Goal: Information Seeking & Learning: Learn about a topic

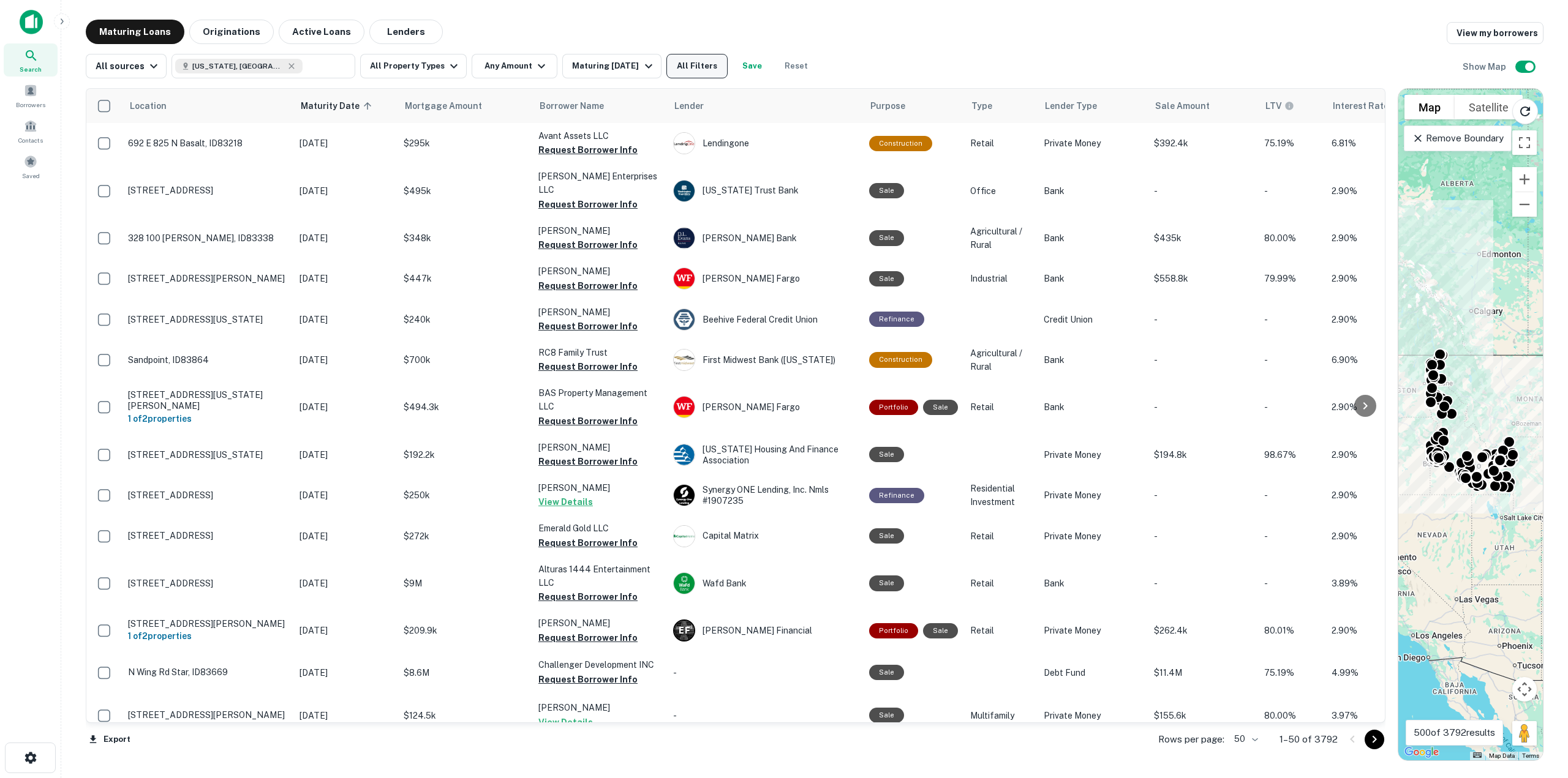
click at [717, 74] on button "All Filters" at bounding box center [697, 67] width 61 height 25
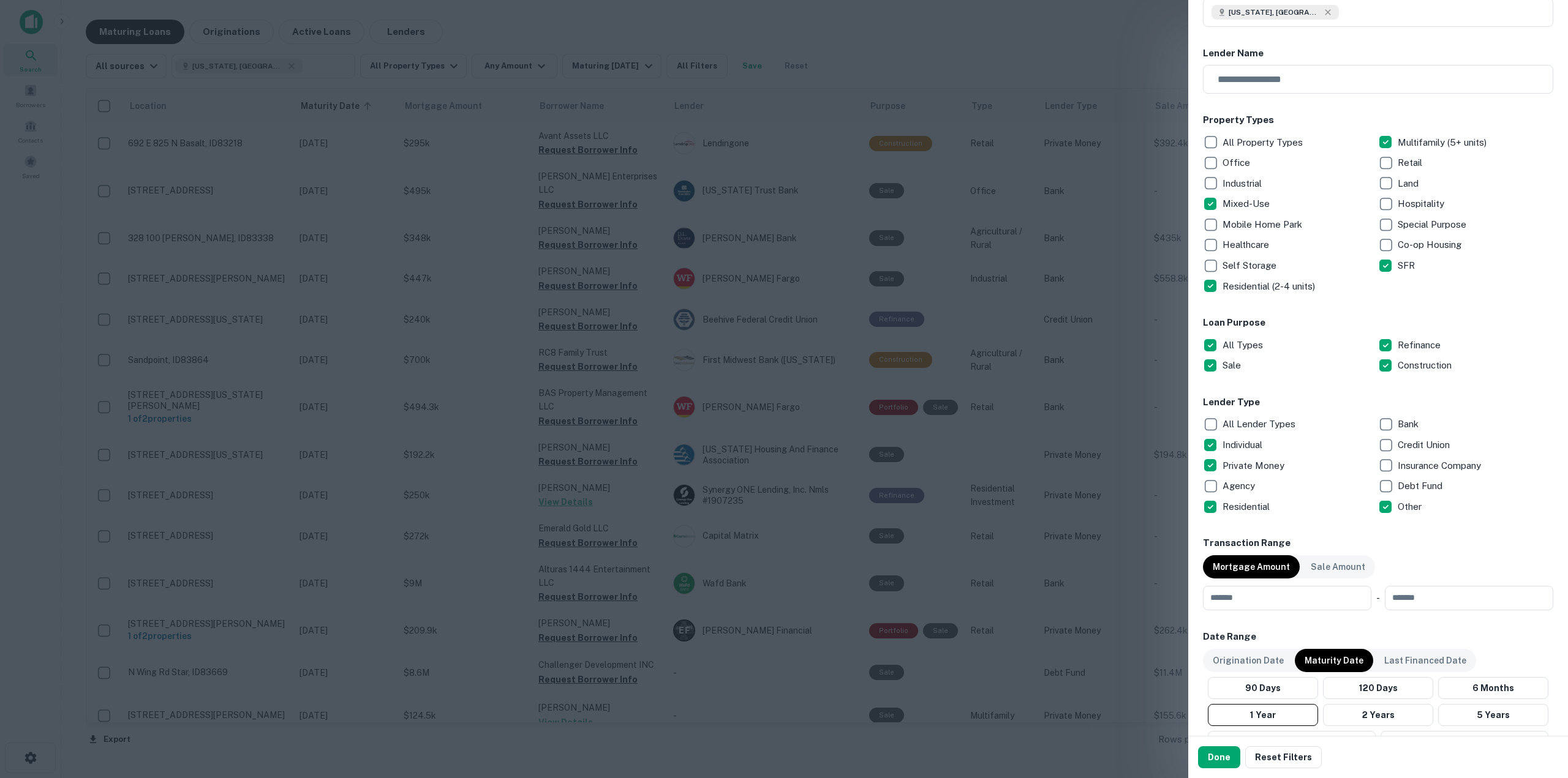
scroll to position [123, 0]
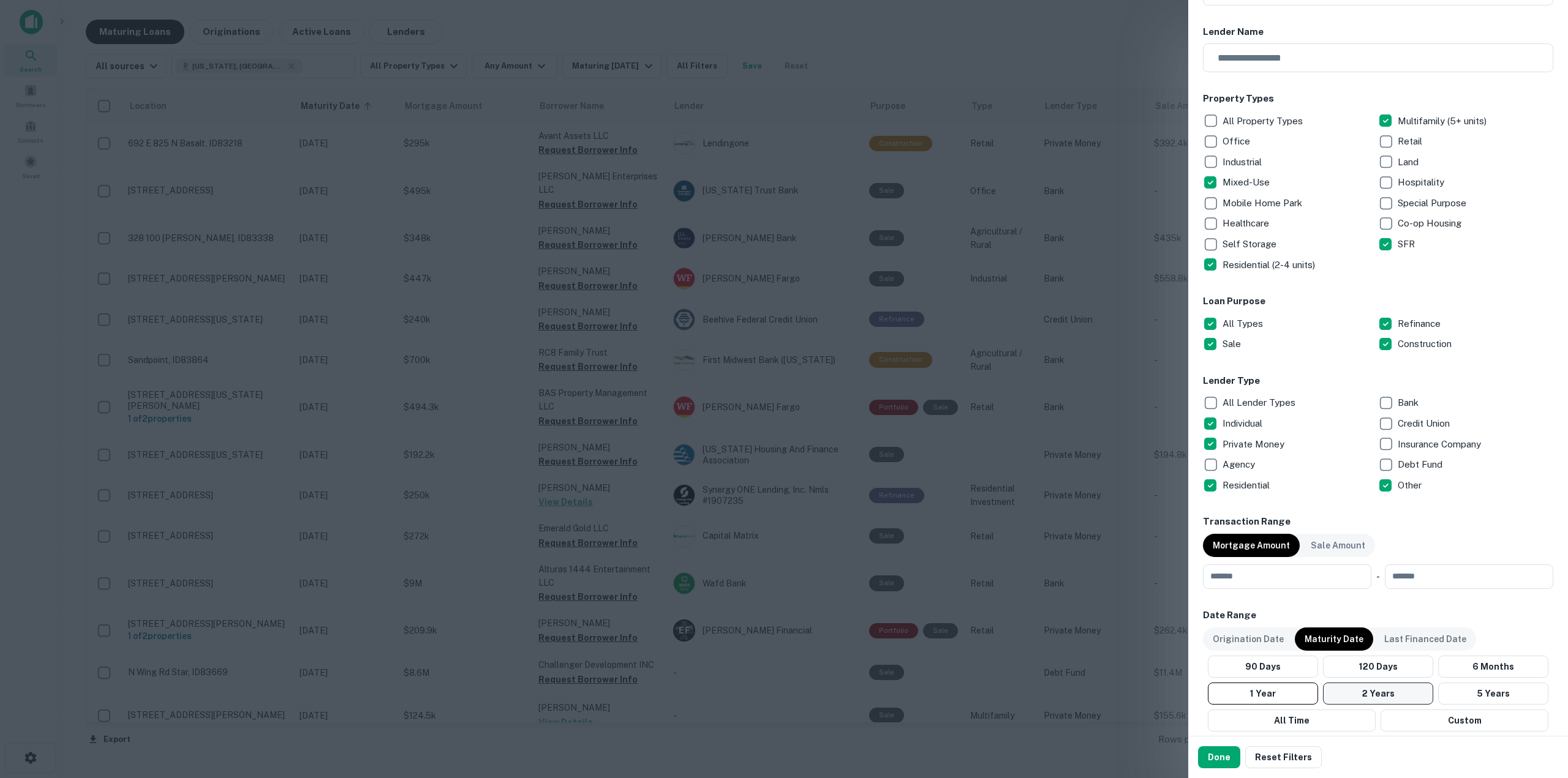
click at [1380, 687] on button "2 Years" at bounding box center [1377, 694] width 110 height 22
click at [1223, 638] on p "Origination Date" at bounding box center [1248, 639] width 71 height 14
click at [1370, 693] on button "2 Year" at bounding box center [1378, 694] width 114 height 22
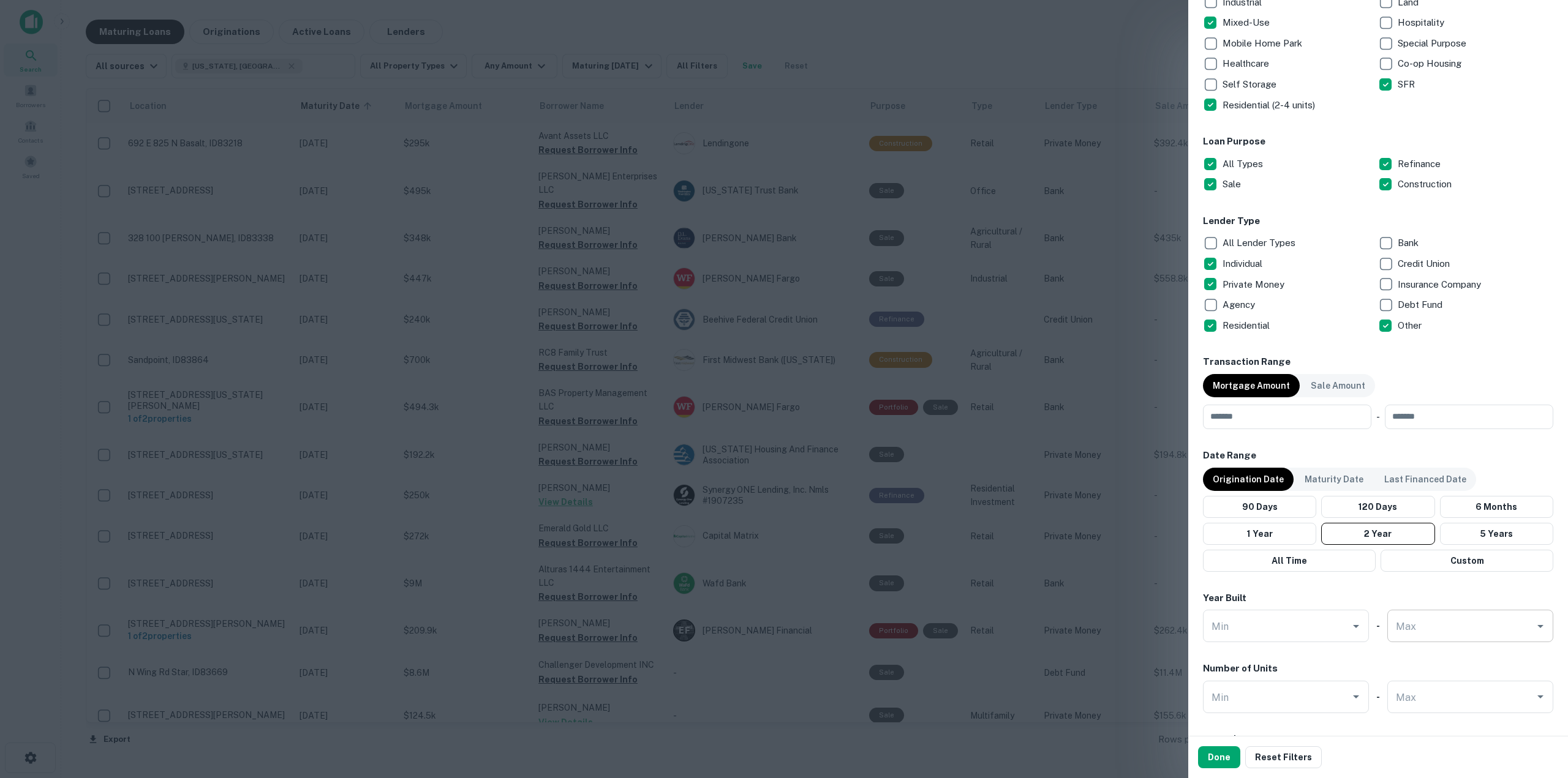
scroll to position [306, 0]
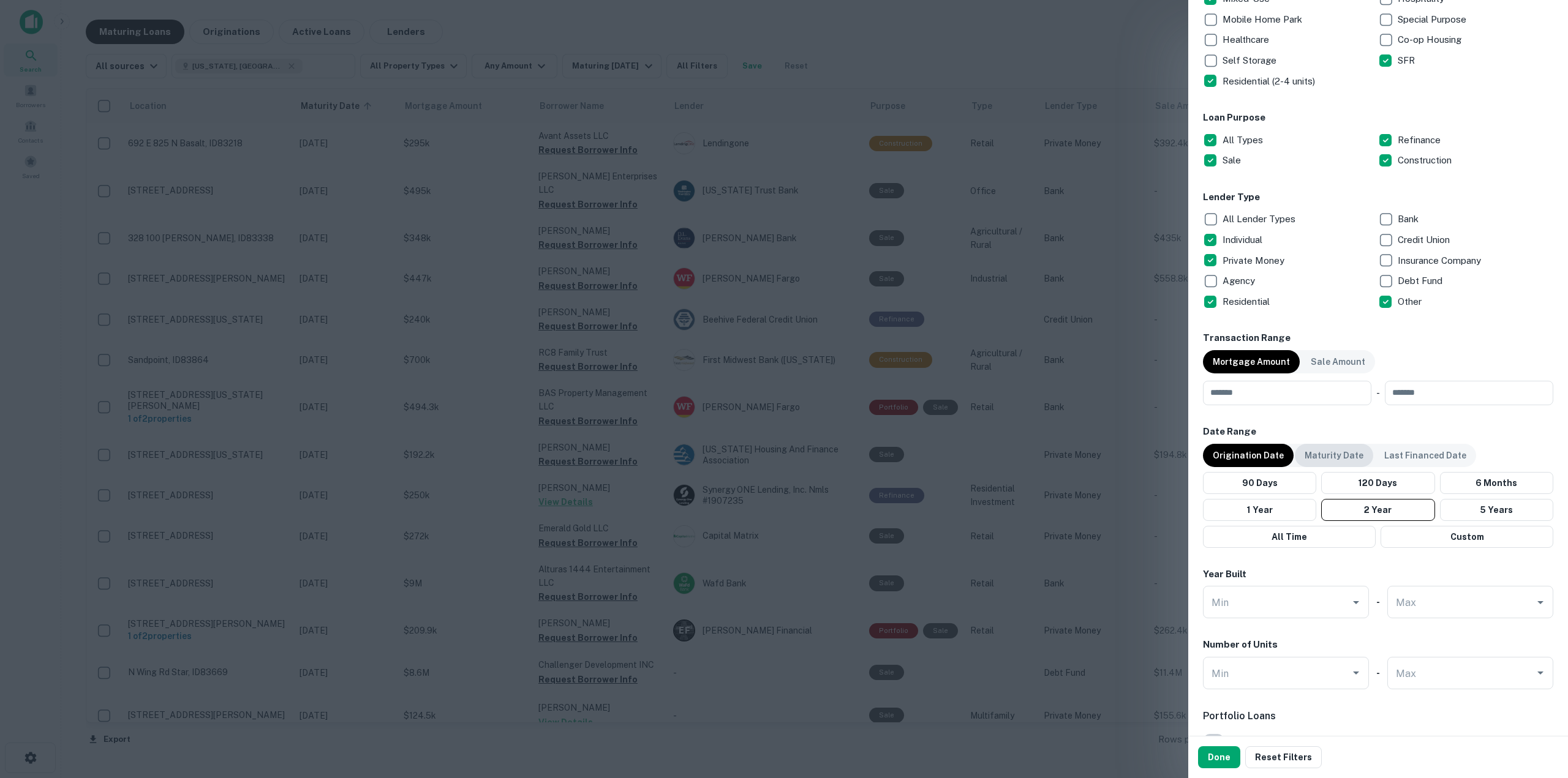
click at [1327, 457] on p "Maturity Date" at bounding box center [1334, 455] width 59 height 14
click at [1361, 505] on button "2 Years" at bounding box center [1377, 510] width 110 height 22
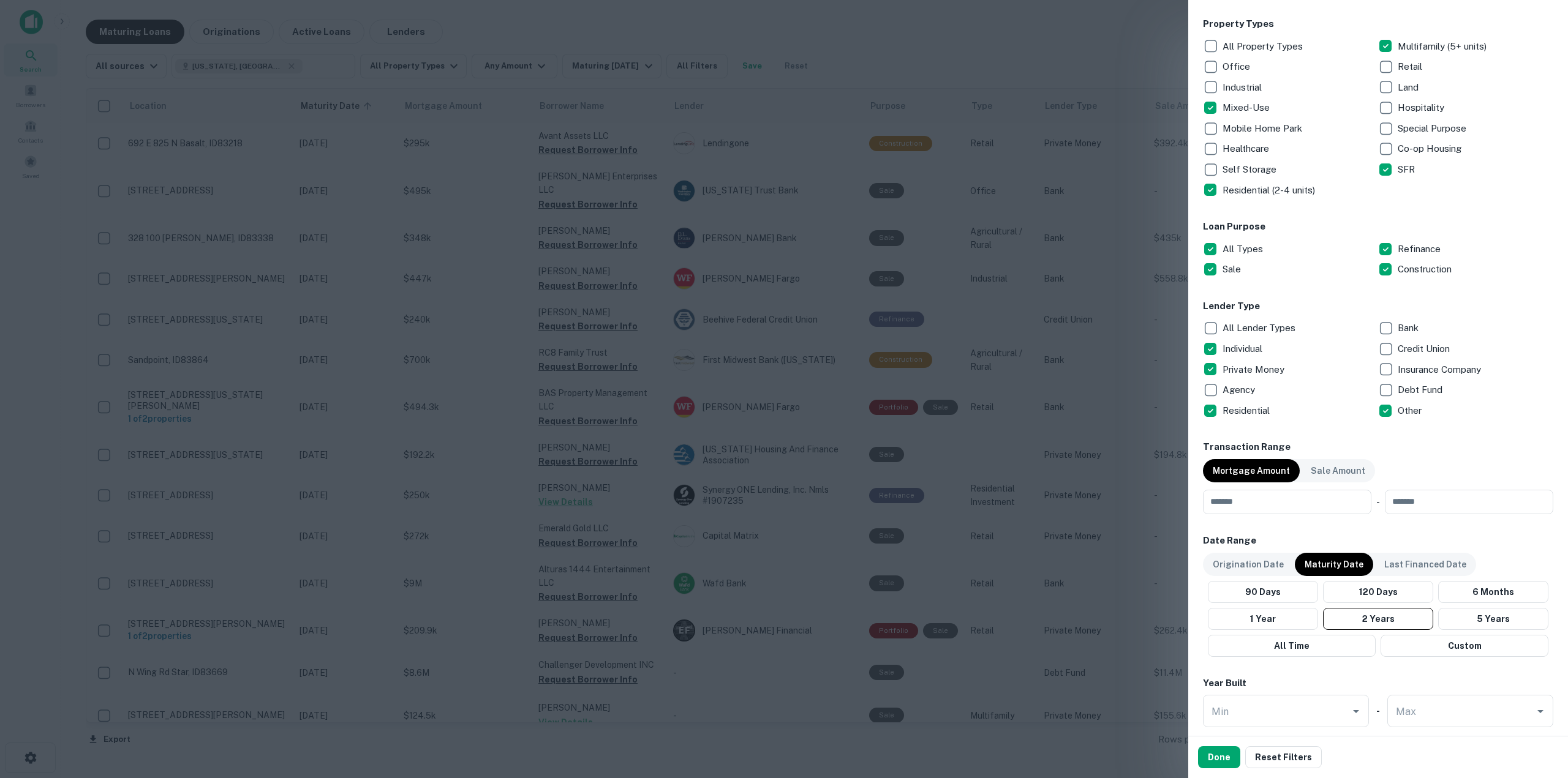
scroll to position [428, 0]
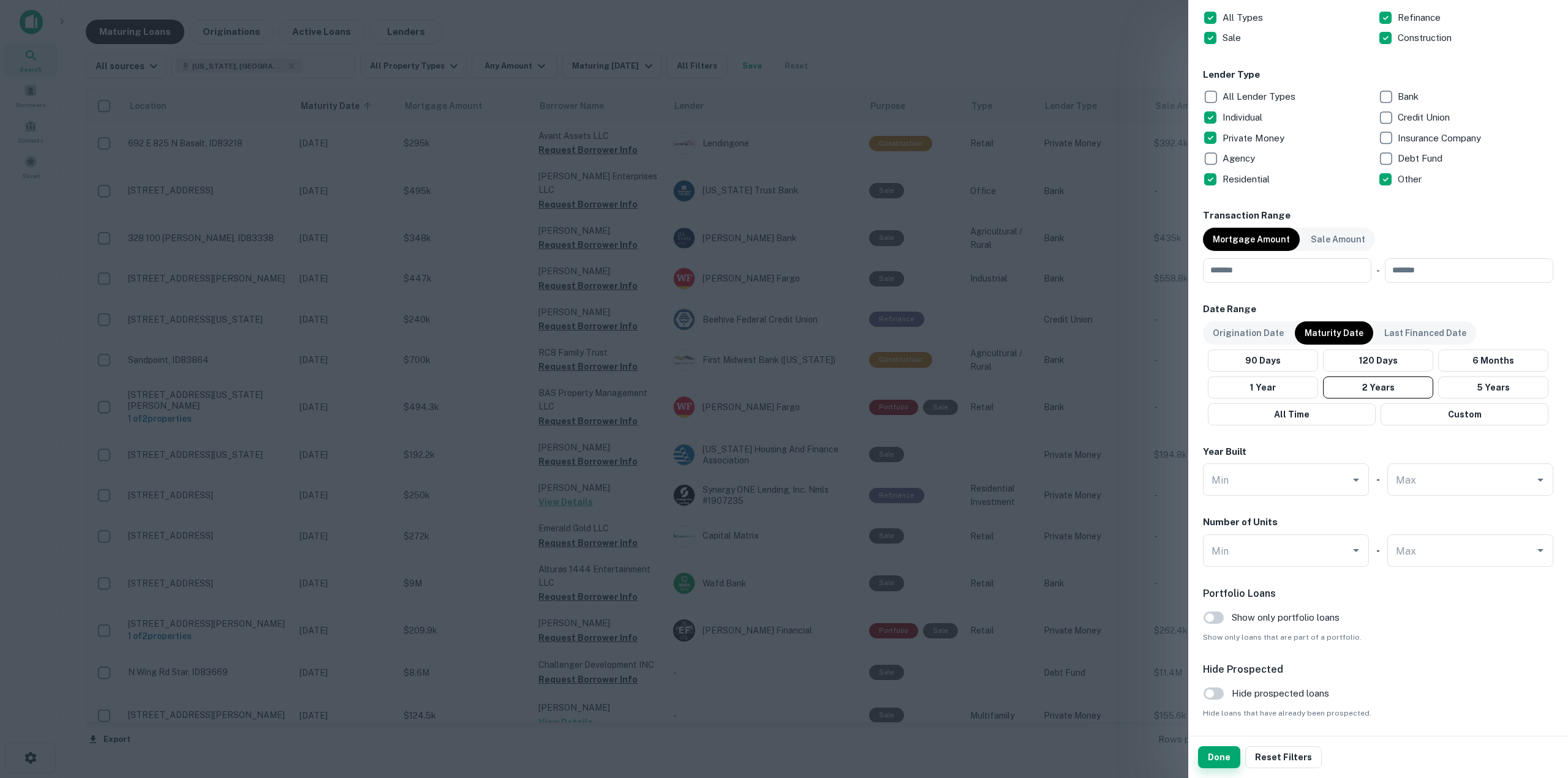
click at [1238, 762] on button "Done" at bounding box center [1219, 757] width 42 height 22
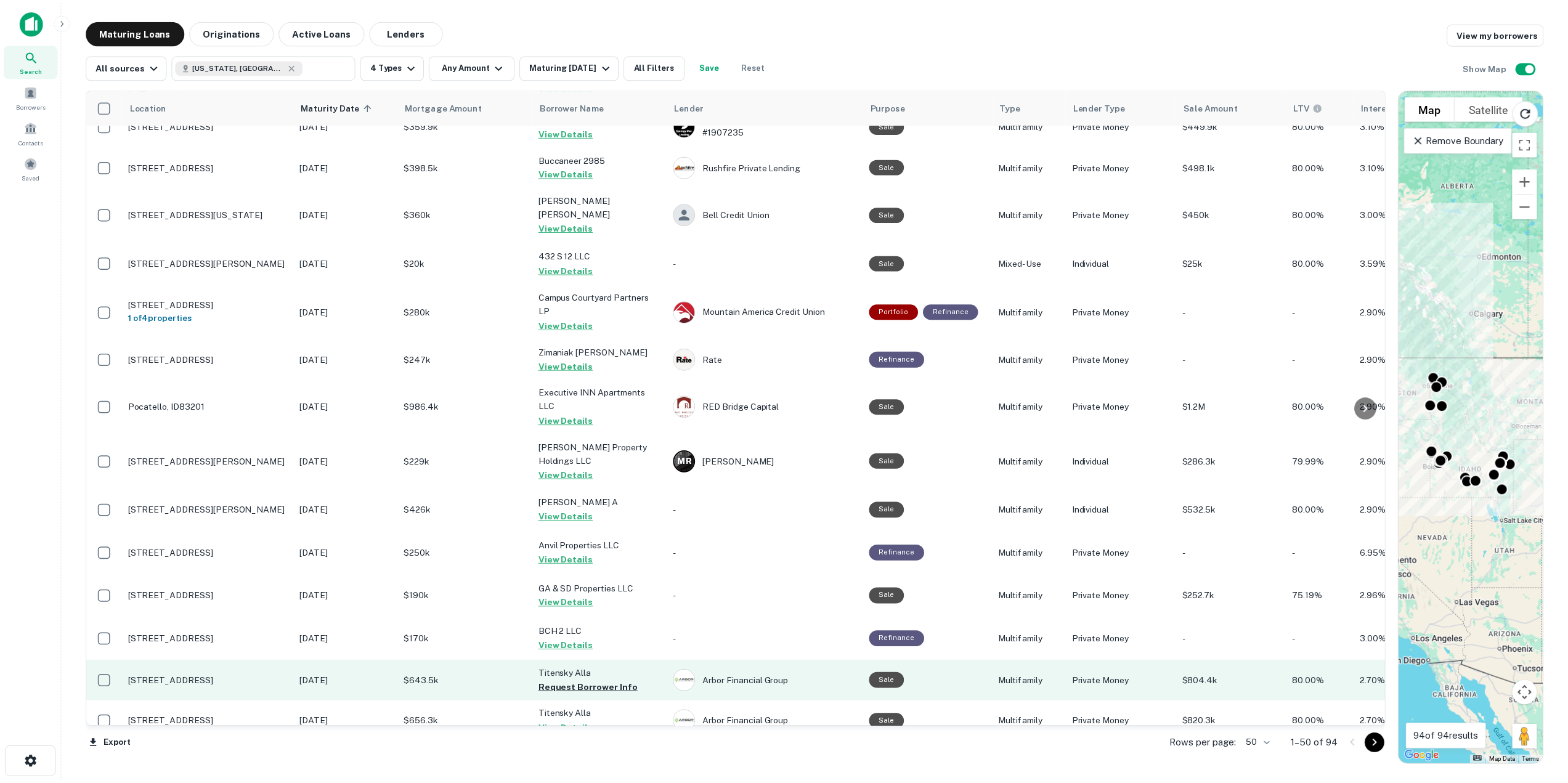
scroll to position [1525, 0]
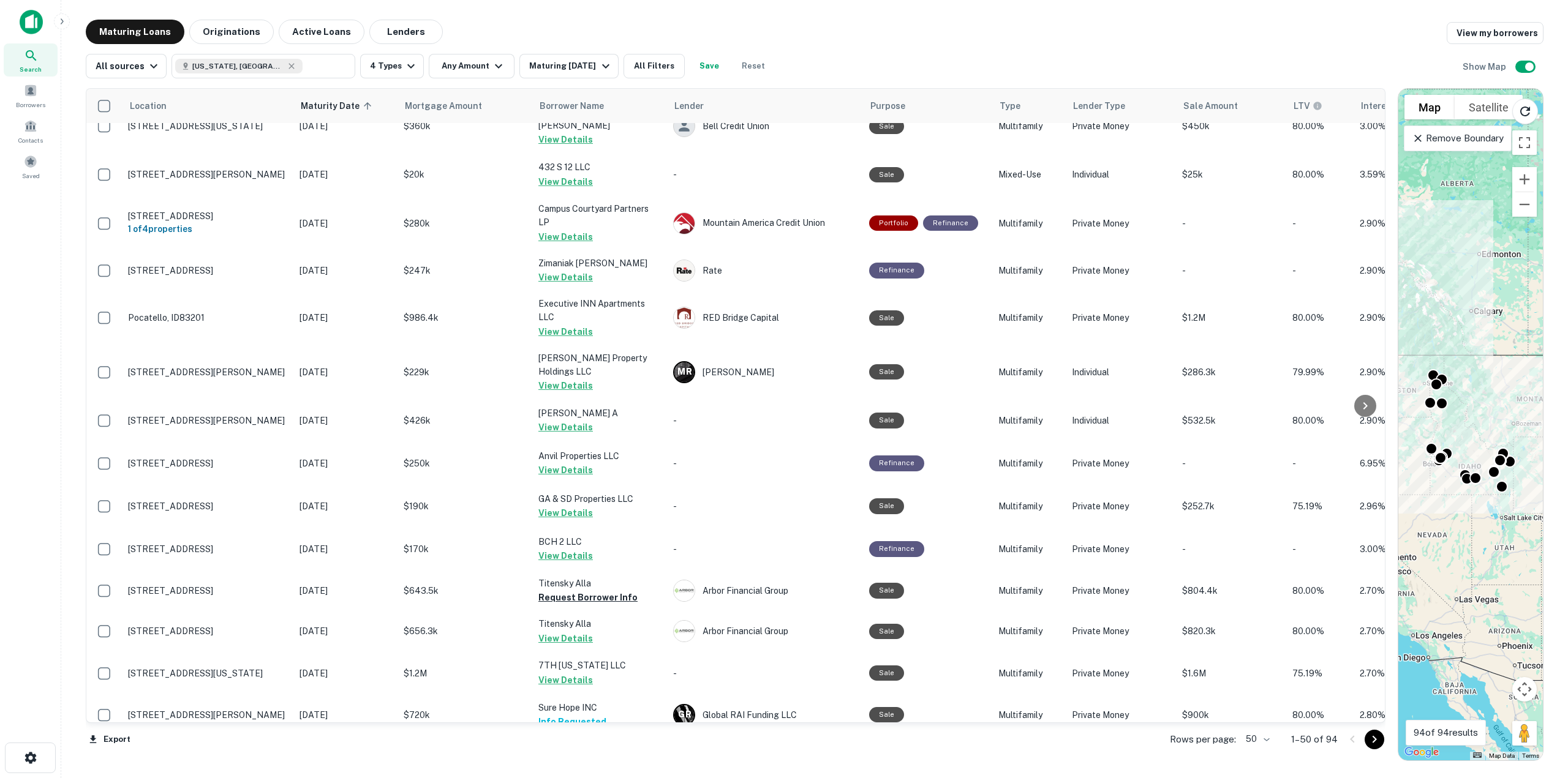
click at [602, 755] on button "Request Borrower Info" at bounding box center [588, 762] width 99 height 15
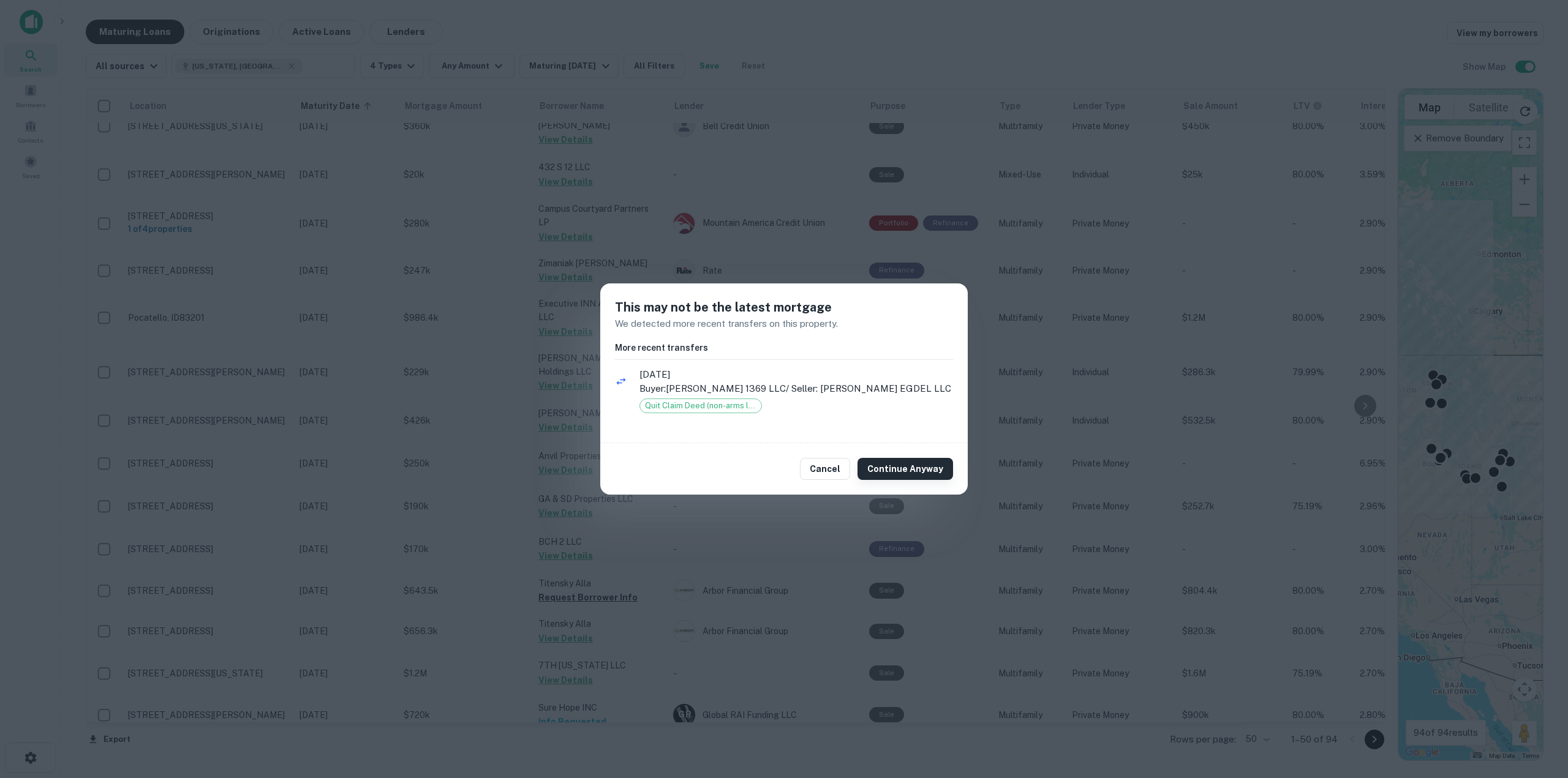
click at [905, 470] on button "Continue Anyway" at bounding box center [905, 469] width 95 height 22
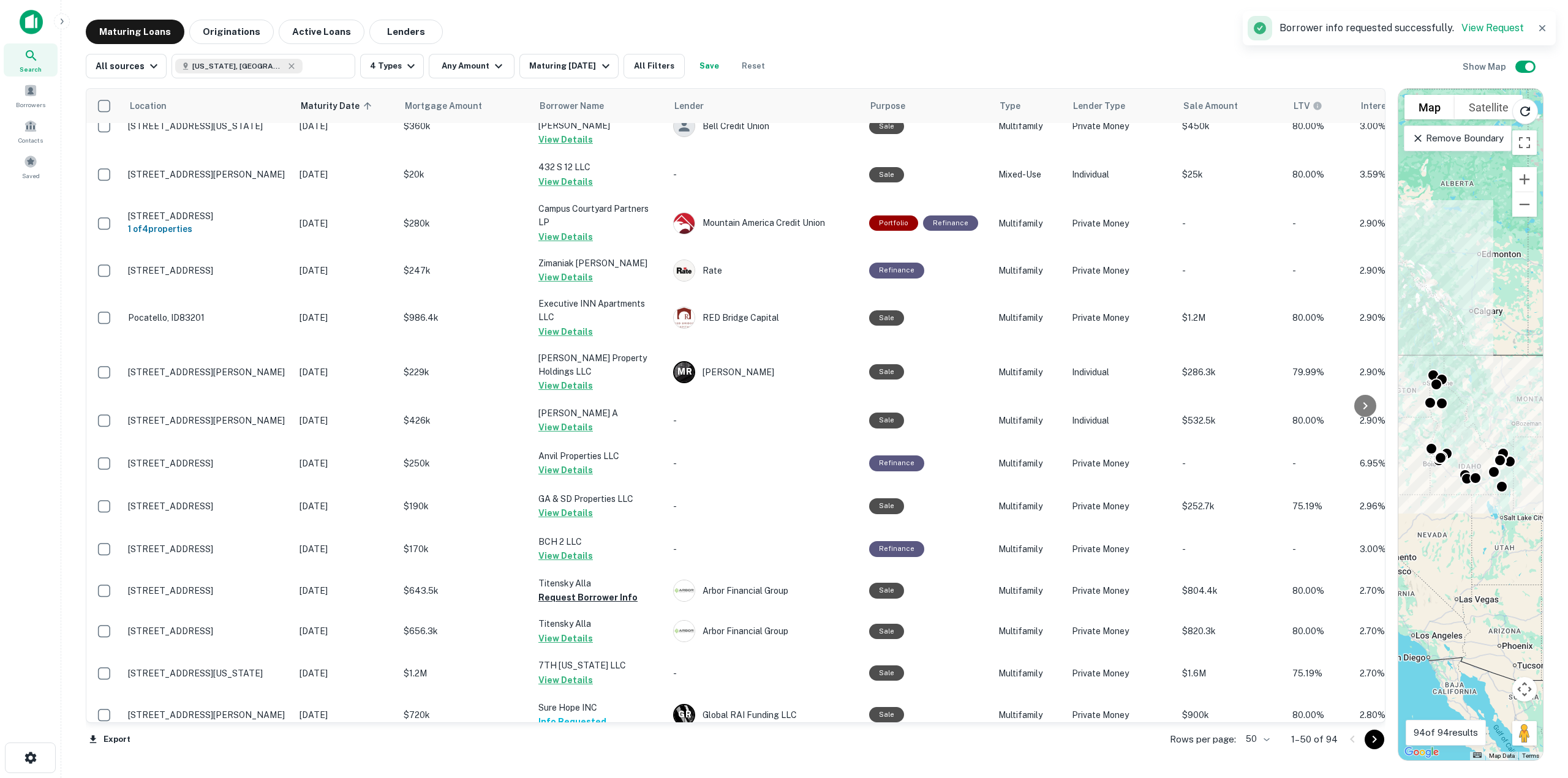
click at [723, 744] on div "Corevest Finance" at bounding box center [765, 755] width 184 height 22
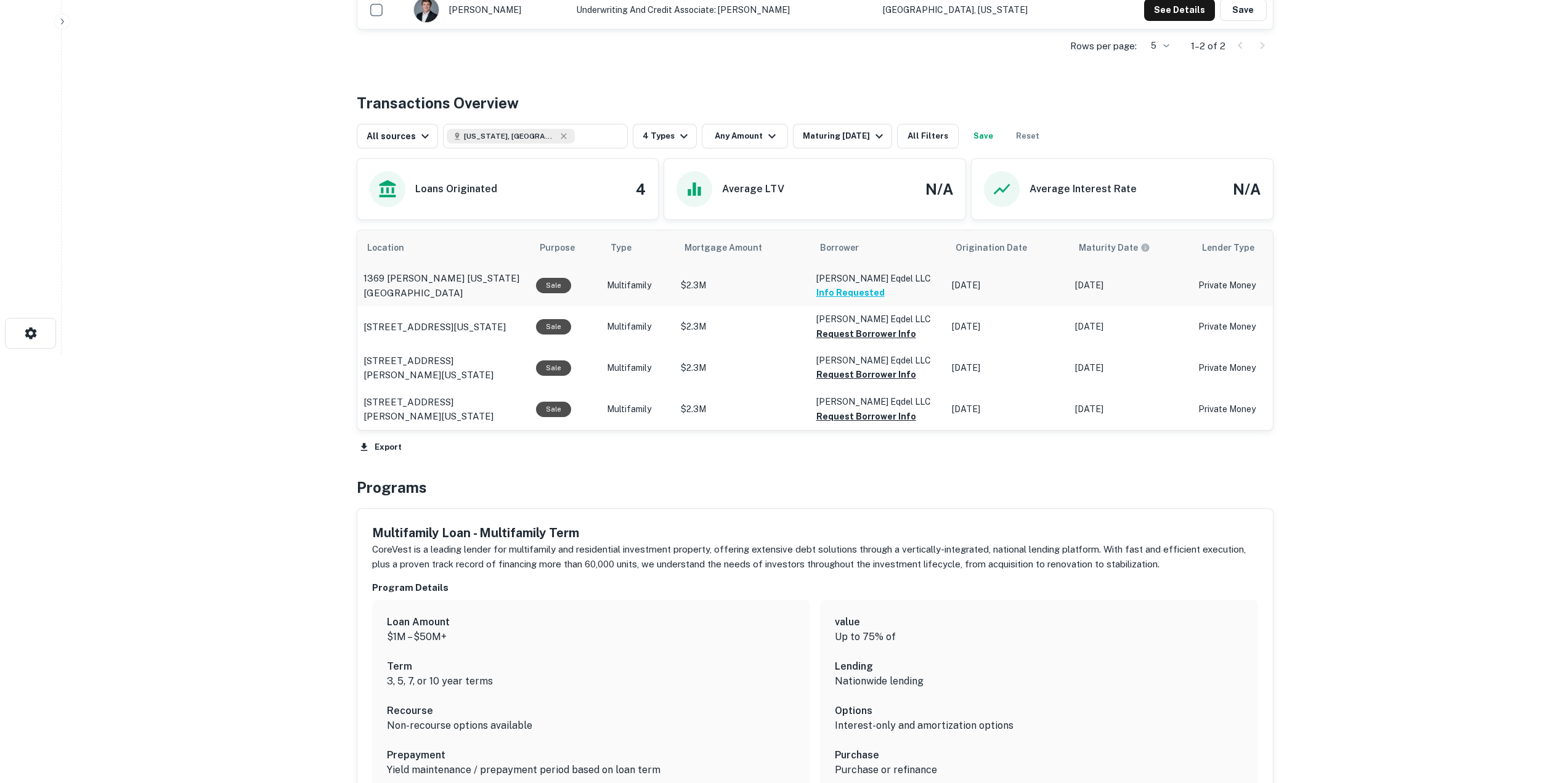
scroll to position [370, 0]
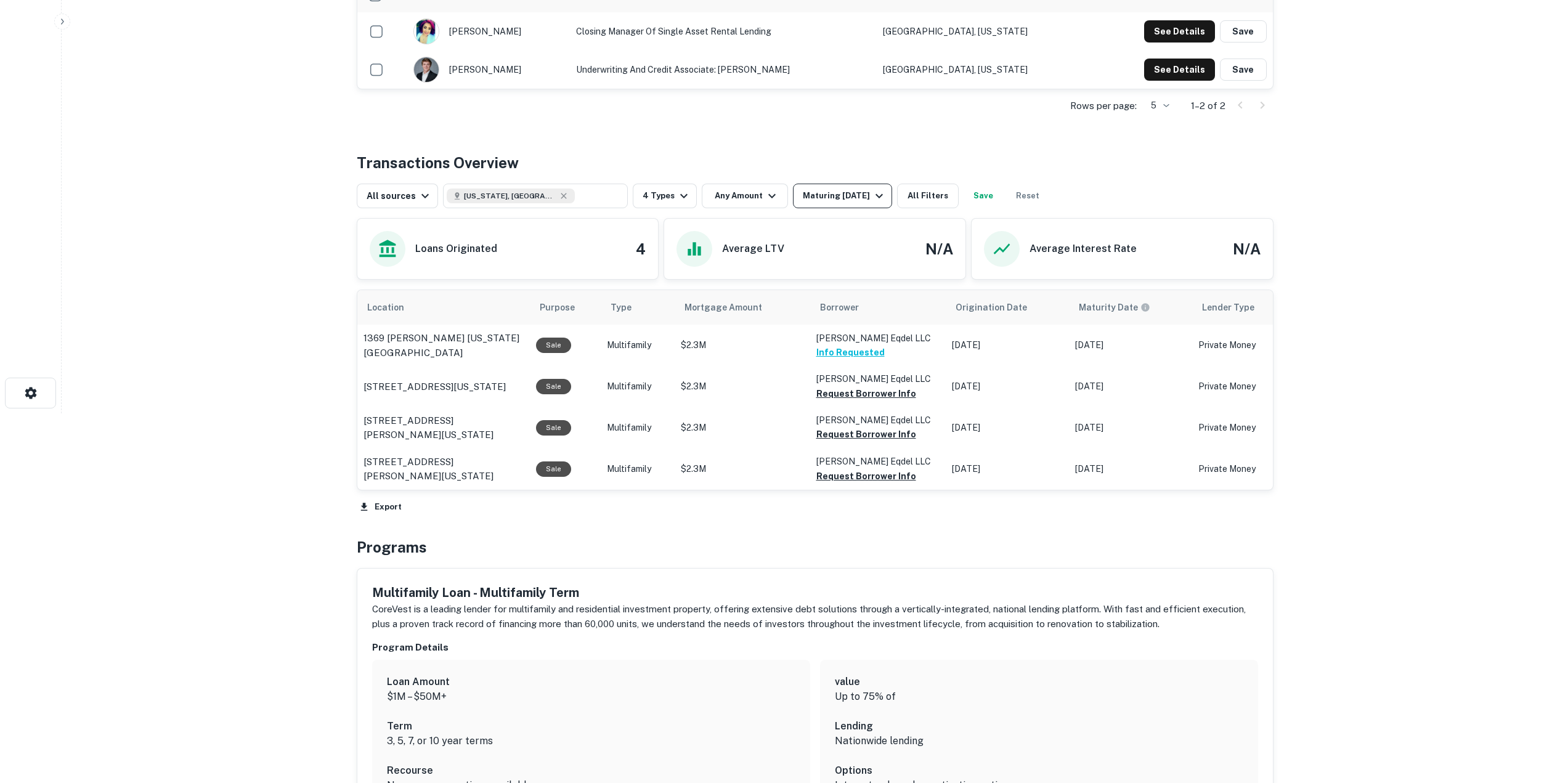
click at [851, 200] on div "Maturing [DATE]" at bounding box center [845, 196] width 84 height 15
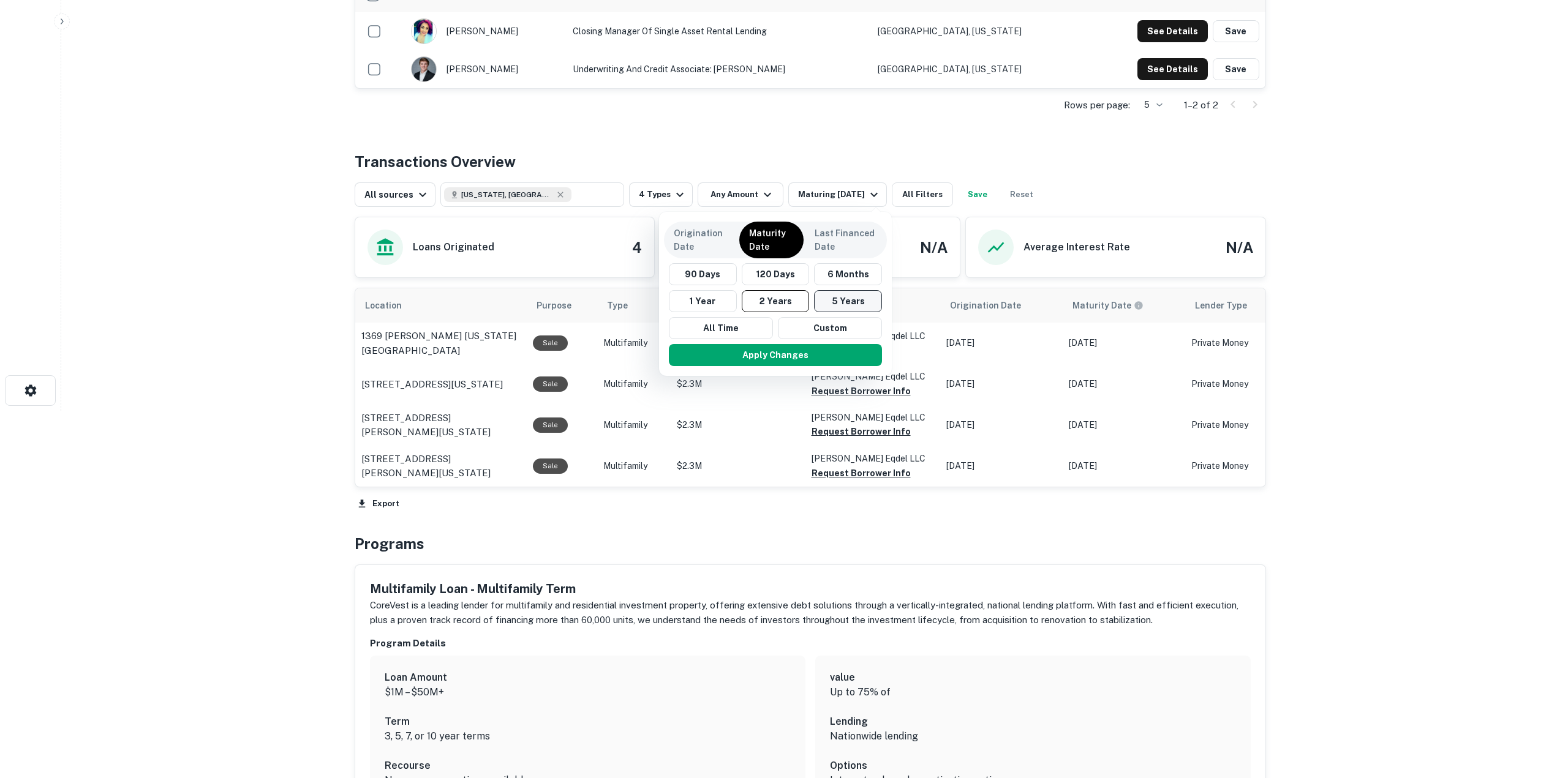
click at [863, 306] on button "5 Years" at bounding box center [848, 301] width 68 height 22
click at [852, 299] on button "5 Years" at bounding box center [848, 301] width 68 height 22
click at [834, 358] on button "Apply Changes" at bounding box center [776, 355] width 213 height 22
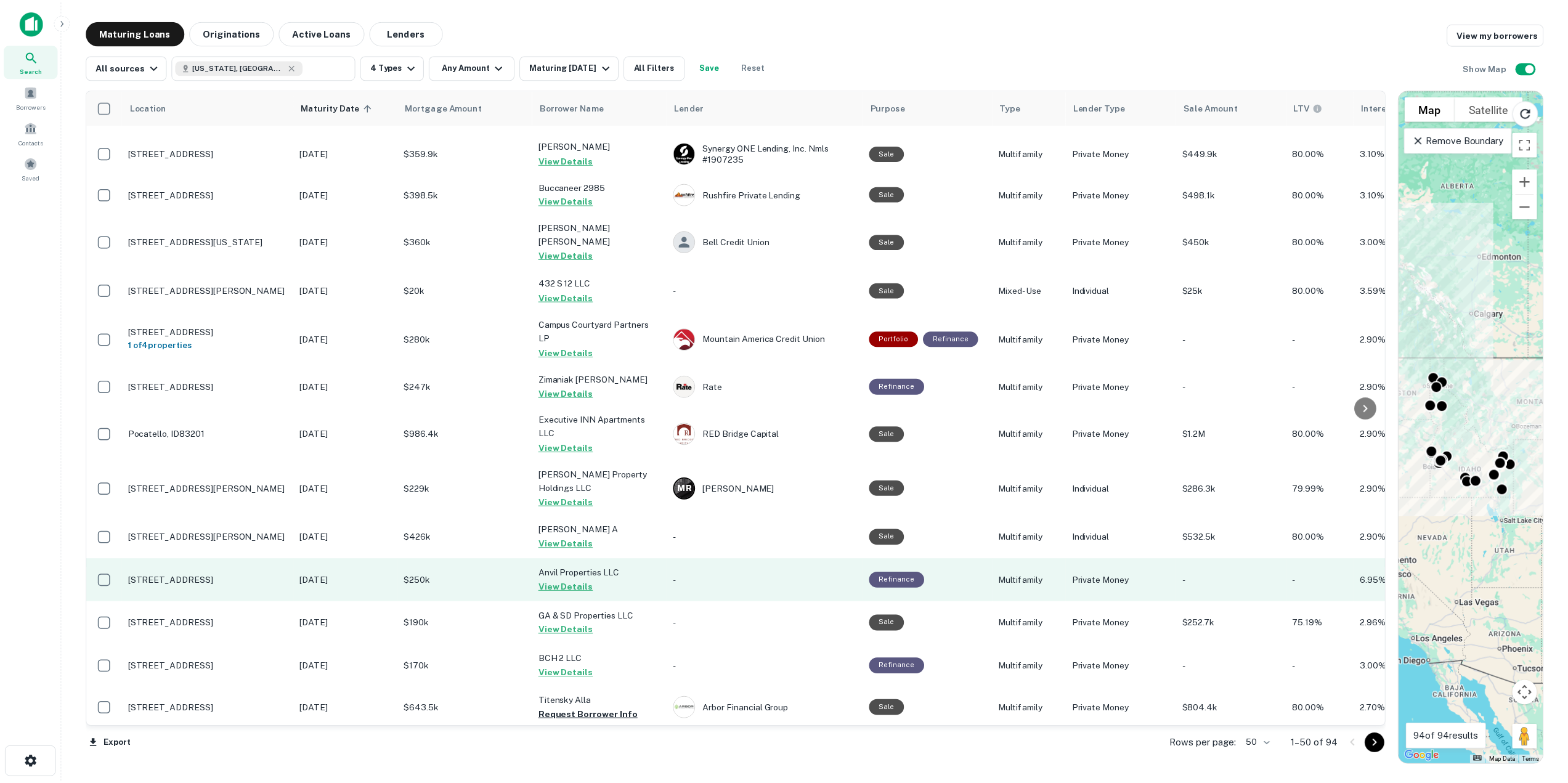
scroll to position [1402, 0]
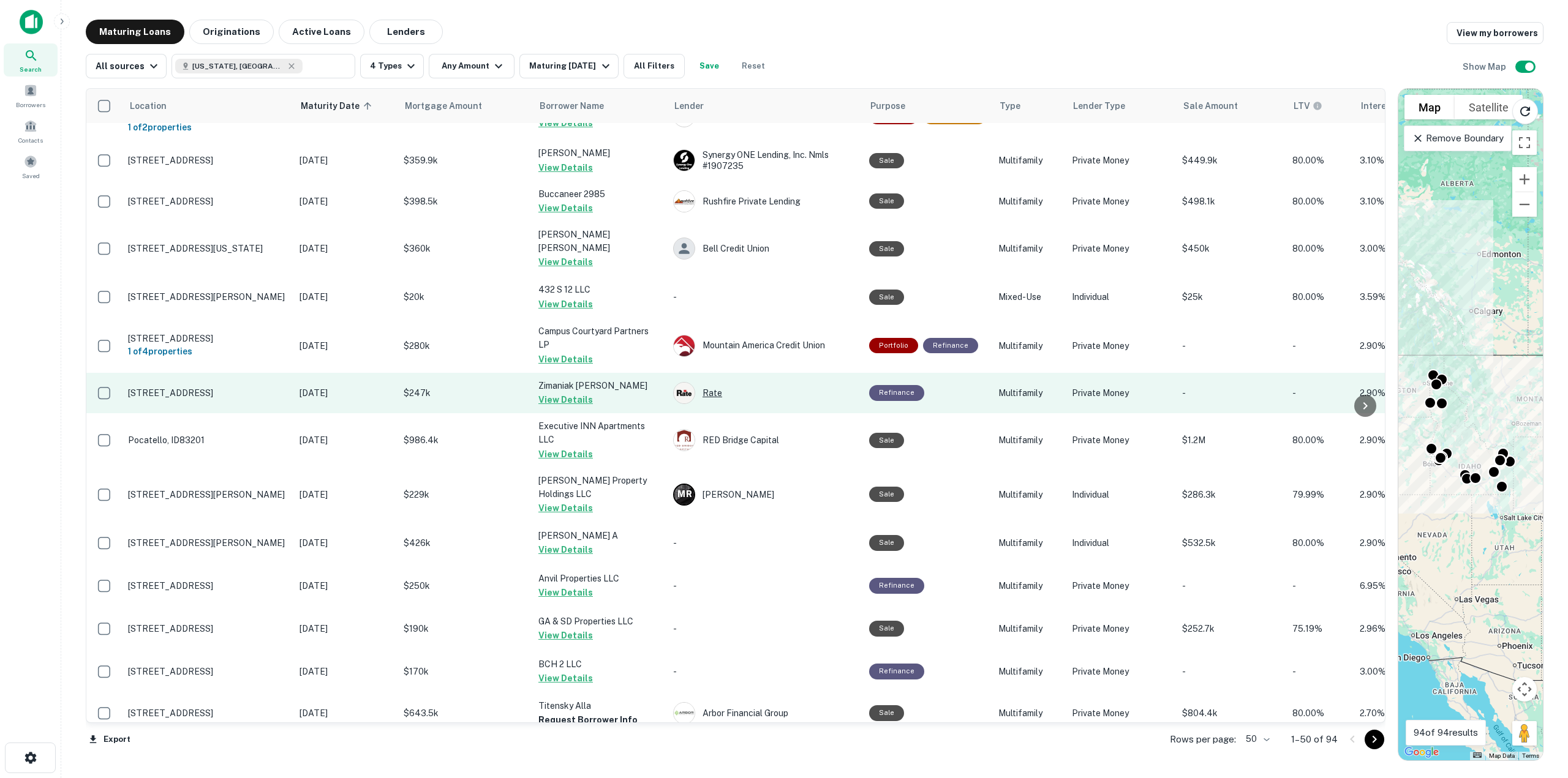
click at [718, 382] on div "Rate" at bounding box center [765, 393] width 184 height 22
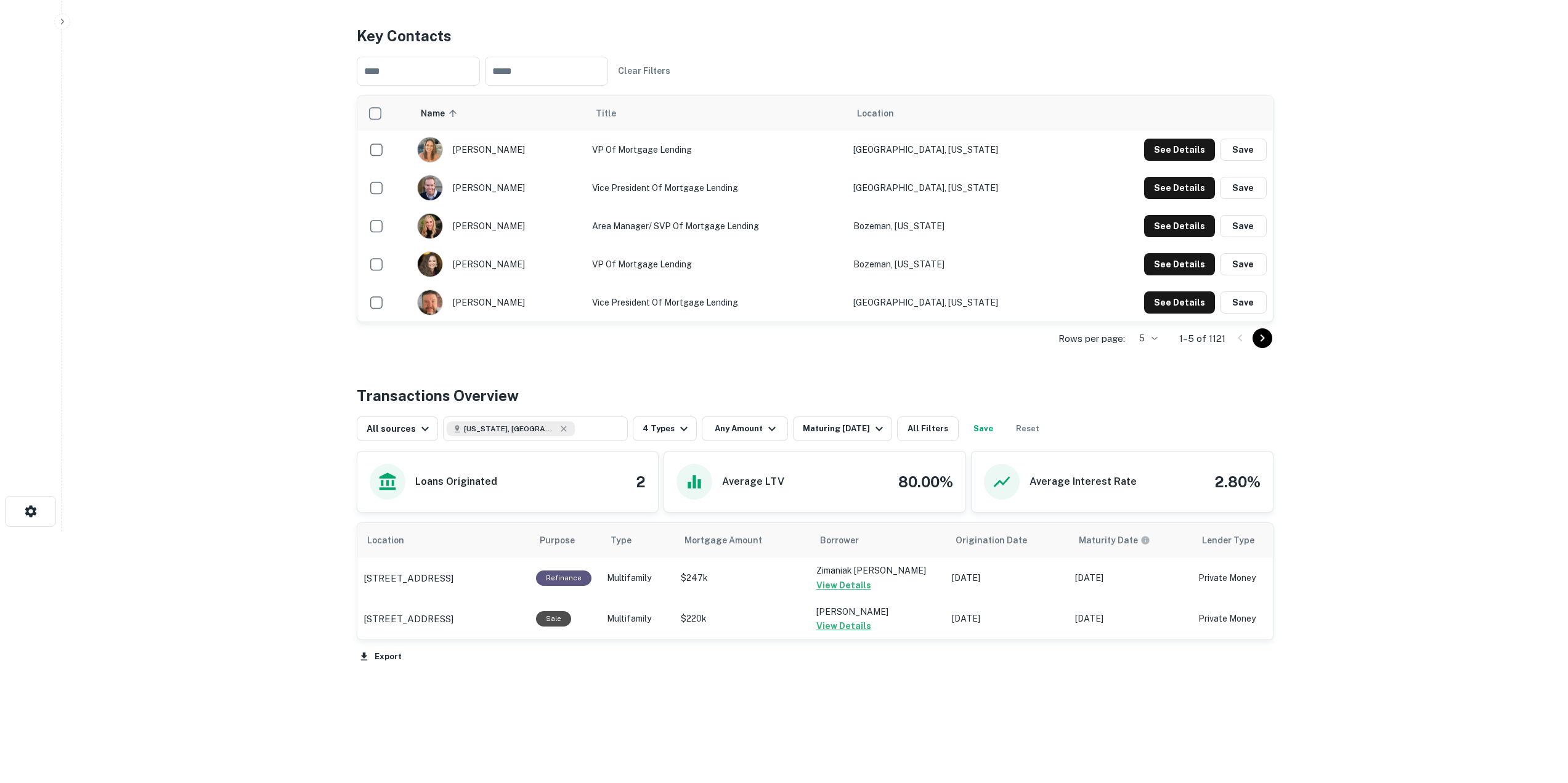
scroll to position [253, 0]
click at [810, 434] on div "Maturing [DATE]" at bounding box center [845, 427] width 84 height 15
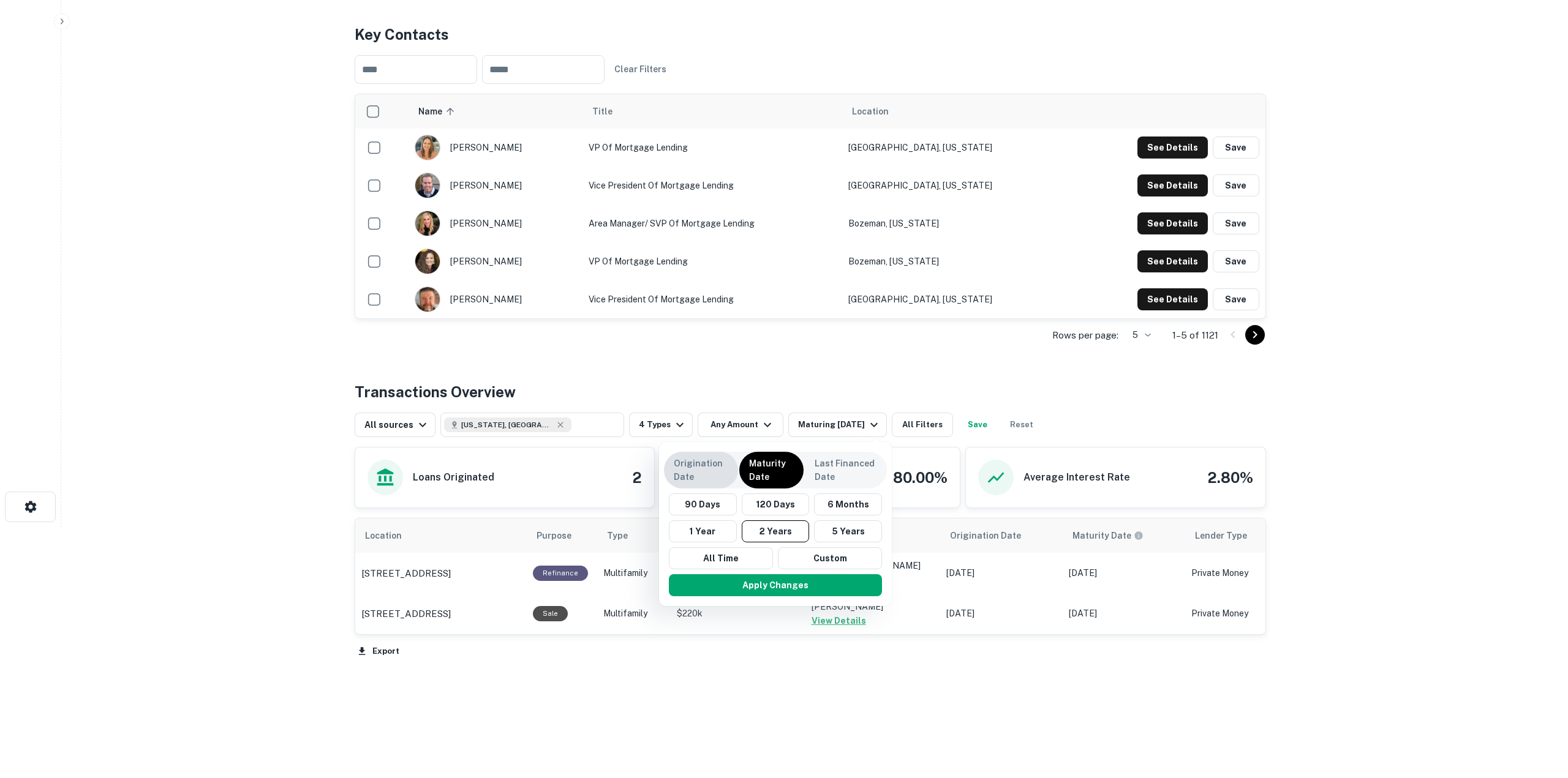
click at [714, 477] on p "Origination Date" at bounding box center [701, 470] width 55 height 27
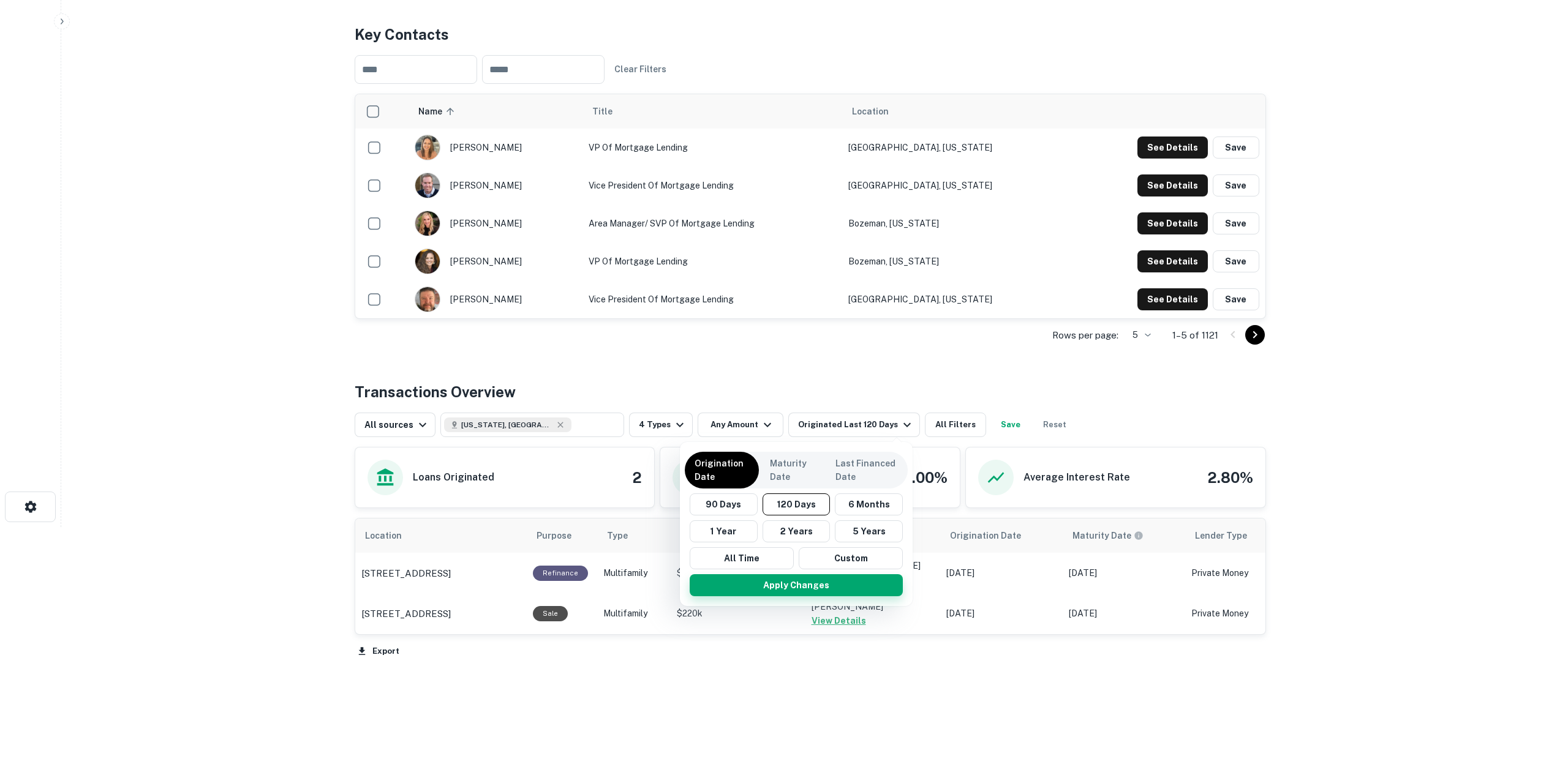
click at [820, 580] on button "Apply Changes" at bounding box center [796, 585] width 213 height 22
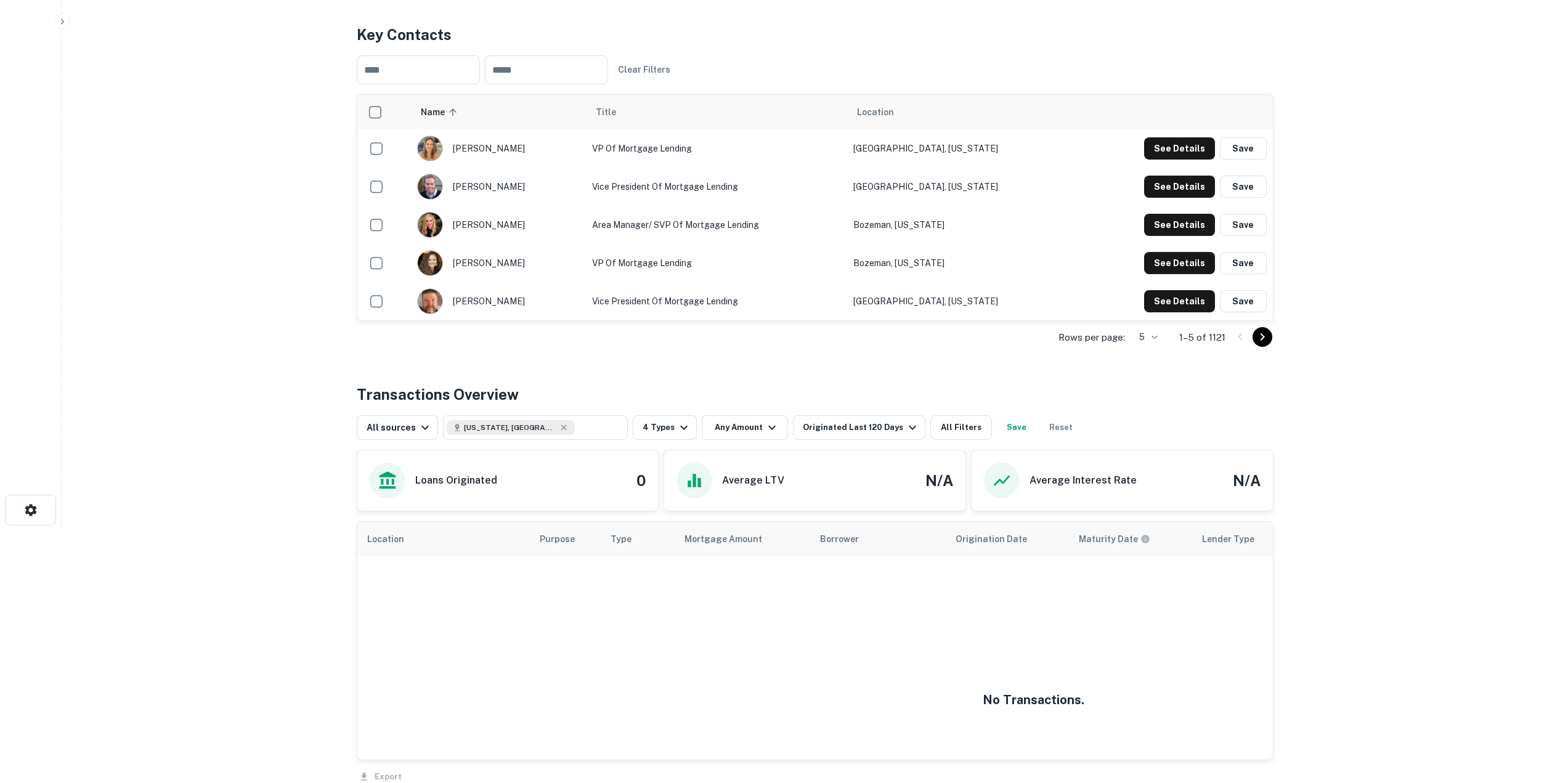
click at [865, 333] on div "Rows per page: 5 * 1–5 of 1121" at bounding box center [815, 337] width 917 height 33
click at [886, 427] on div "Originated Last 120 Days" at bounding box center [861, 427] width 117 height 15
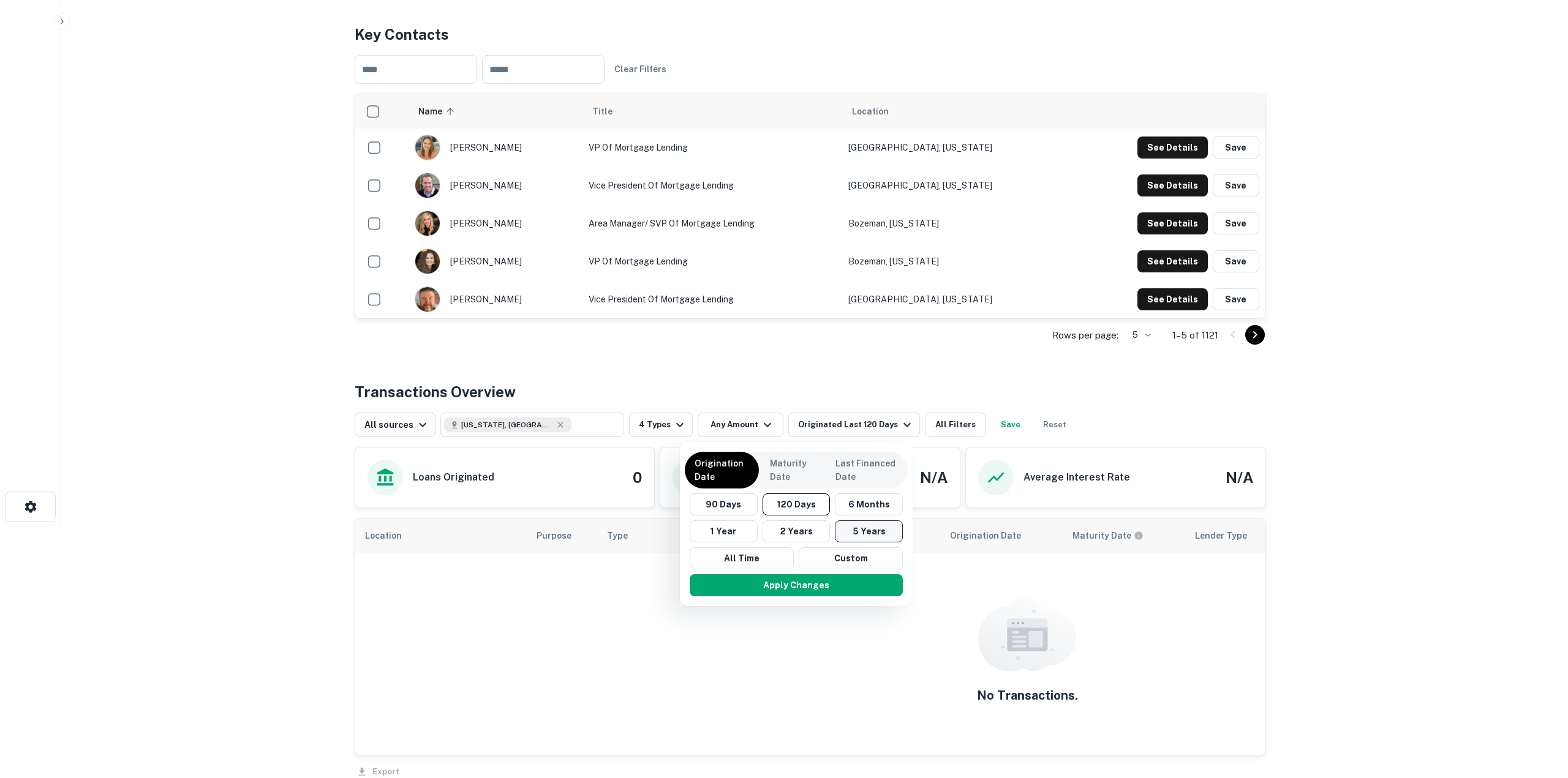
click at [890, 528] on button "5 Years" at bounding box center [869, 531] width 68 height 22
click at [855, 580] on button "Apply Changes" at bounding box center [790, 585] width 213 height 22
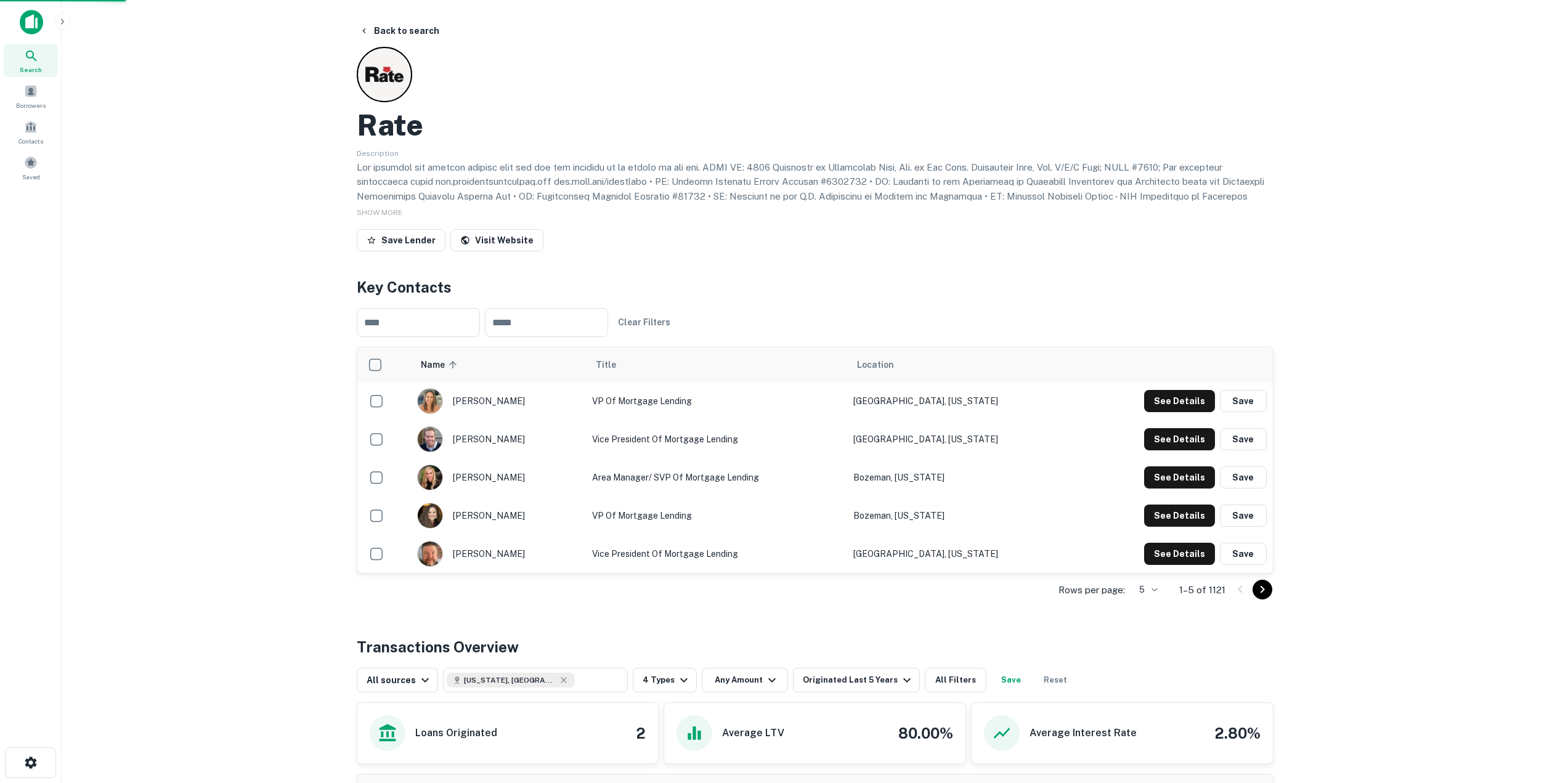
scroll to position [253, 0]
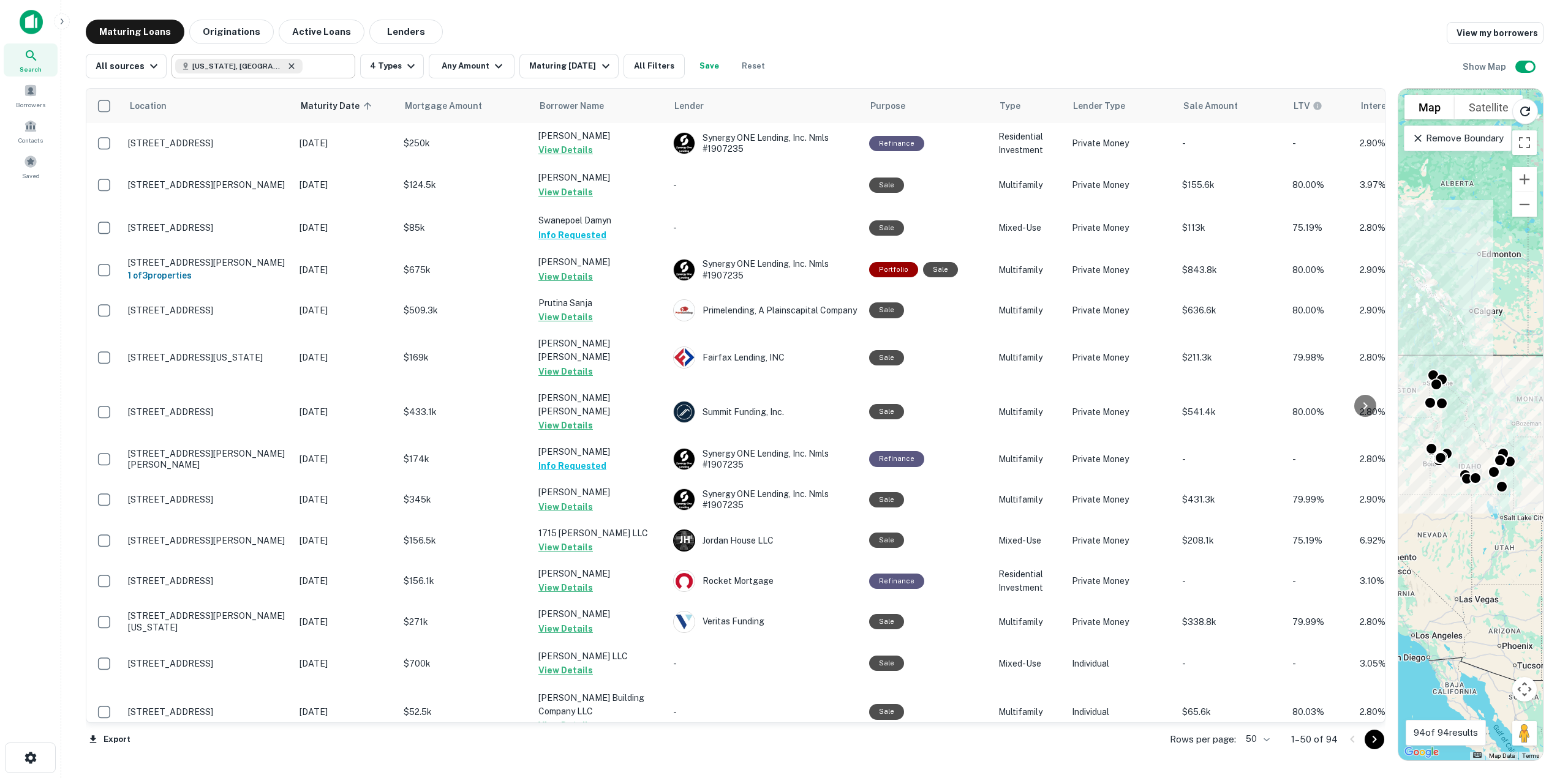
click at [286, 68] on icon at bounding box center [291, 66] width 10 height 10
type input "**********"
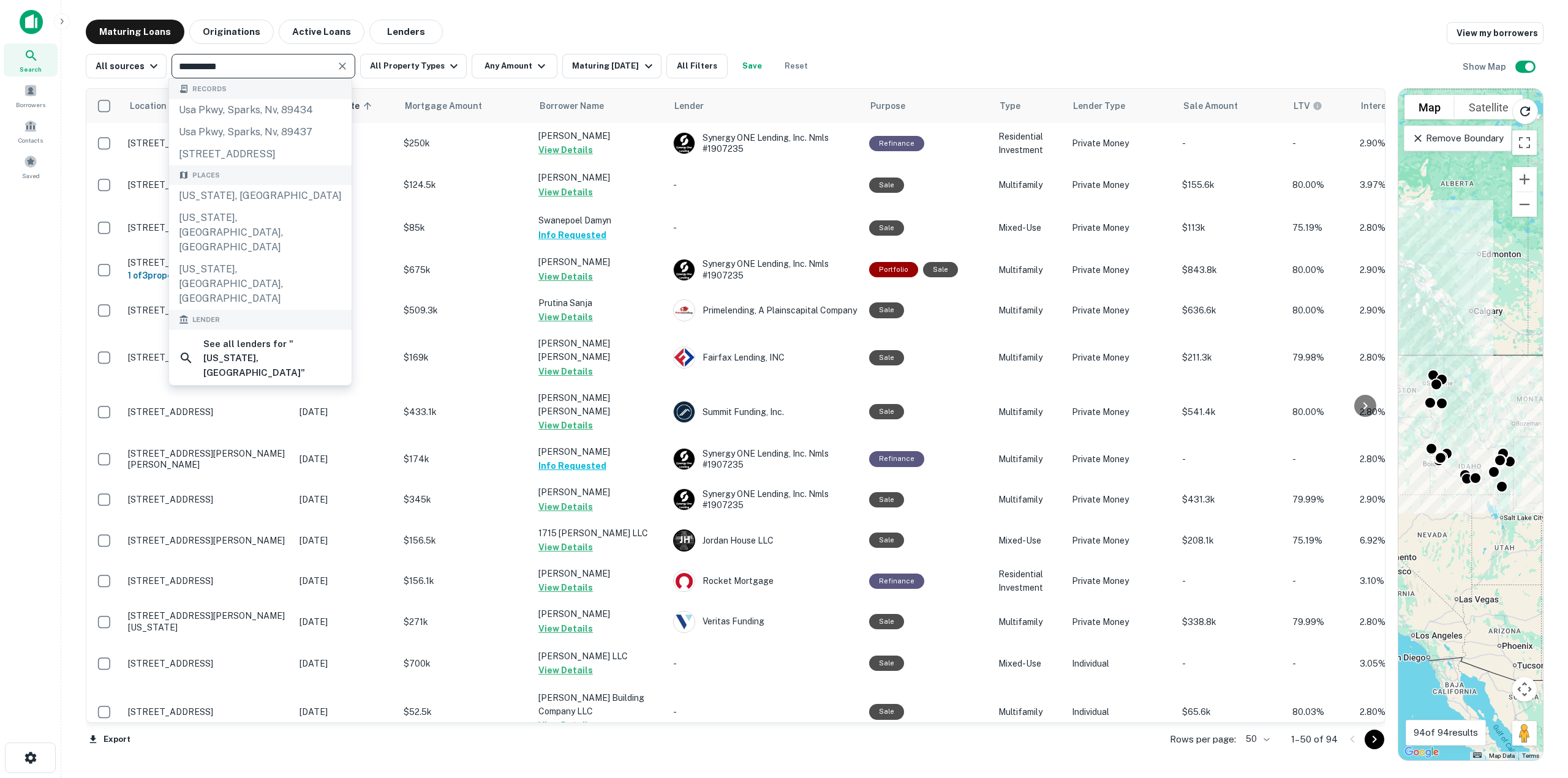
click at [340, 71] on icon "Clear" at bounding box center [342, 66] width 12 height 12
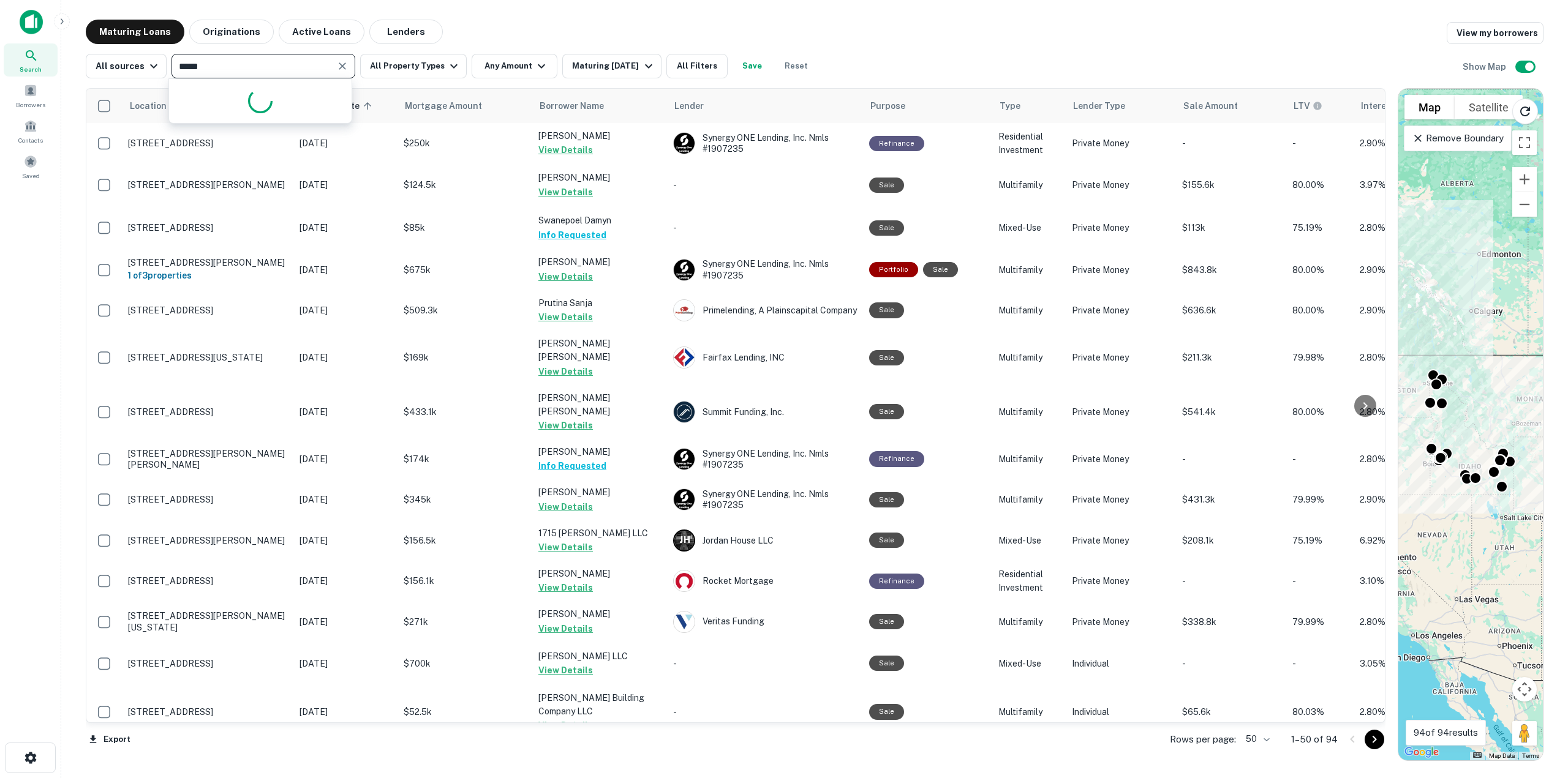
type input "******"
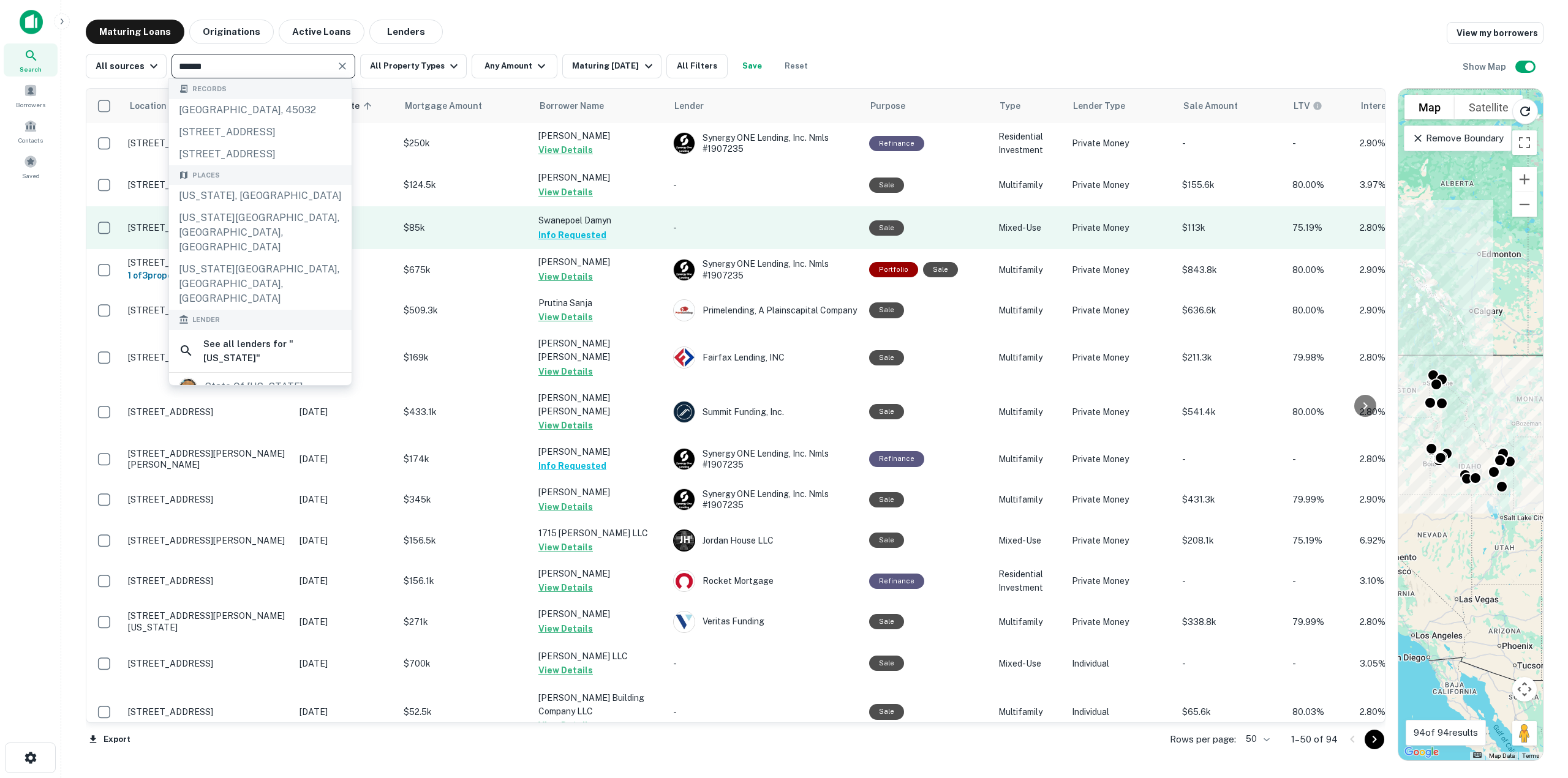
click at [231, 207] on div "[US_STATE], [GEOGRAPHIC_DATA]" at bounding box center [260, 196] width 183 height 22
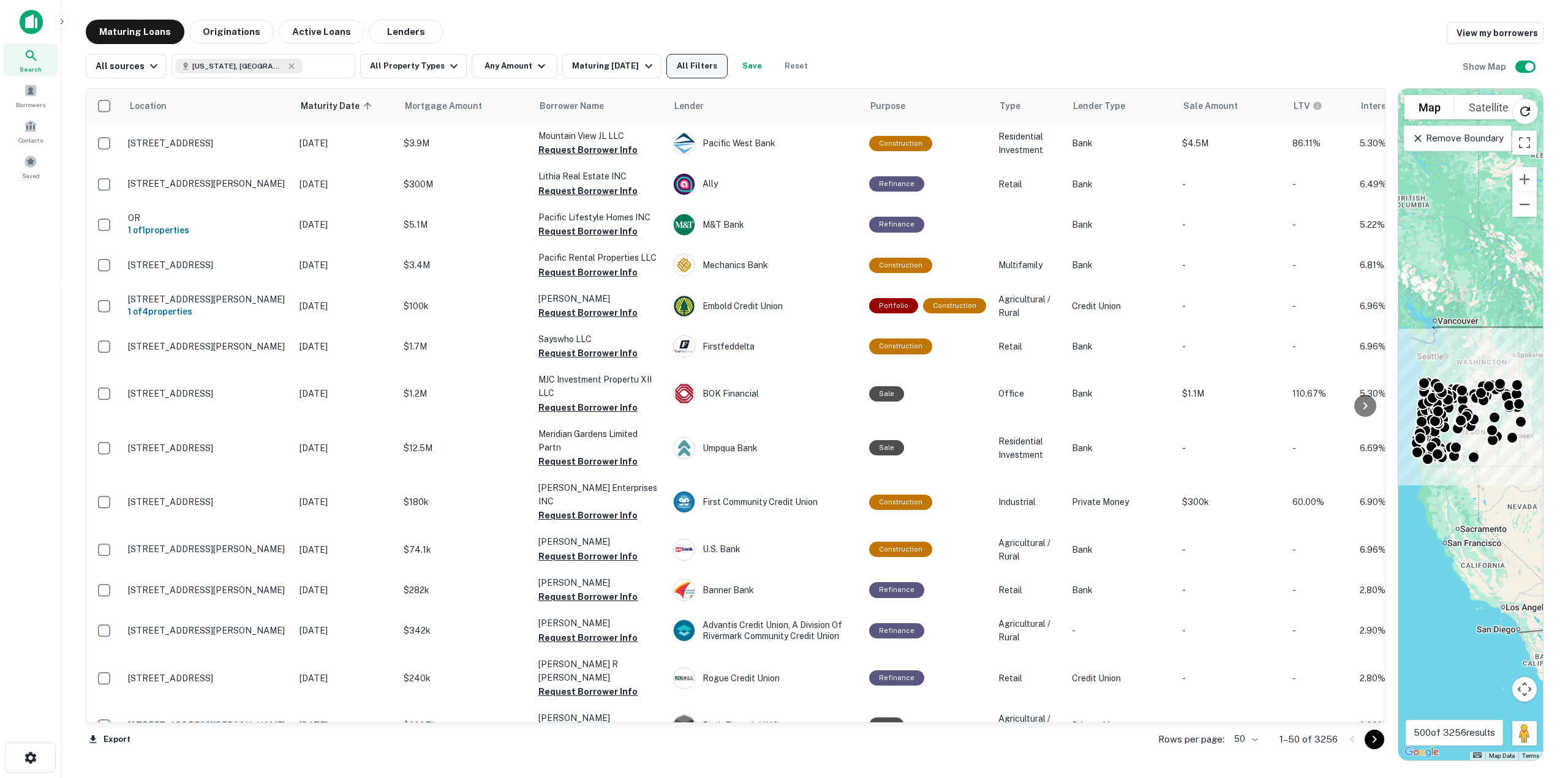
click at [698, 74] on button "All Filters" at bounding box center [697, 67] width 61 height 25
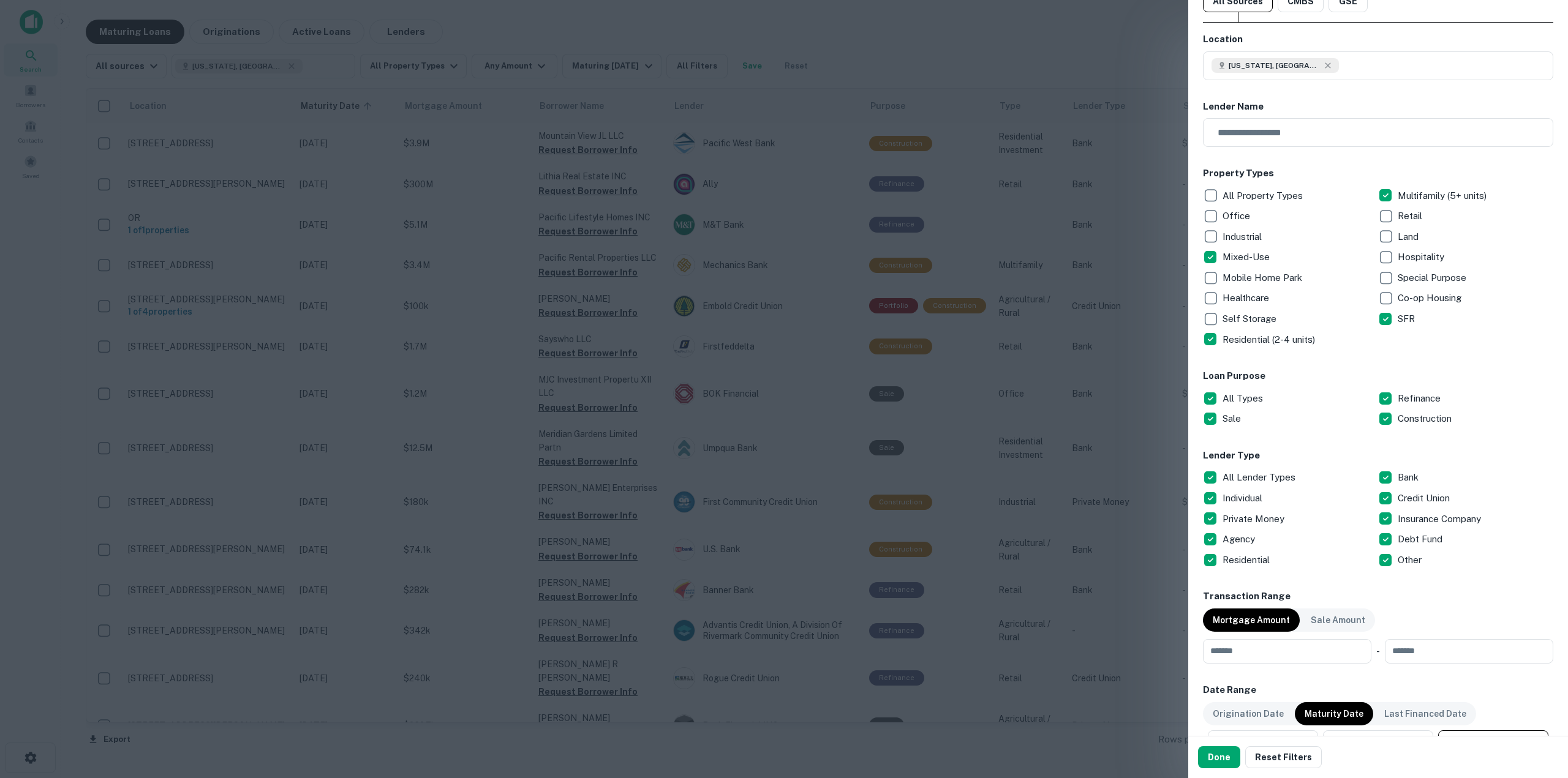
scroll to position [123, 0]
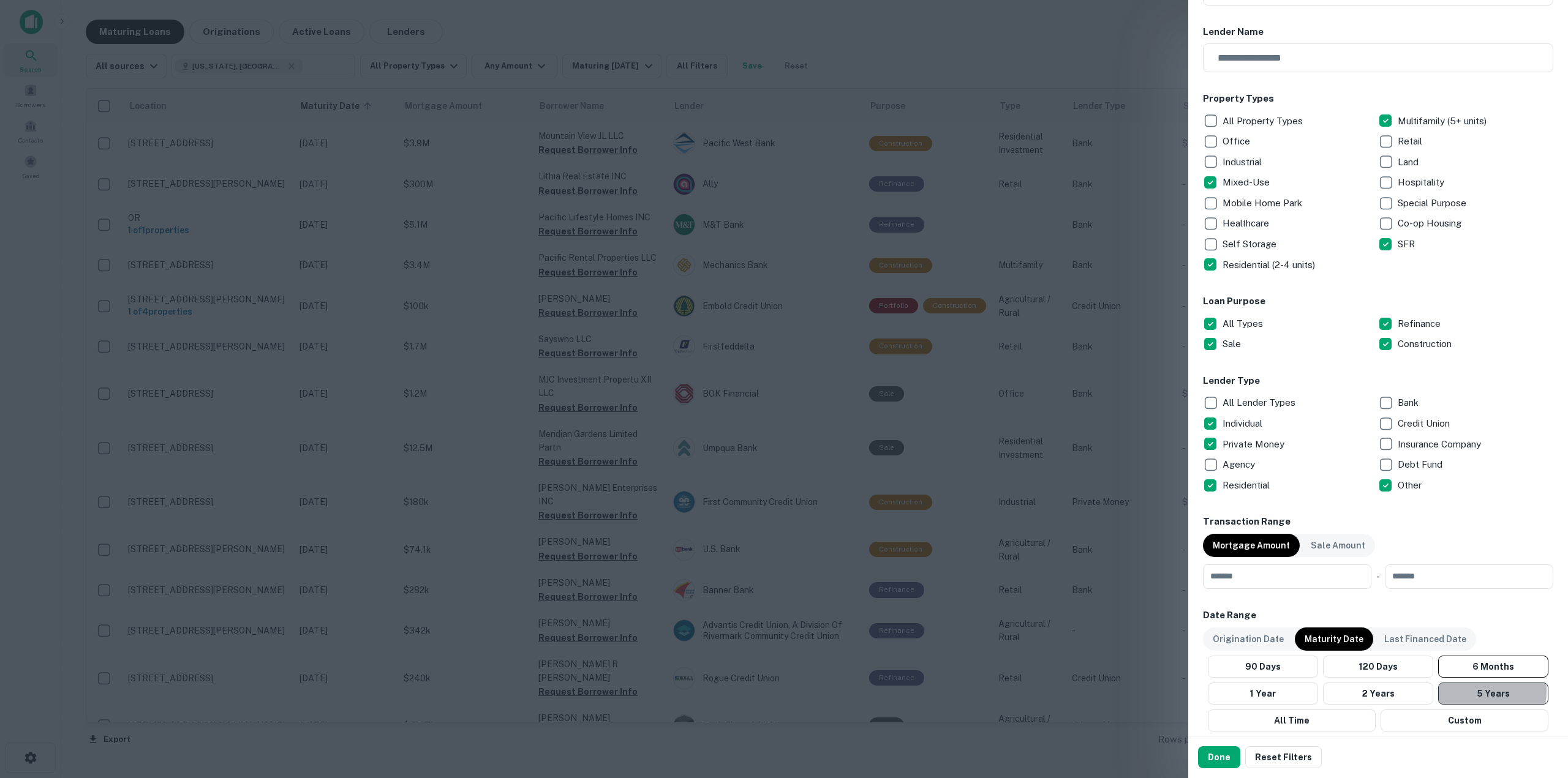
click at [1458, 690] on button "5 Years" at bounding box center [1493, 694] width 110 height 22
click at [1212, 766] on button "Done" at bounding box center [1219, 757] width 42 height 22
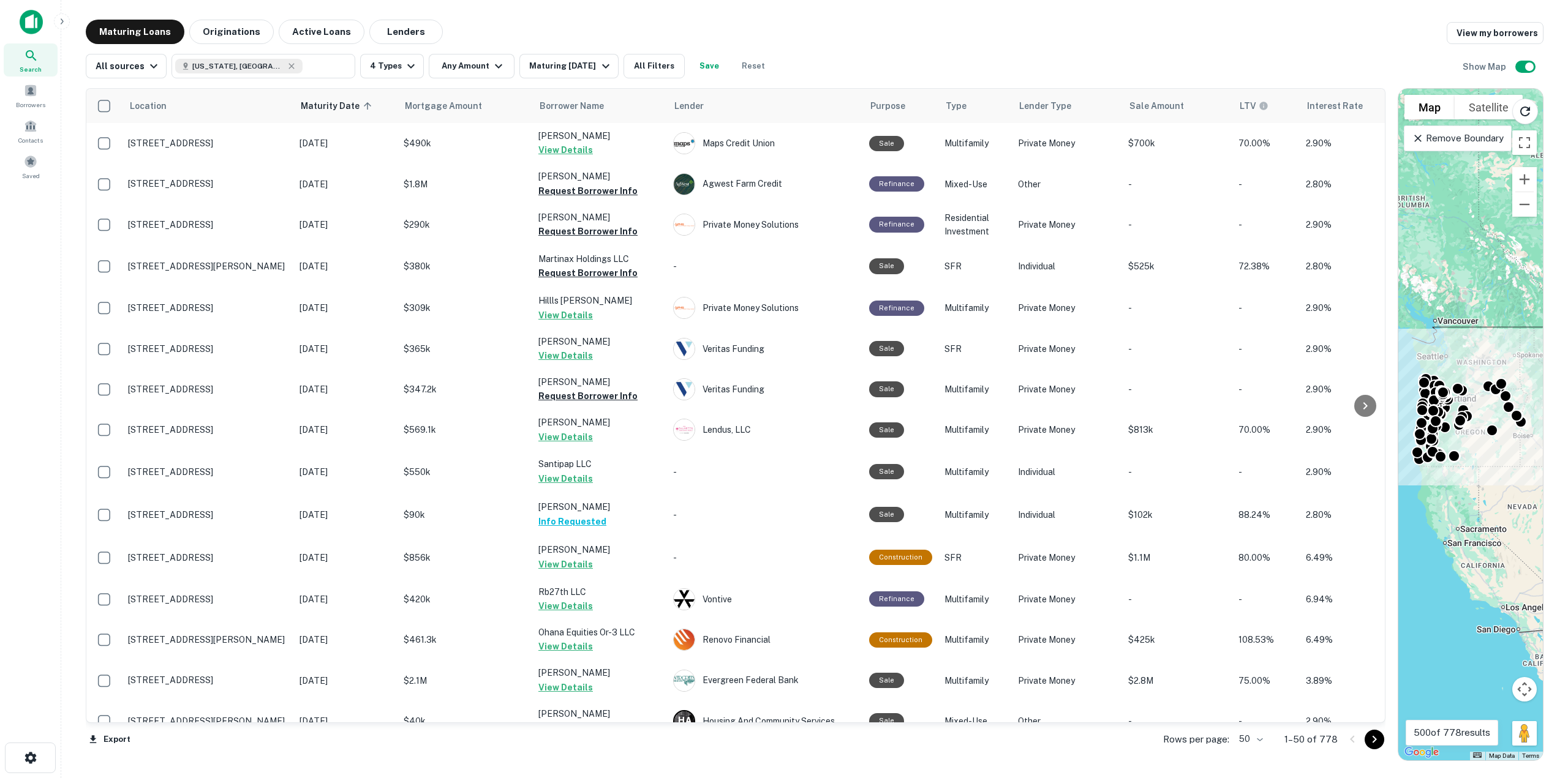
click at [713, 63] on button "Save" at bounding box center [709, 67] width 39 height 25
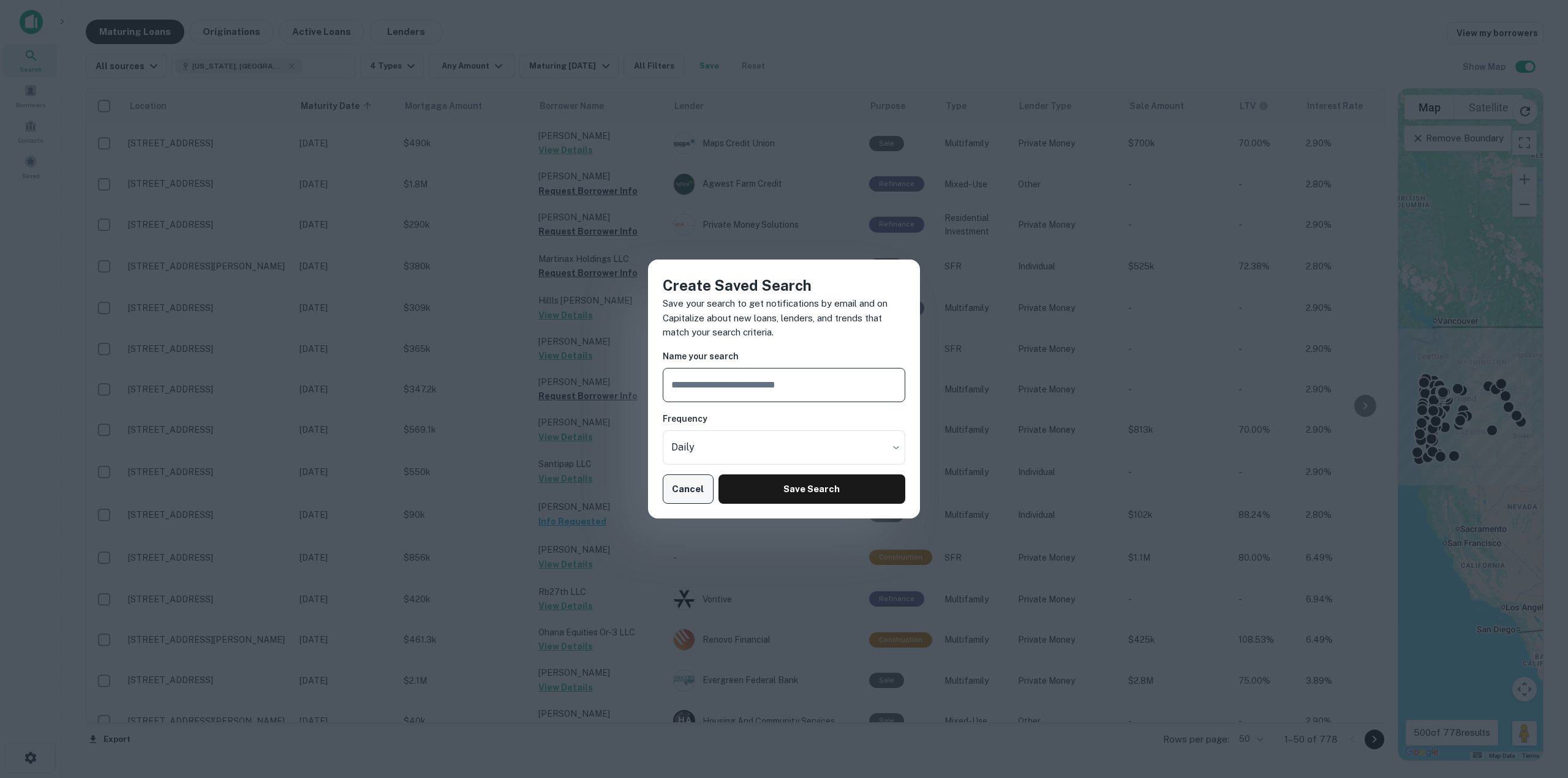
click at [679, 483] on button "Cancel" at bounding box center [688, 488] width 51 height 29
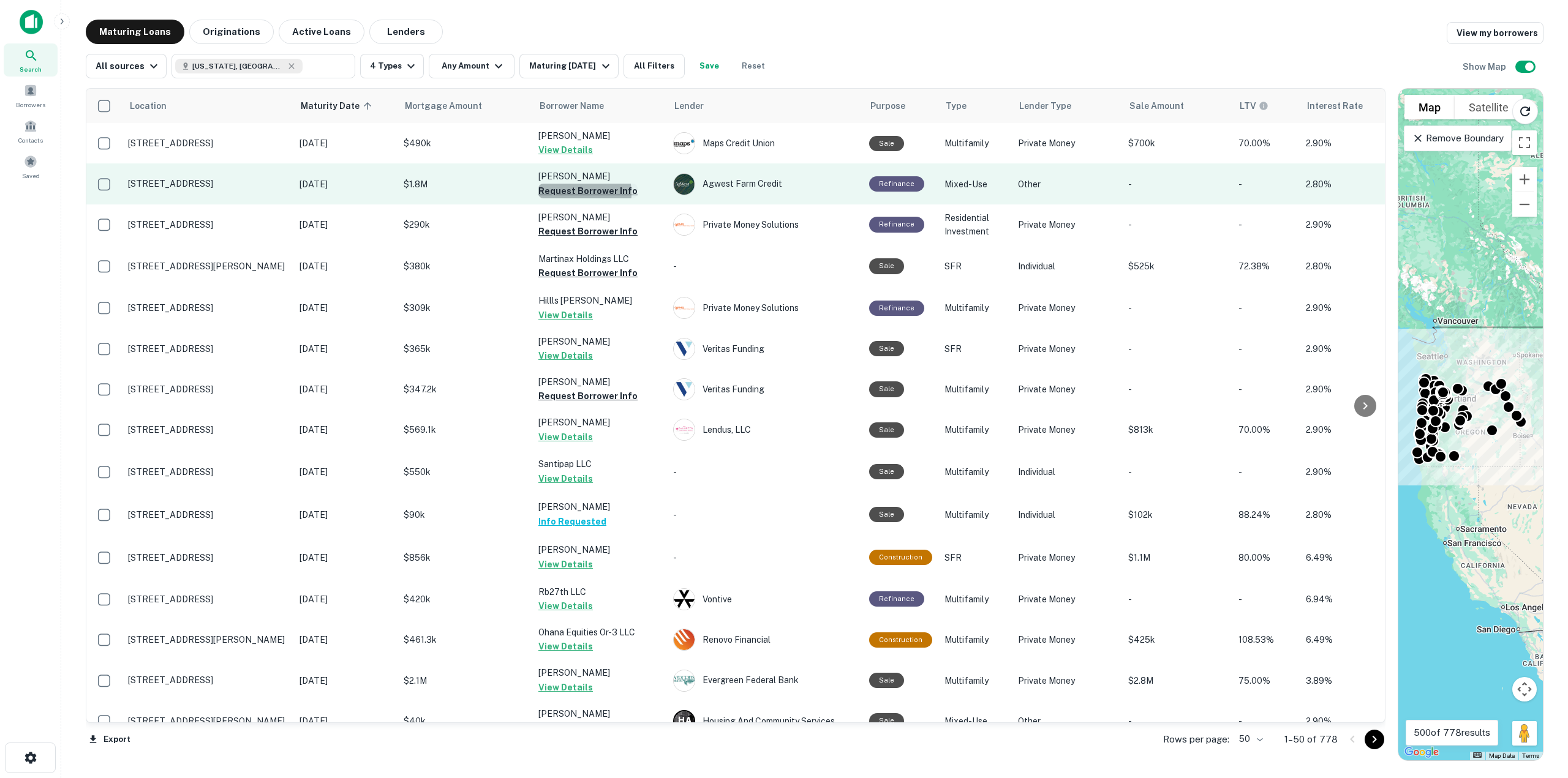
click at [556, 194] on button "Request Borrower Info" at bounding box center [588, 191] width 99 height 15
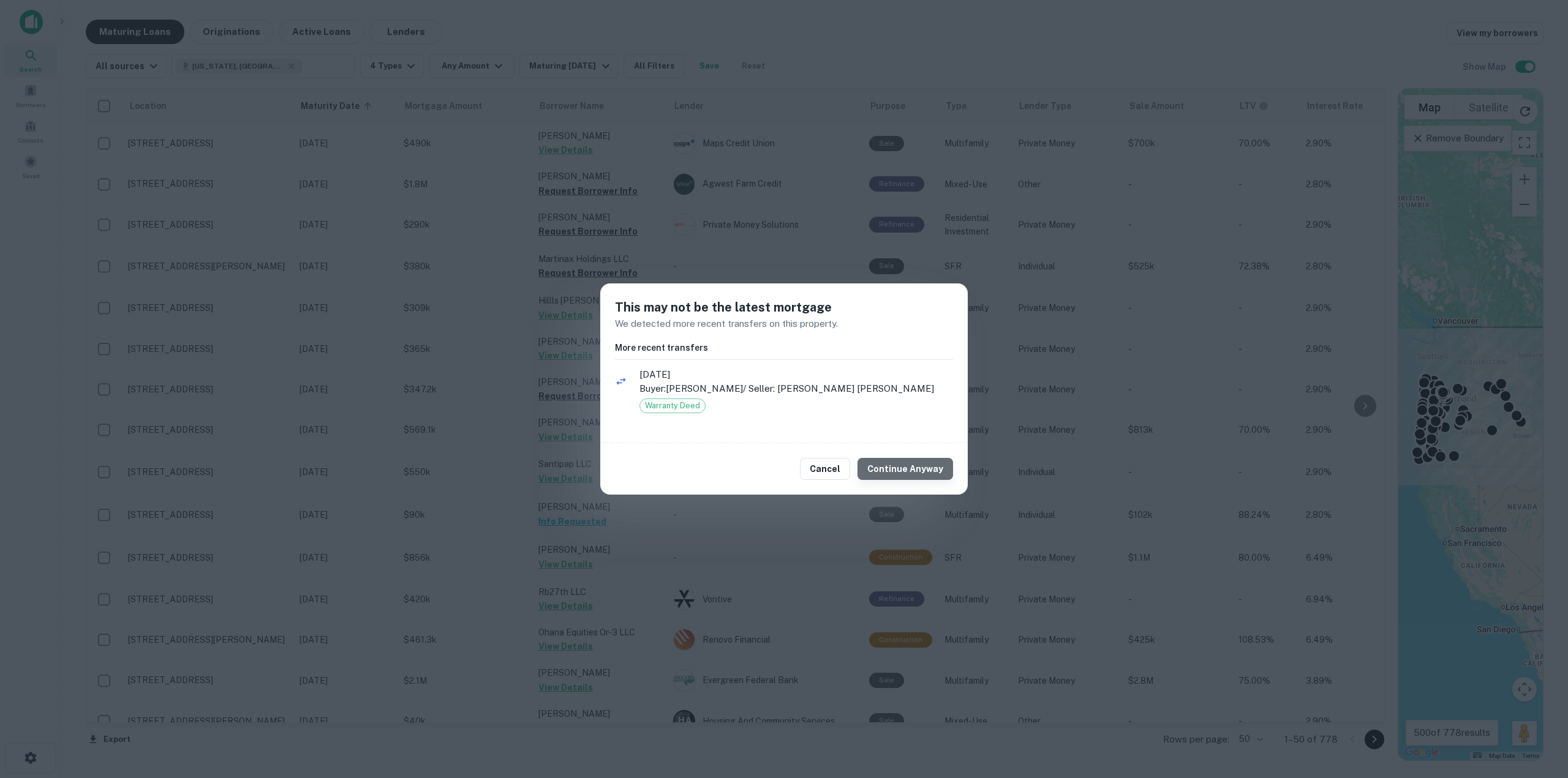
click at [915, 468] on button "Continue Anyway" at bounding box center [905, 469] width 95 height 22
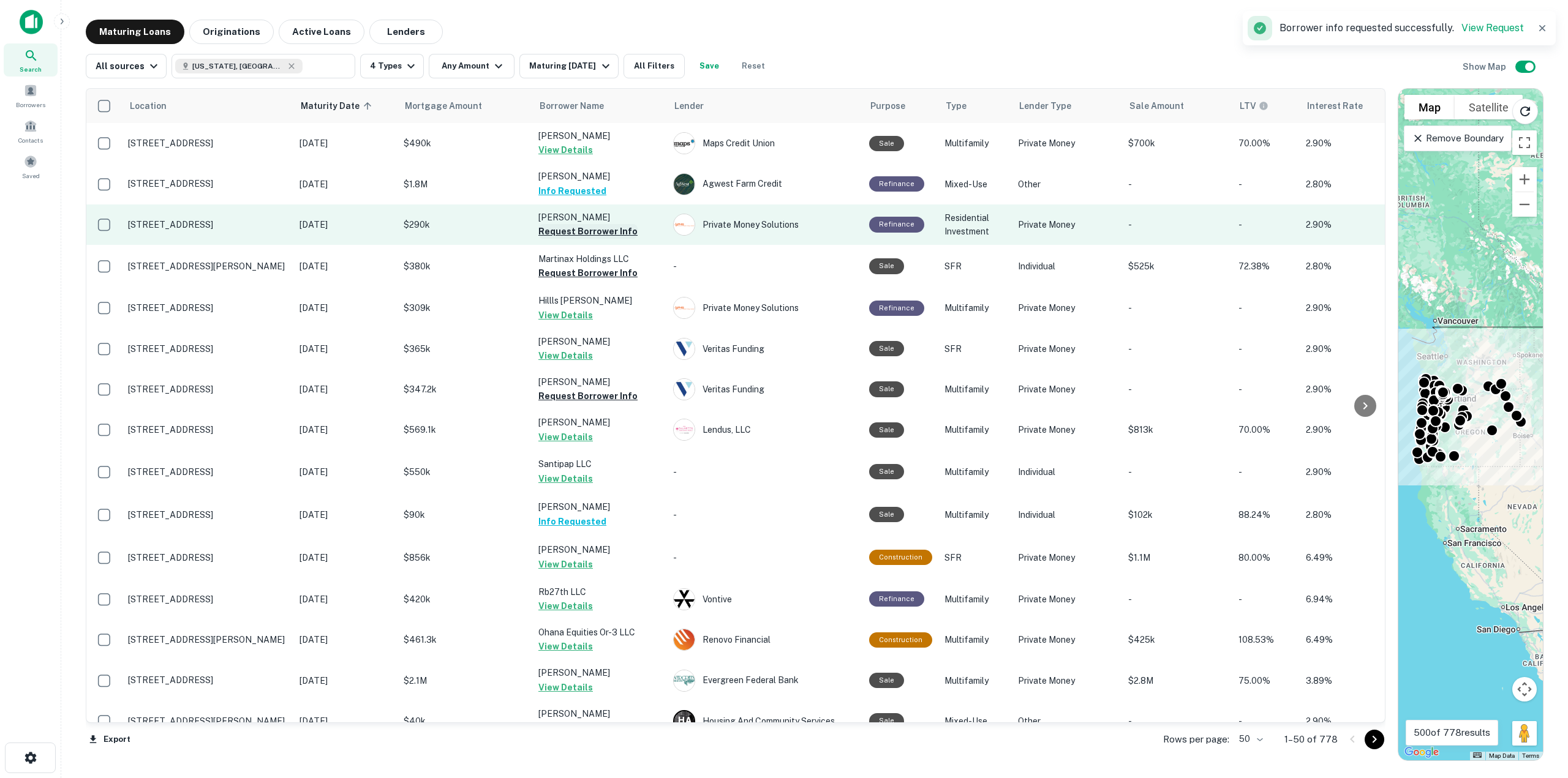
click at [577, 234] on button "Request Borrower Info" at bounding box center [588, 232] width 99 height 15
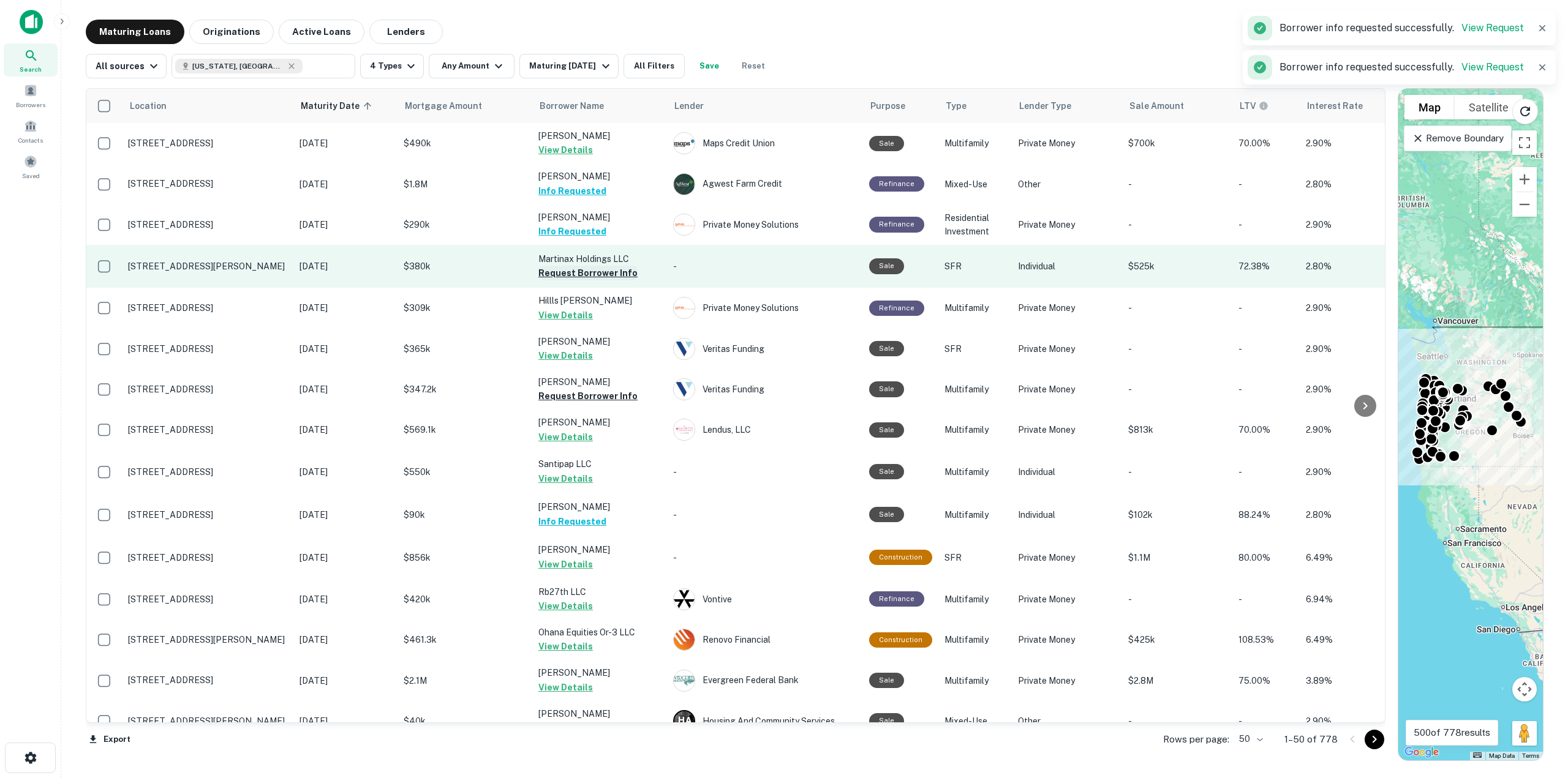
click at [578, 275] on button "Request Borrower Info" at bounding box center [588, 273] width 99 height 15
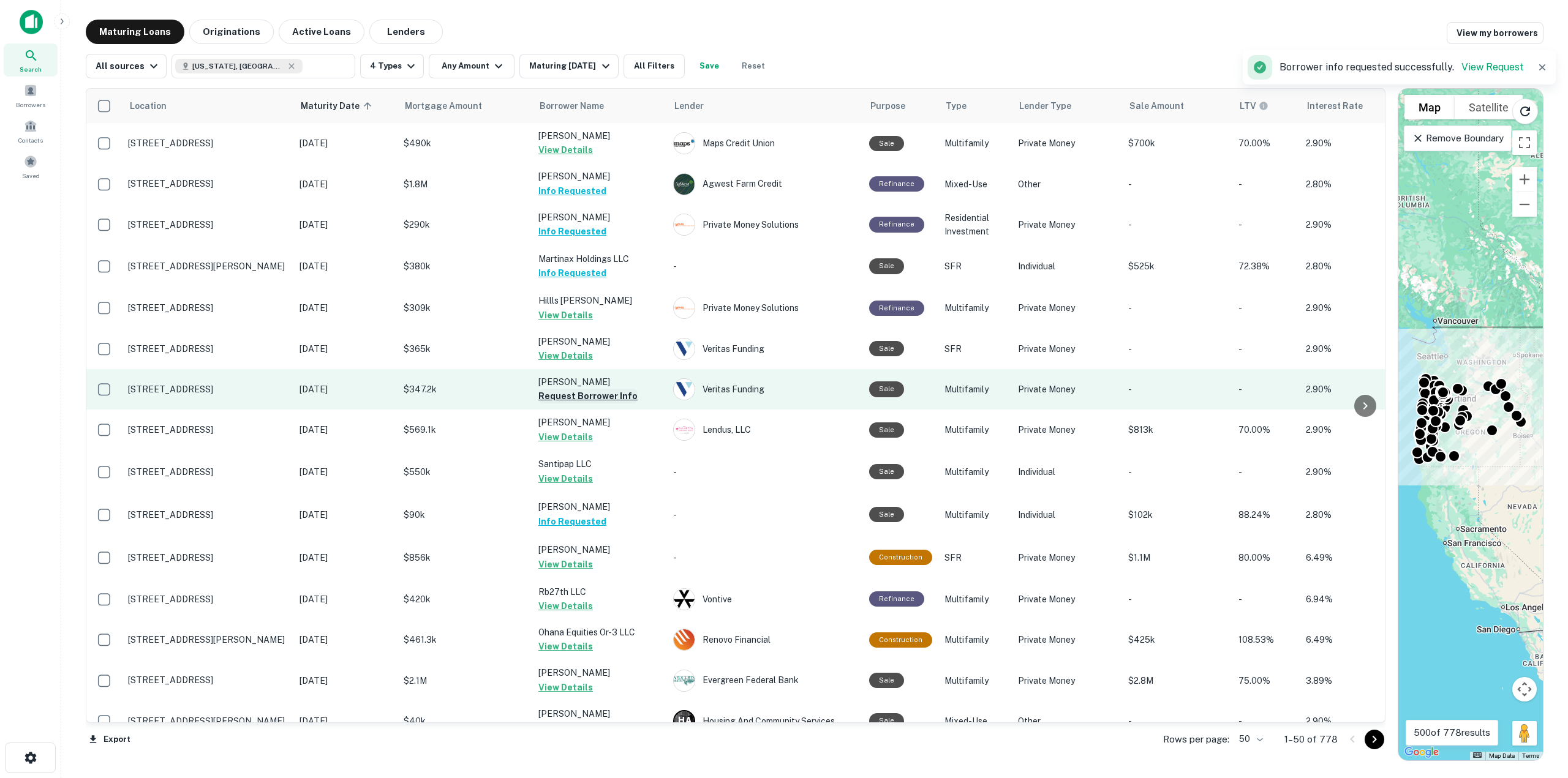
click at [585, 398] on button "Request Borrower Info" at bounding box center [588, 396] width 99 height 15
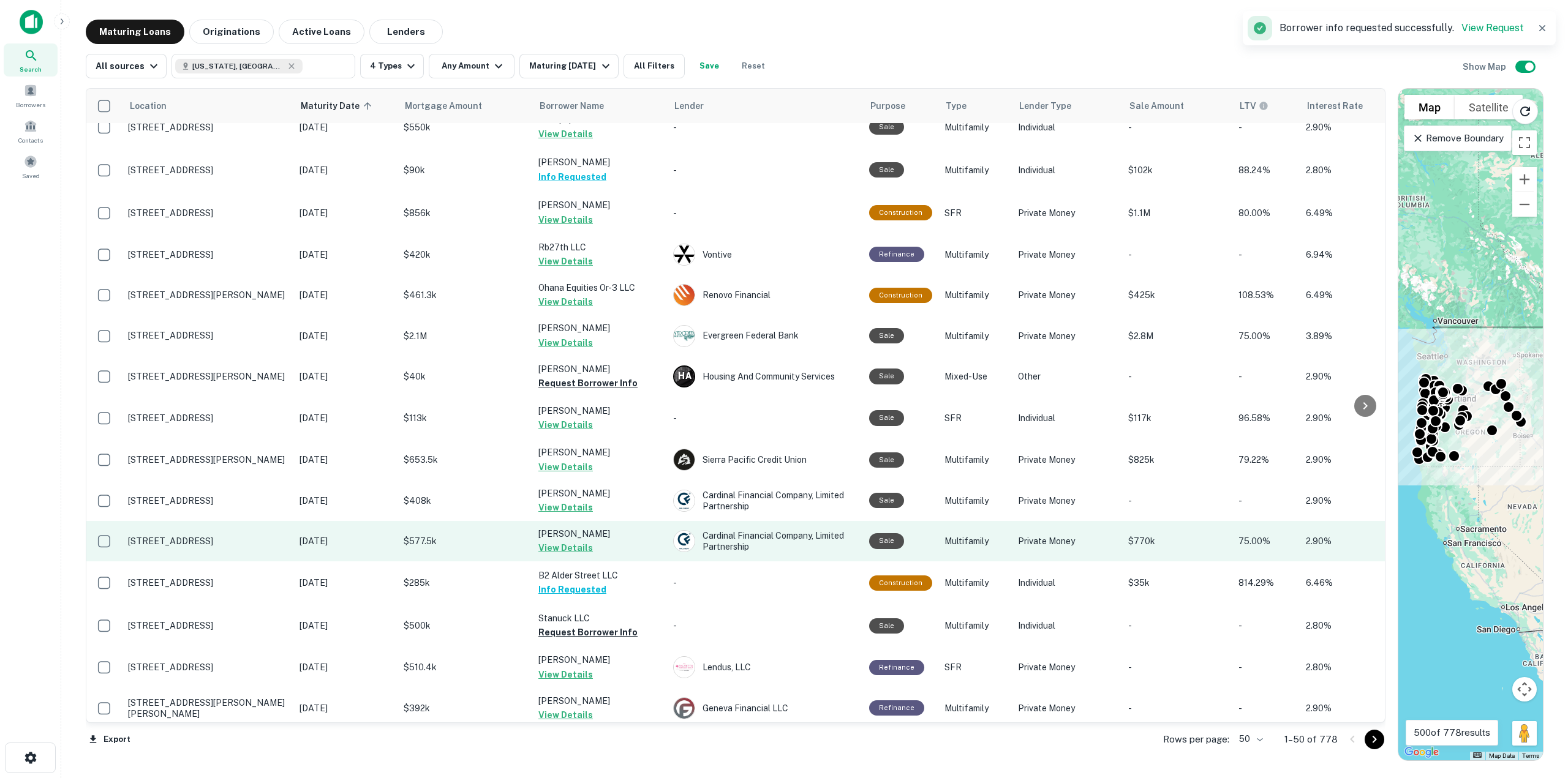
scroll to position [428, 0]
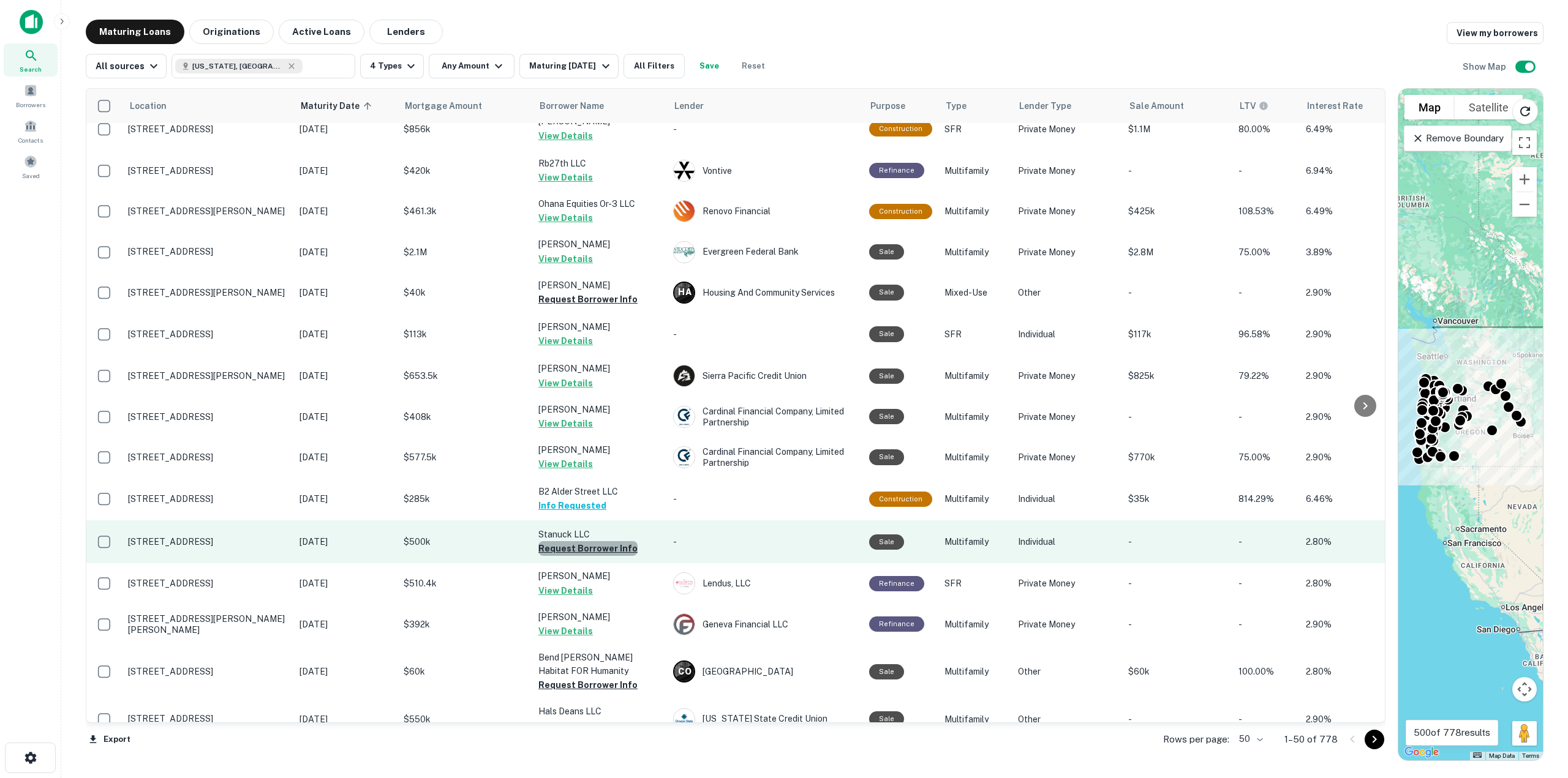
click at [588, 547] on button "Request Borrower Info" at bounding box center [588, 548] width 99 height 15
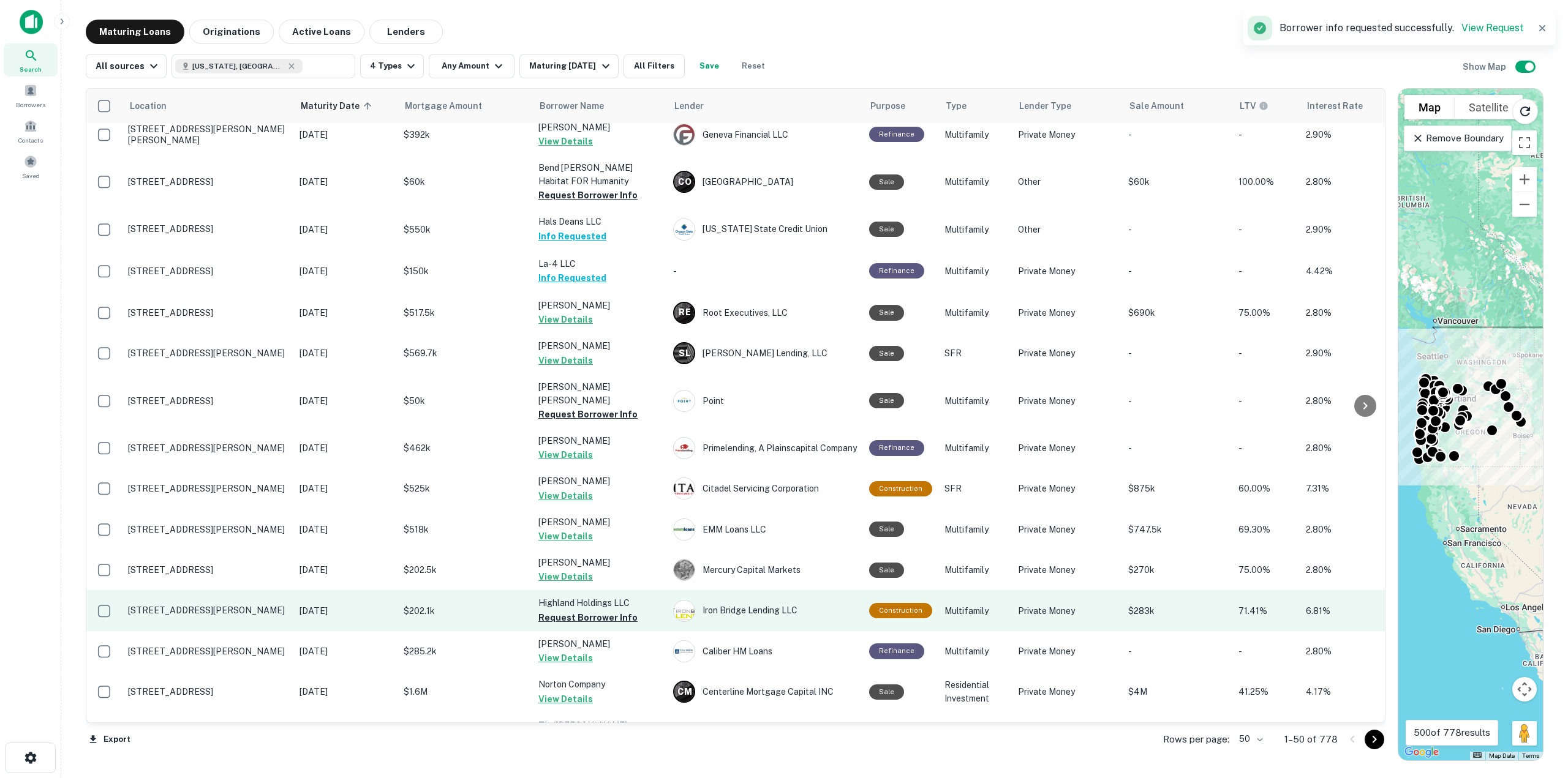
scroll to position [1041, 0]
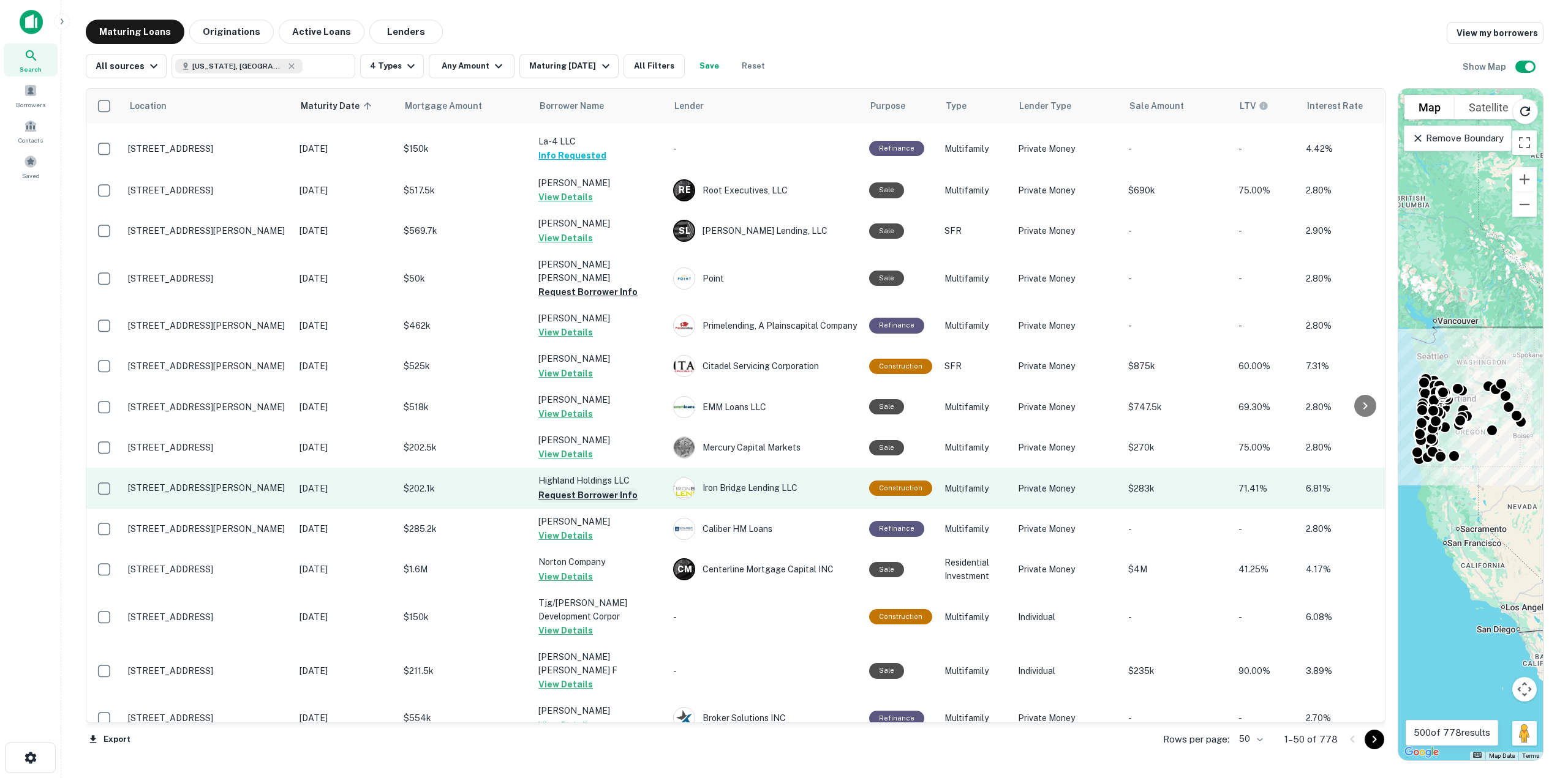
click at [587, 488] on button "Request Borrower Info" at bounding box center [588, 495] width 99 height 15
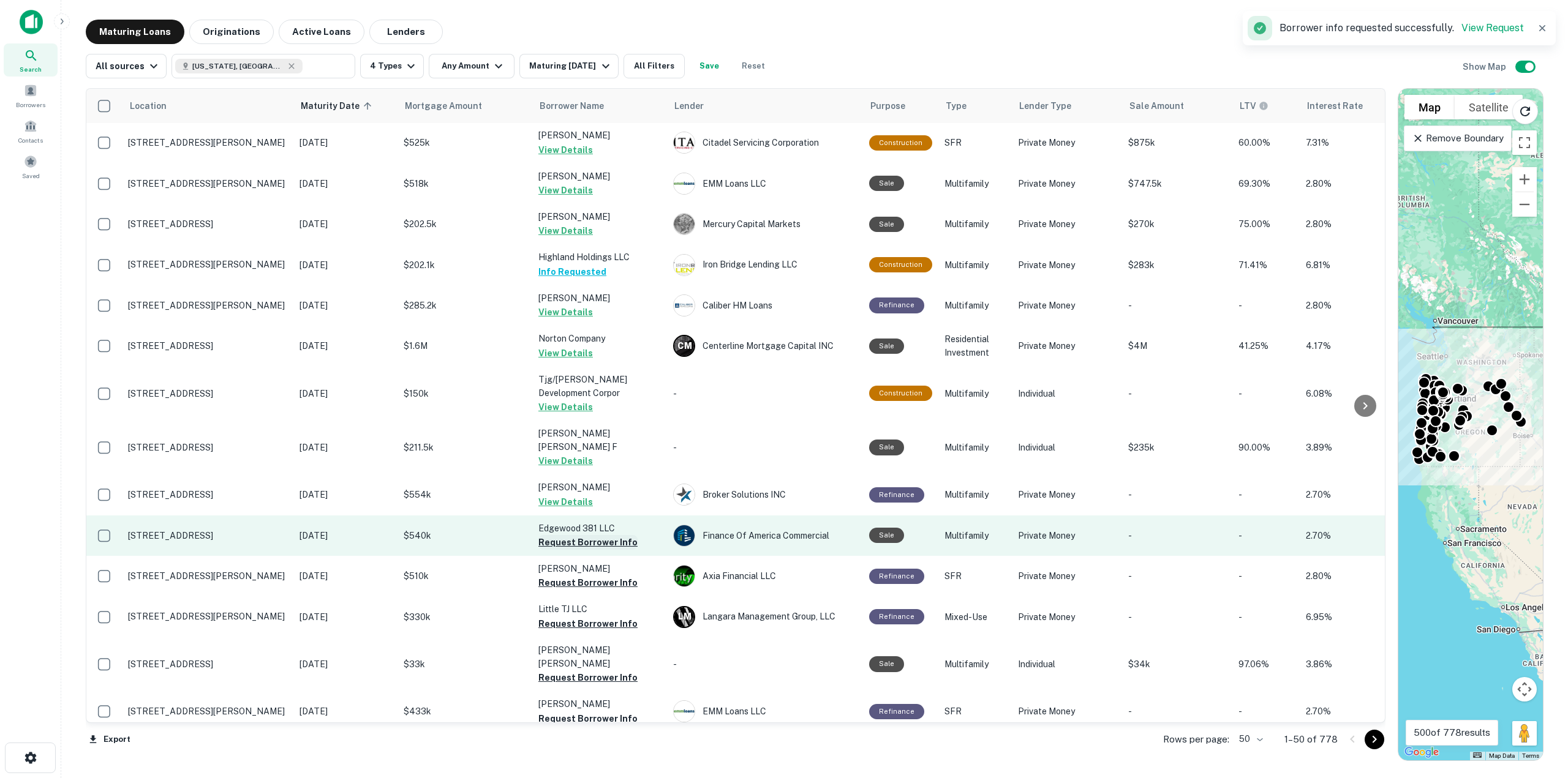
scroll to position [1285, 0]
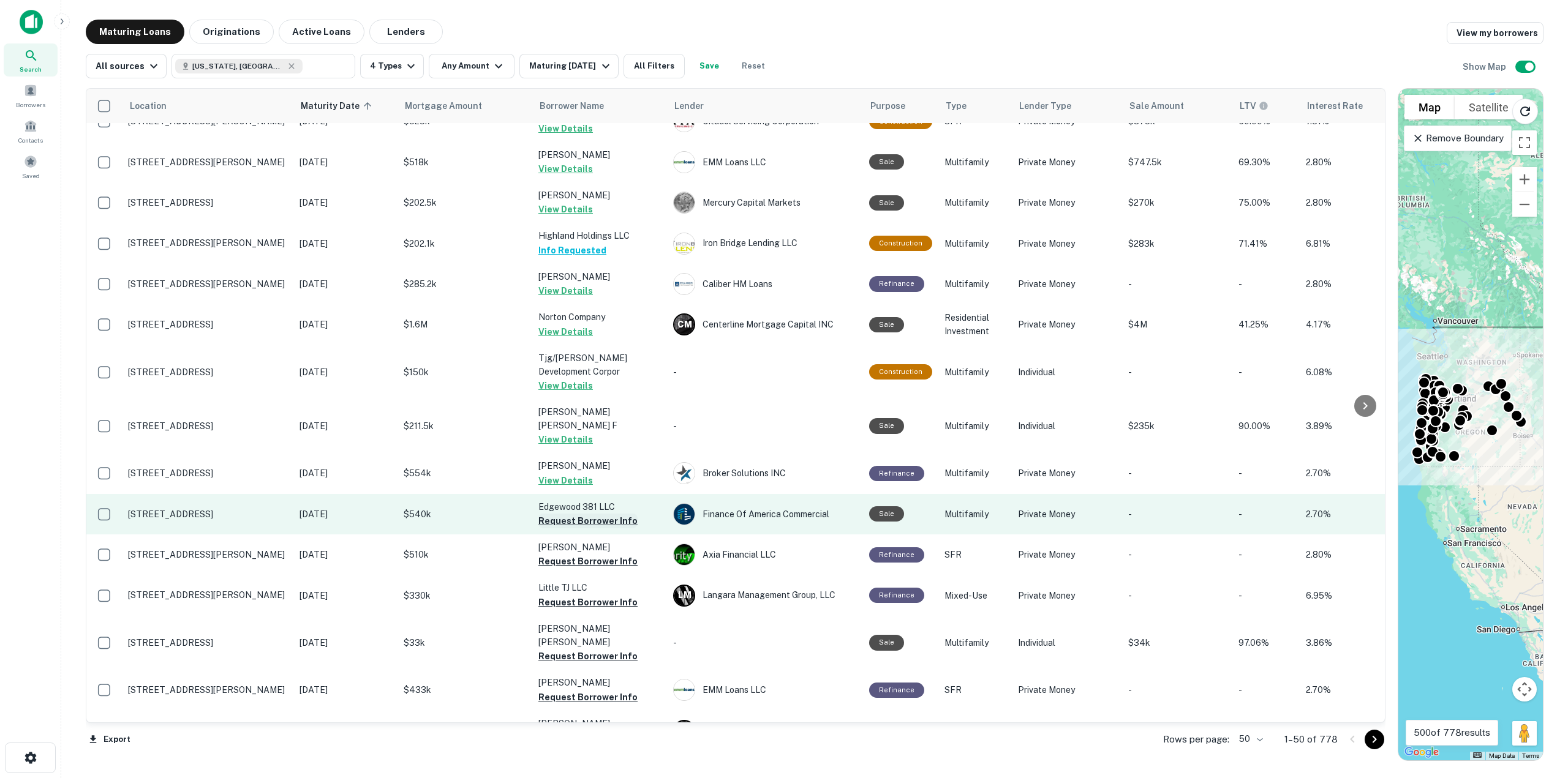
click at [579, 513] on button "Request Borrower Info" at bounding box center [588, 520] width 99 height 15
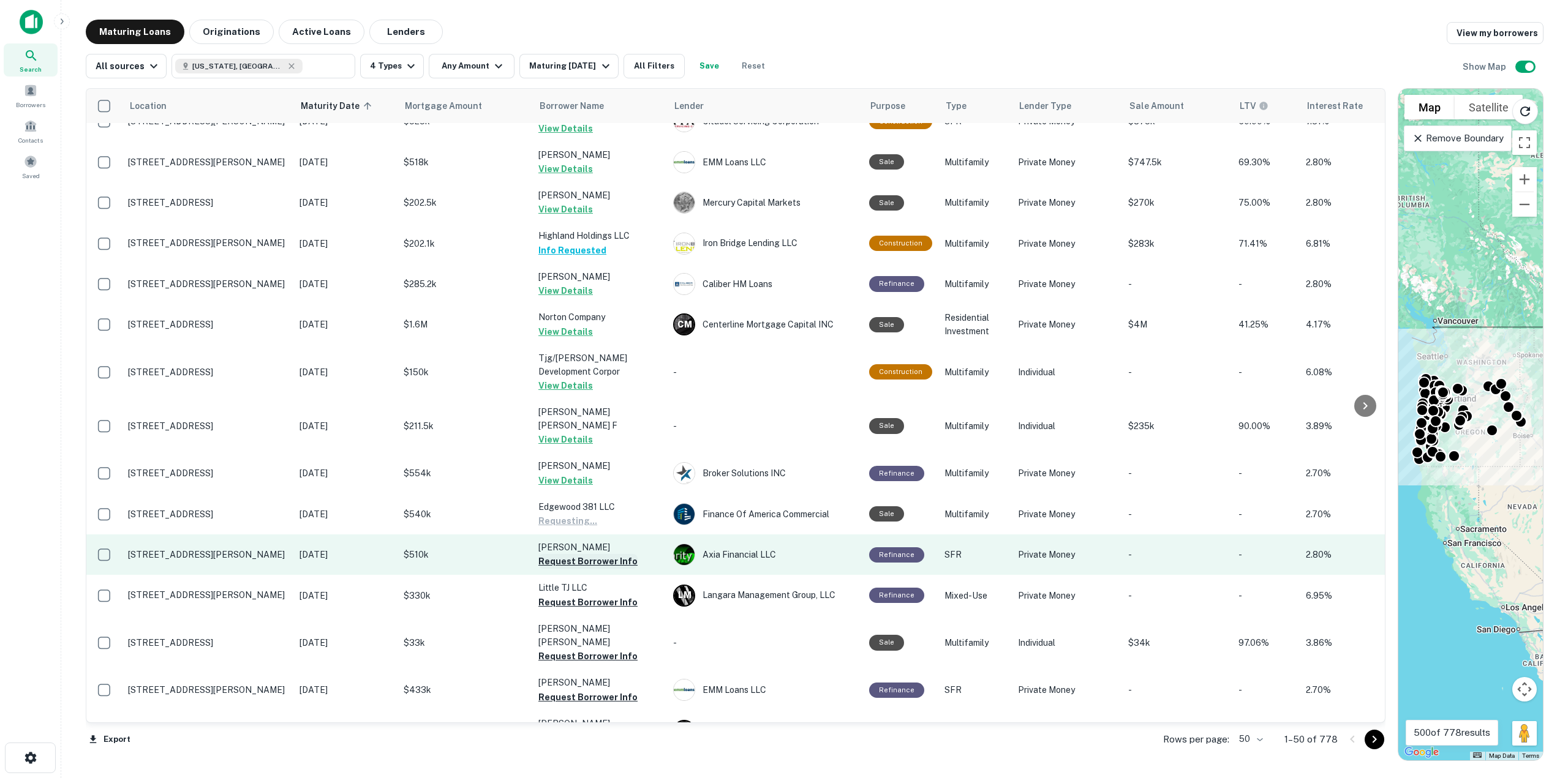
click at [566, 554] on button "Request Borrower Info" at bounding box center [588, 561] width 99 height 15
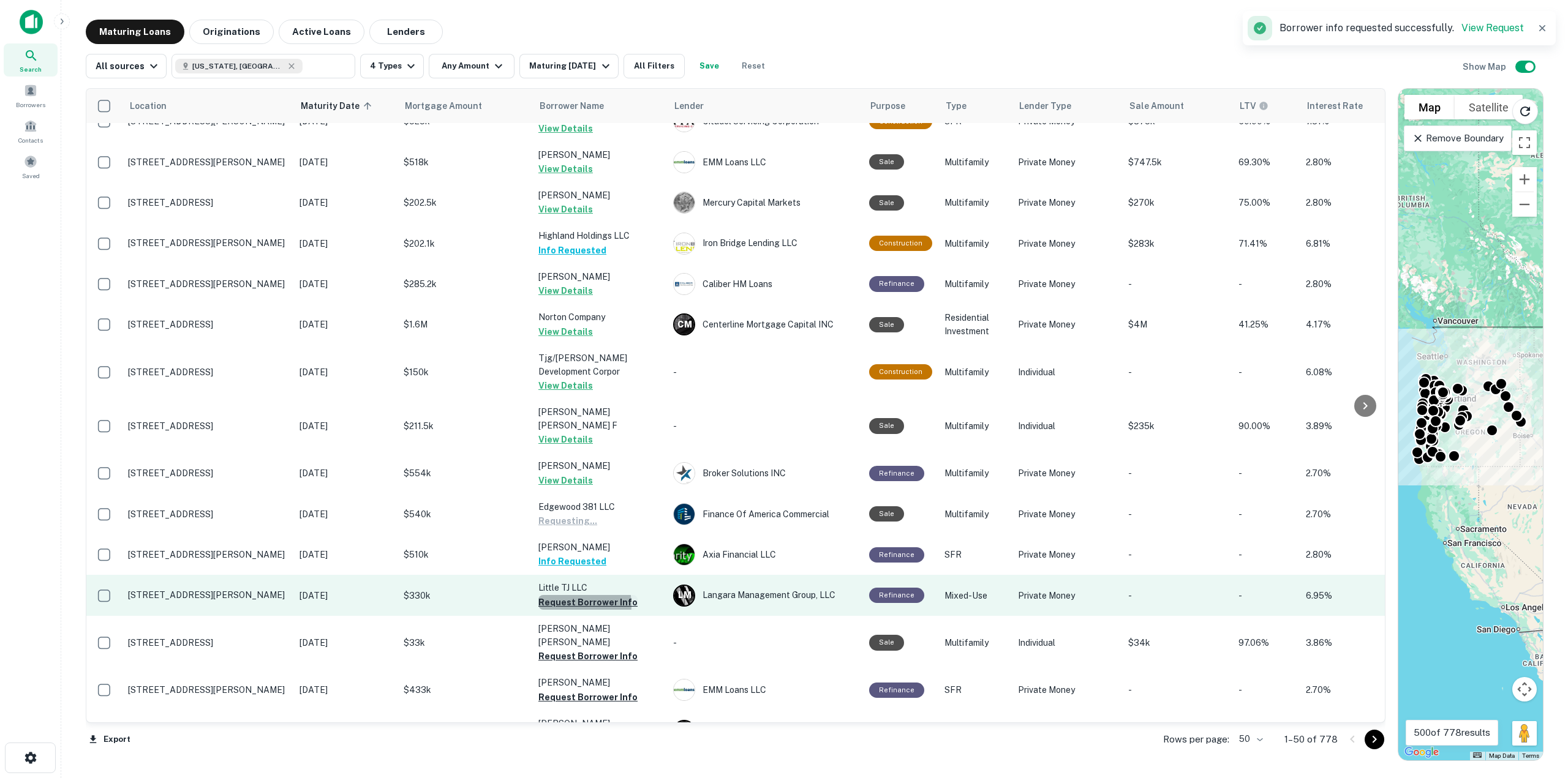
click at [572, 595] on button "Request Borrower Info" at bounding box center [588, 602] width 99 height 15
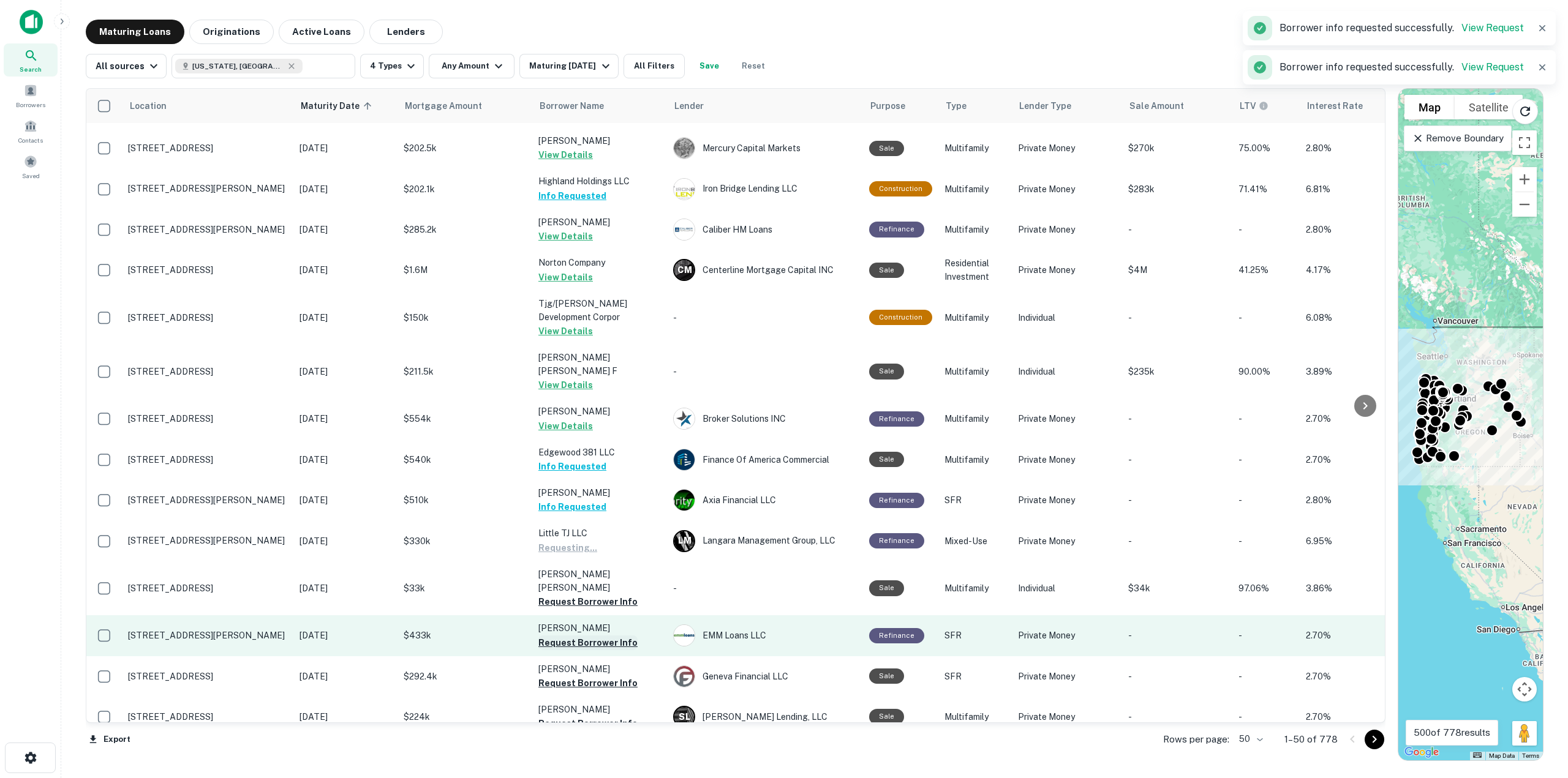
scroll to position [1408, 0]
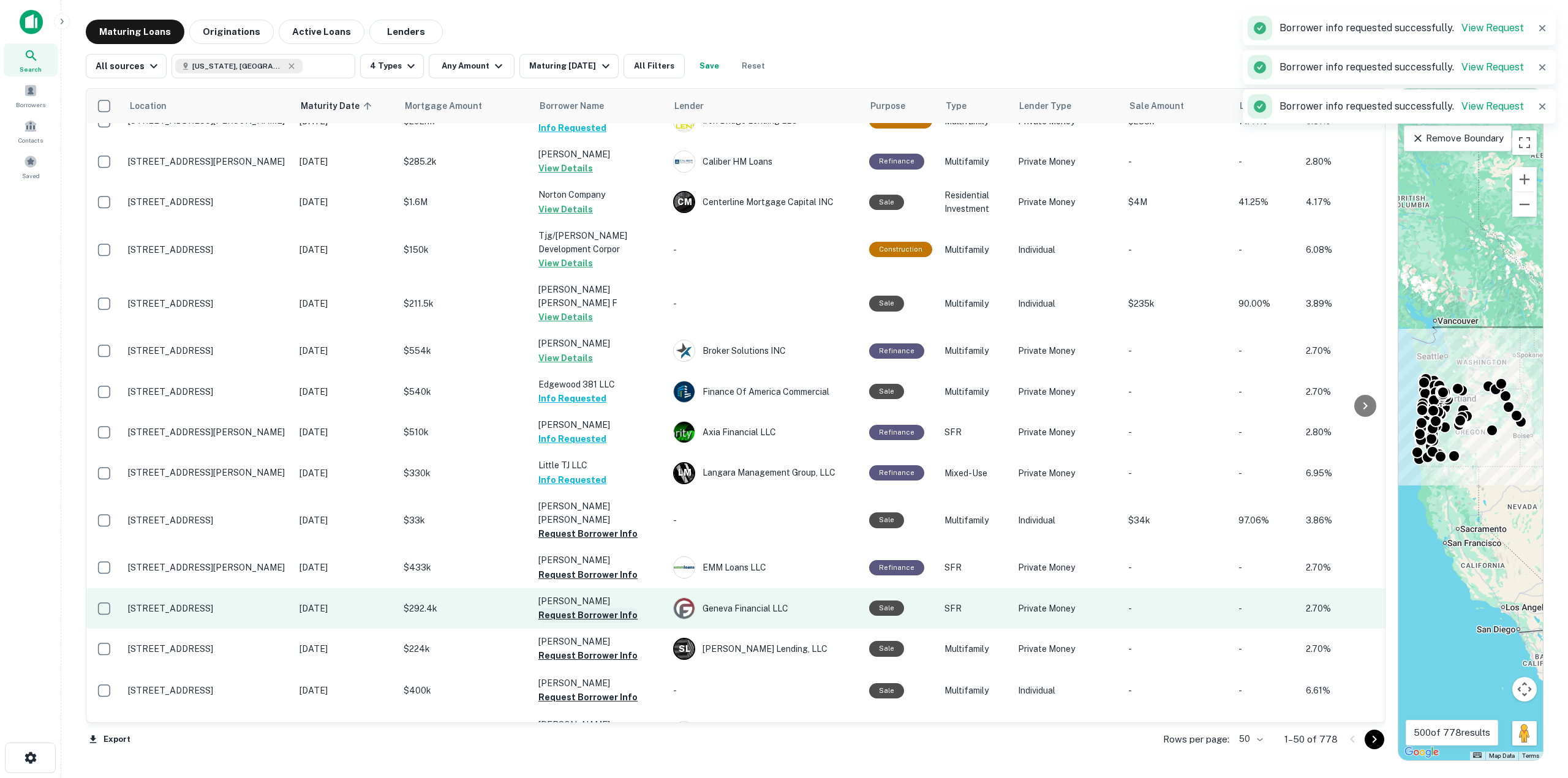
click at [579, 608] on button "Request Borrower Info" at bounding box center [588, 615] width 99 height 15
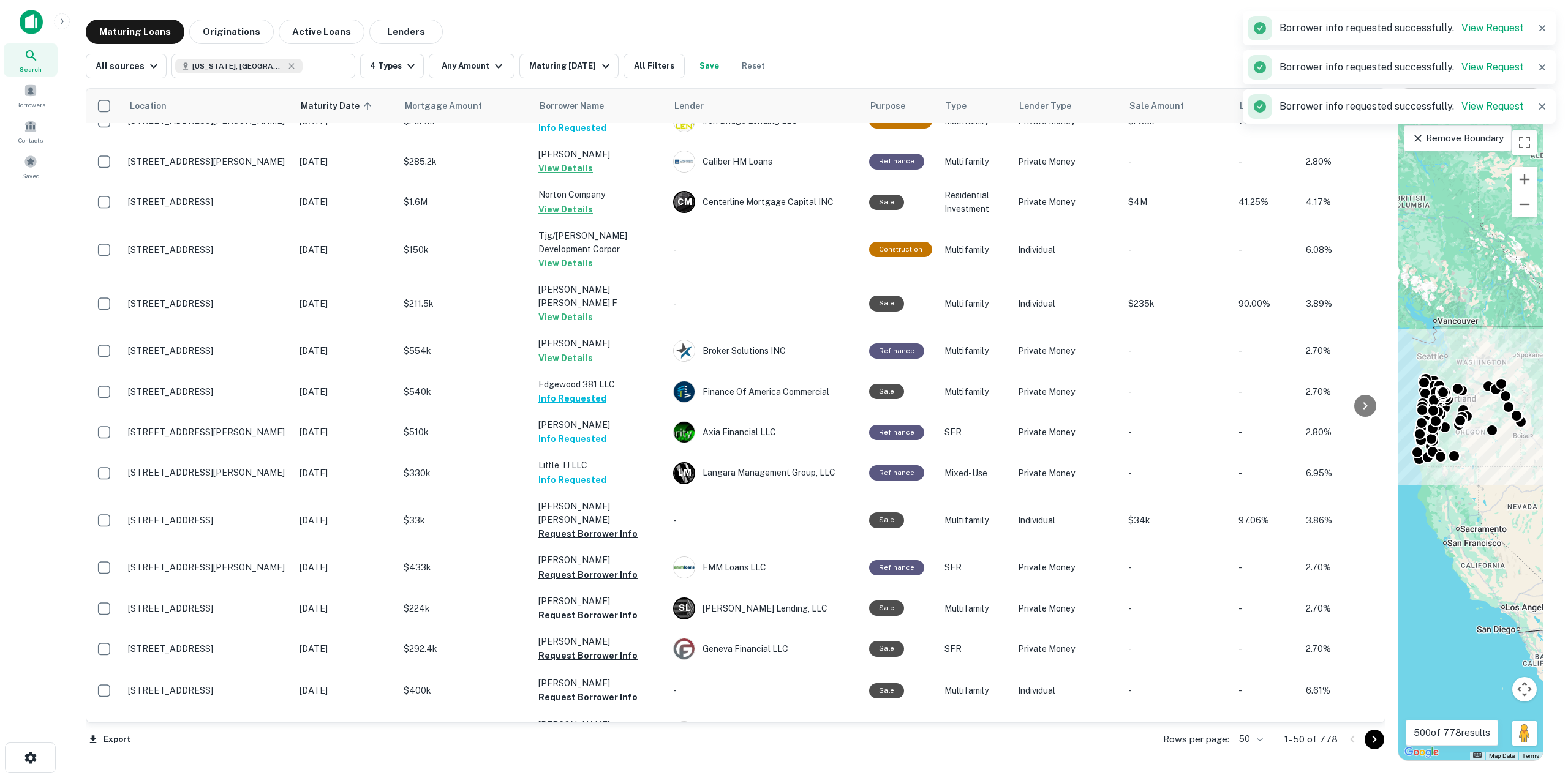
click at [579, 648] on button "Request Borrower Info" at bounding box center [588, 655] width 99 height 15
click at [579, 608] on button "Info Requested" at bounding box center [572, 615] width 68 height 15
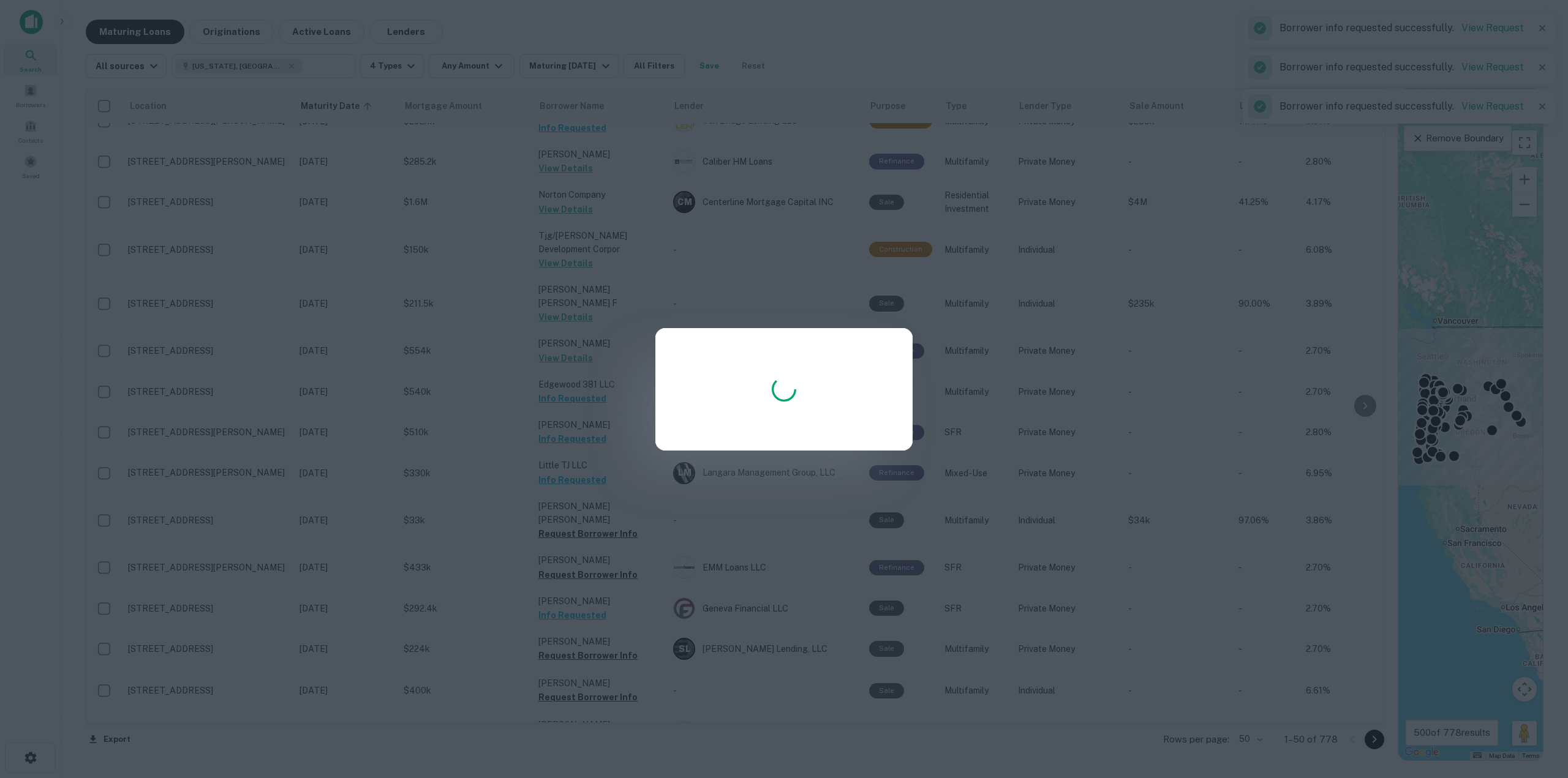
click at [574, 533] on div at bounding box center [784, 389] width 1568 height 778
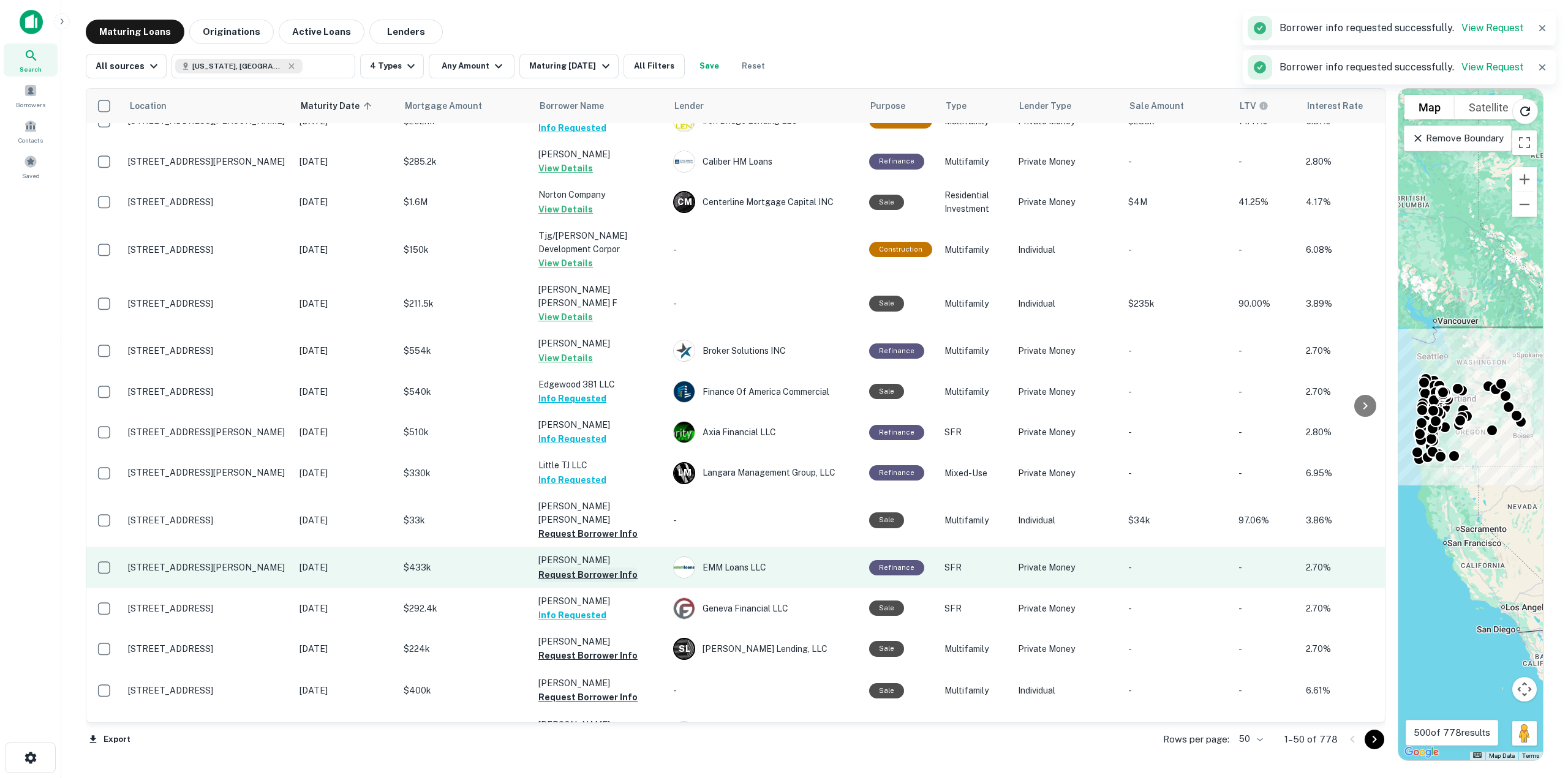
click at [578, 567] on button "Request Borrower Info" at bounding box center [588, 575] width 99 height 15
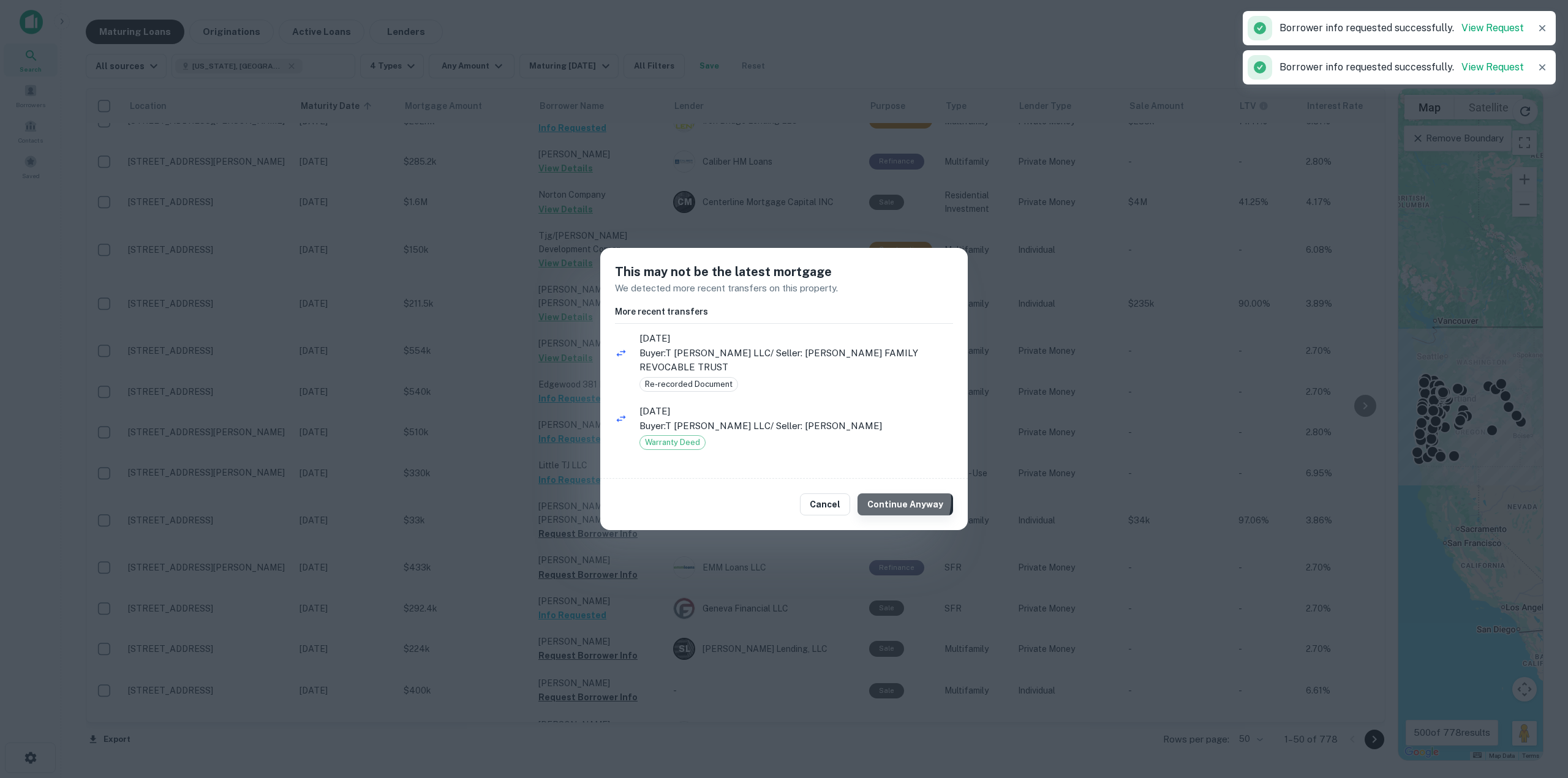
click at [895, 494] on button "Continue Anyway" at bounding box center [905, 505] width 95 height 22
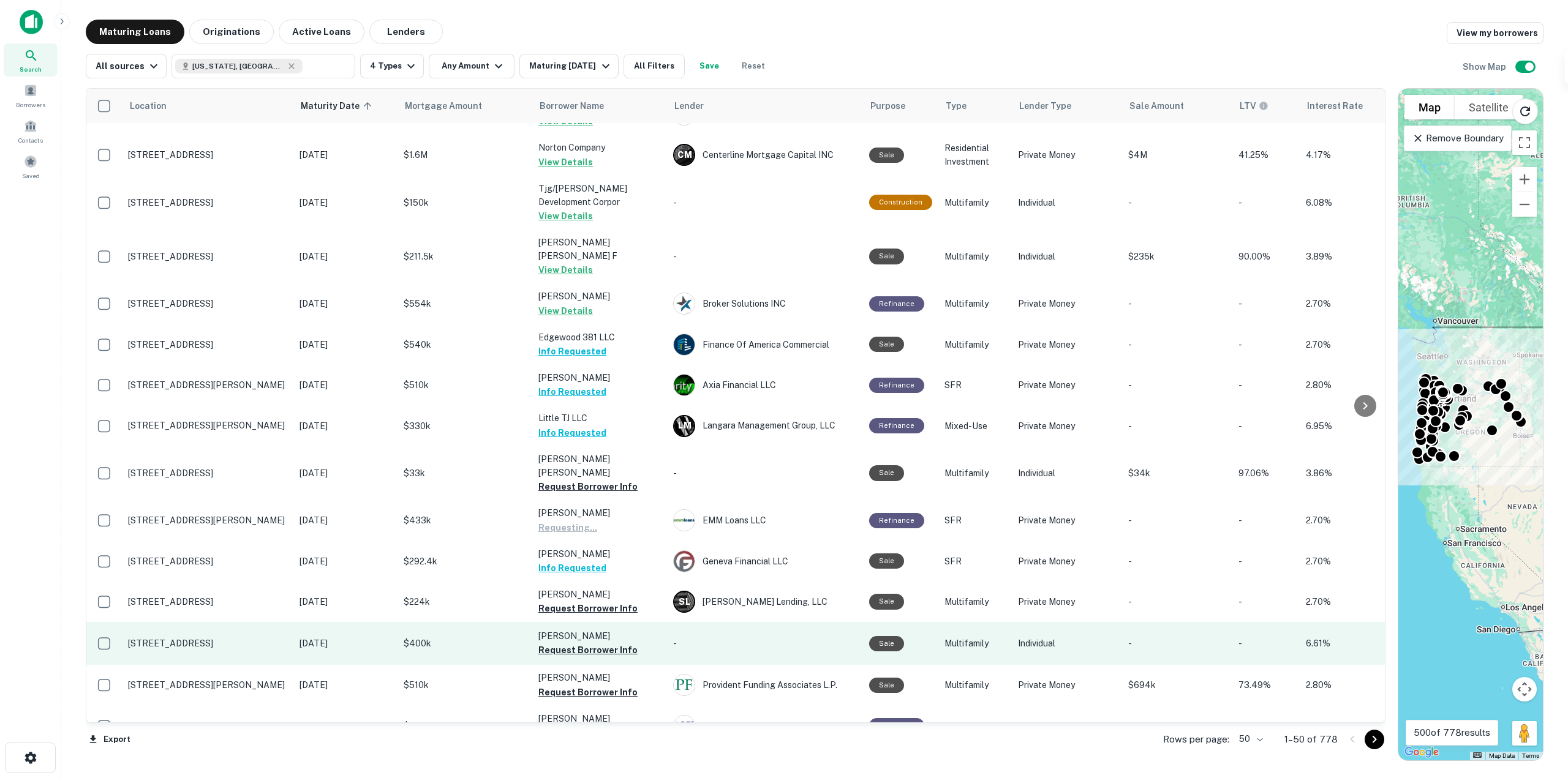
scroll to position [1506, 0]
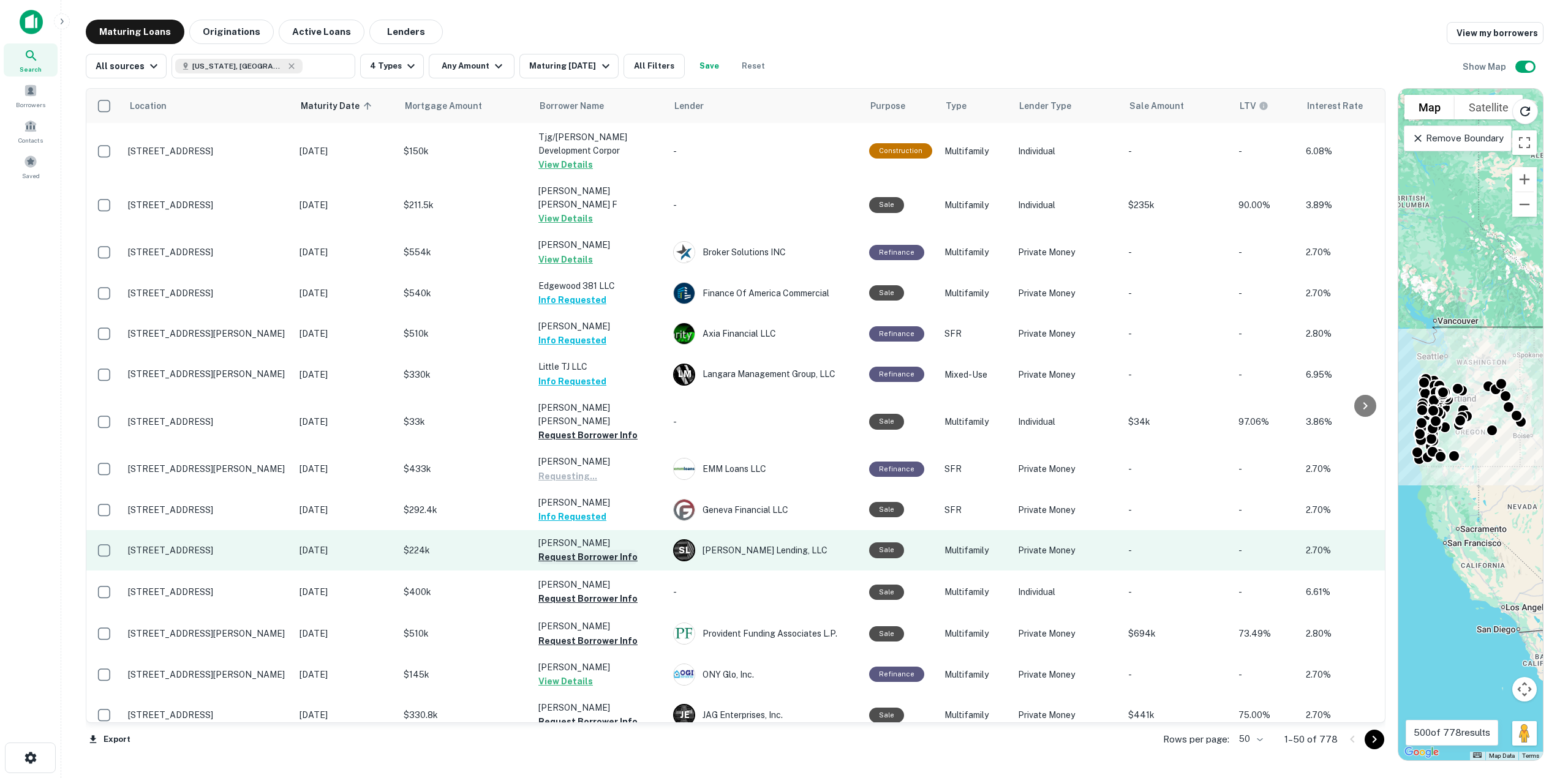
click at [587, 550] on button "Request Borrower Info" at bounding box center [588, 557] width 99 height 15
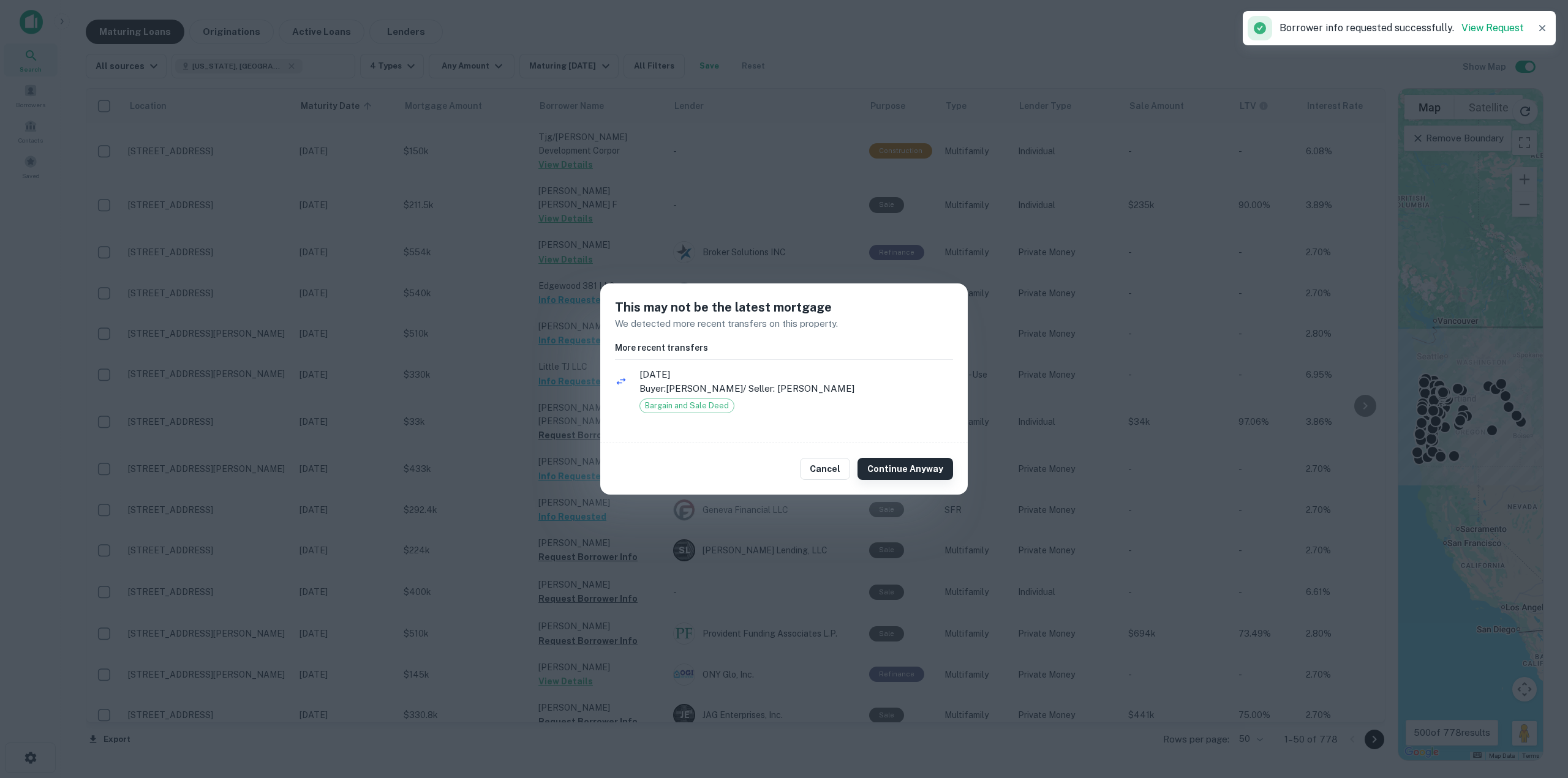
click at [906, 477] on button "Continue Anyway" at bounding box center [905, 469] width 95 height 22
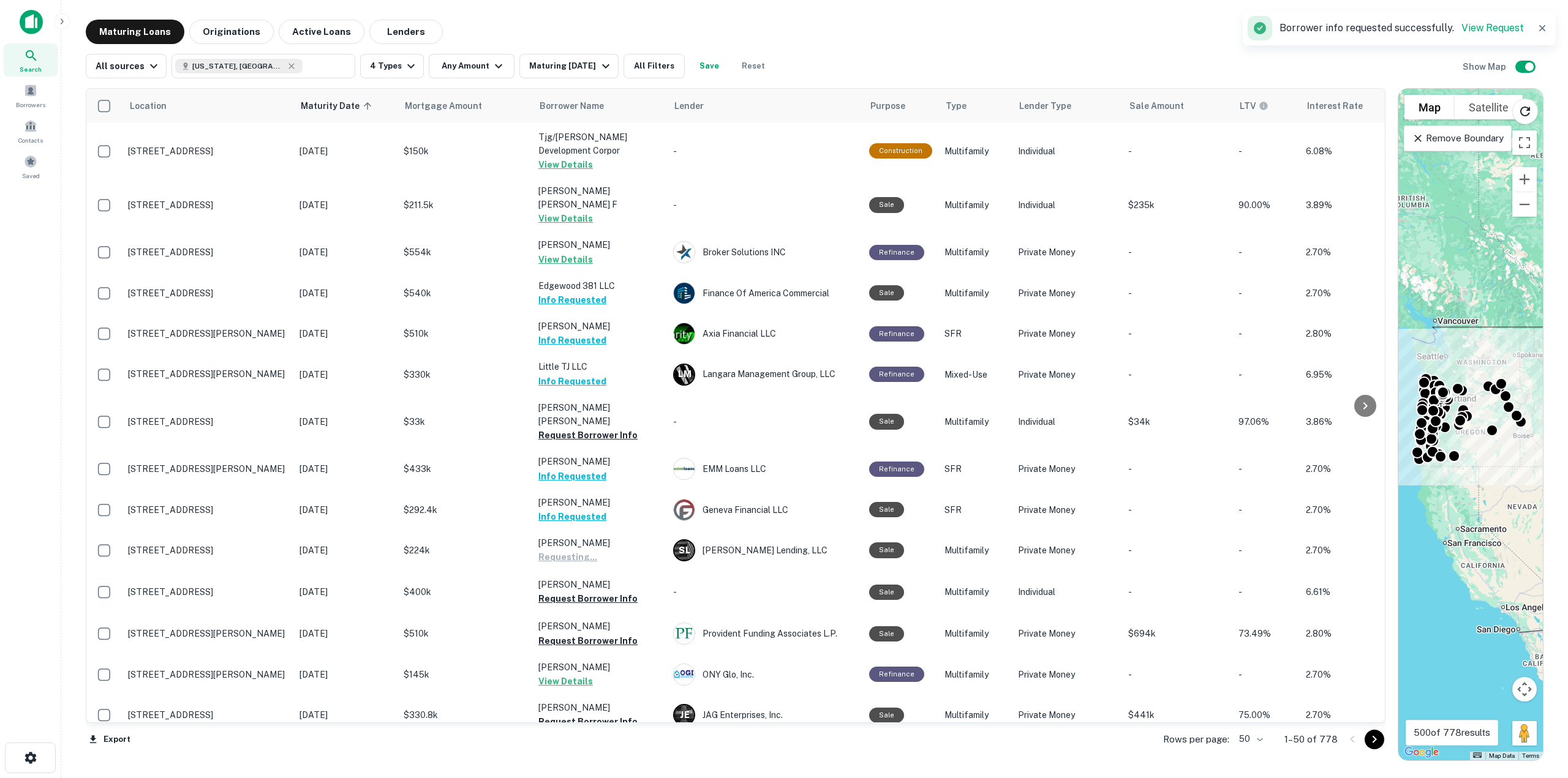
click at [904, 468] on button "Continue Anyway" at bounding box center [905, 469] width 95 height 22
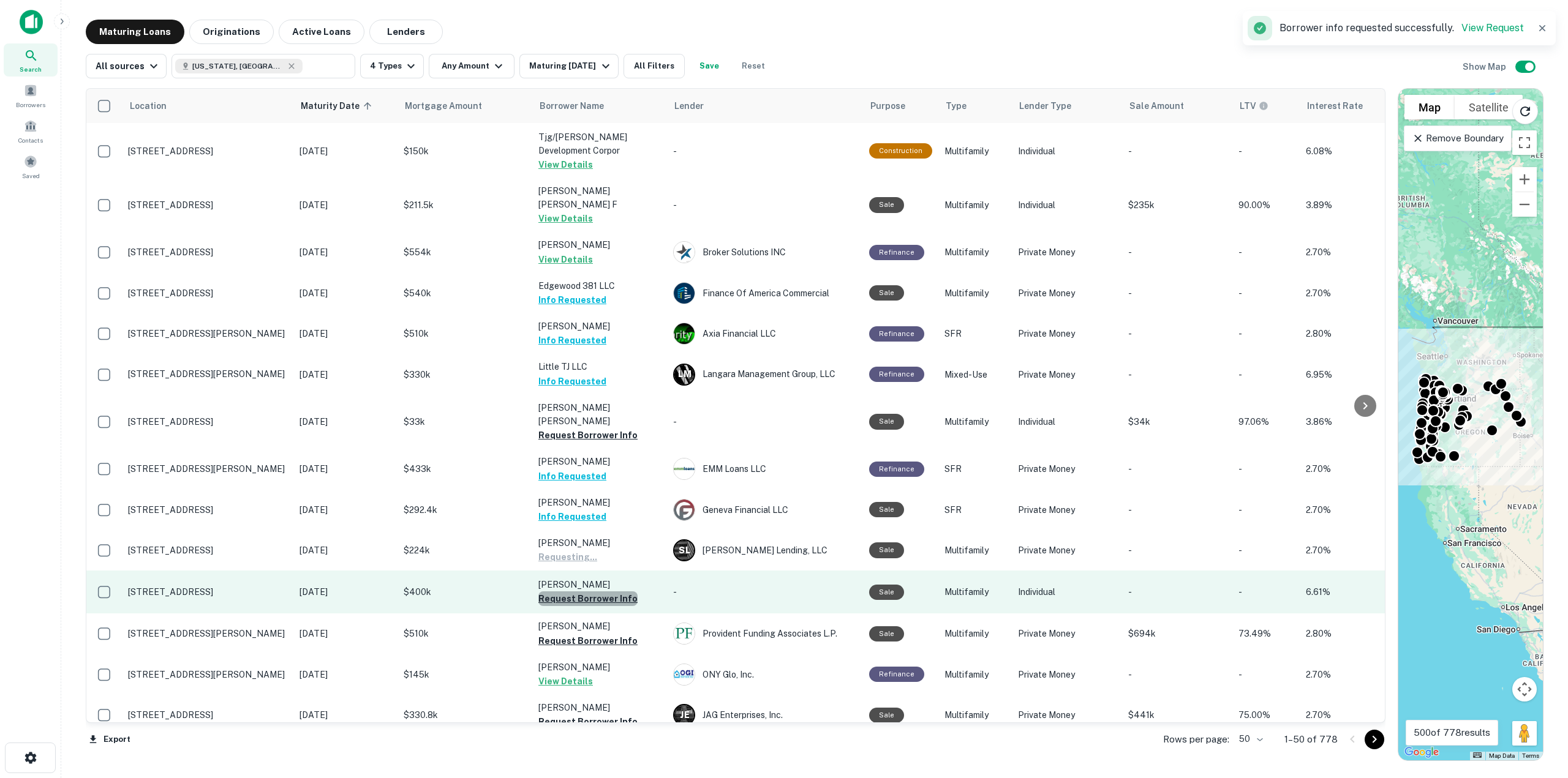
click at [604, 591] on button "Request Borrower Info" at bounding box center [588, 599] width 99 height 15
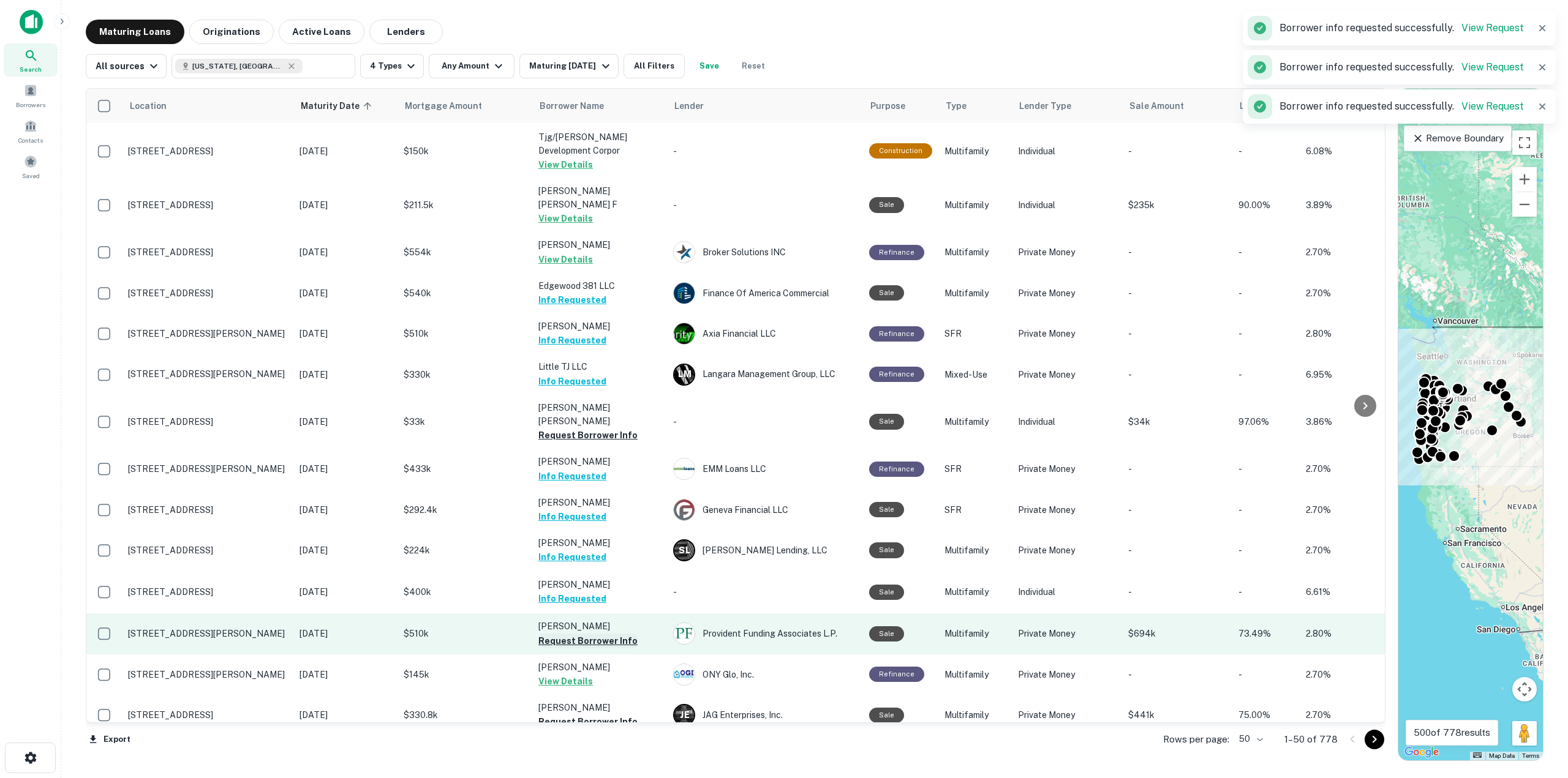
click at [589, 633] on button "Request Borrower Info" at bounding box center [588, 640] width 99 height 15
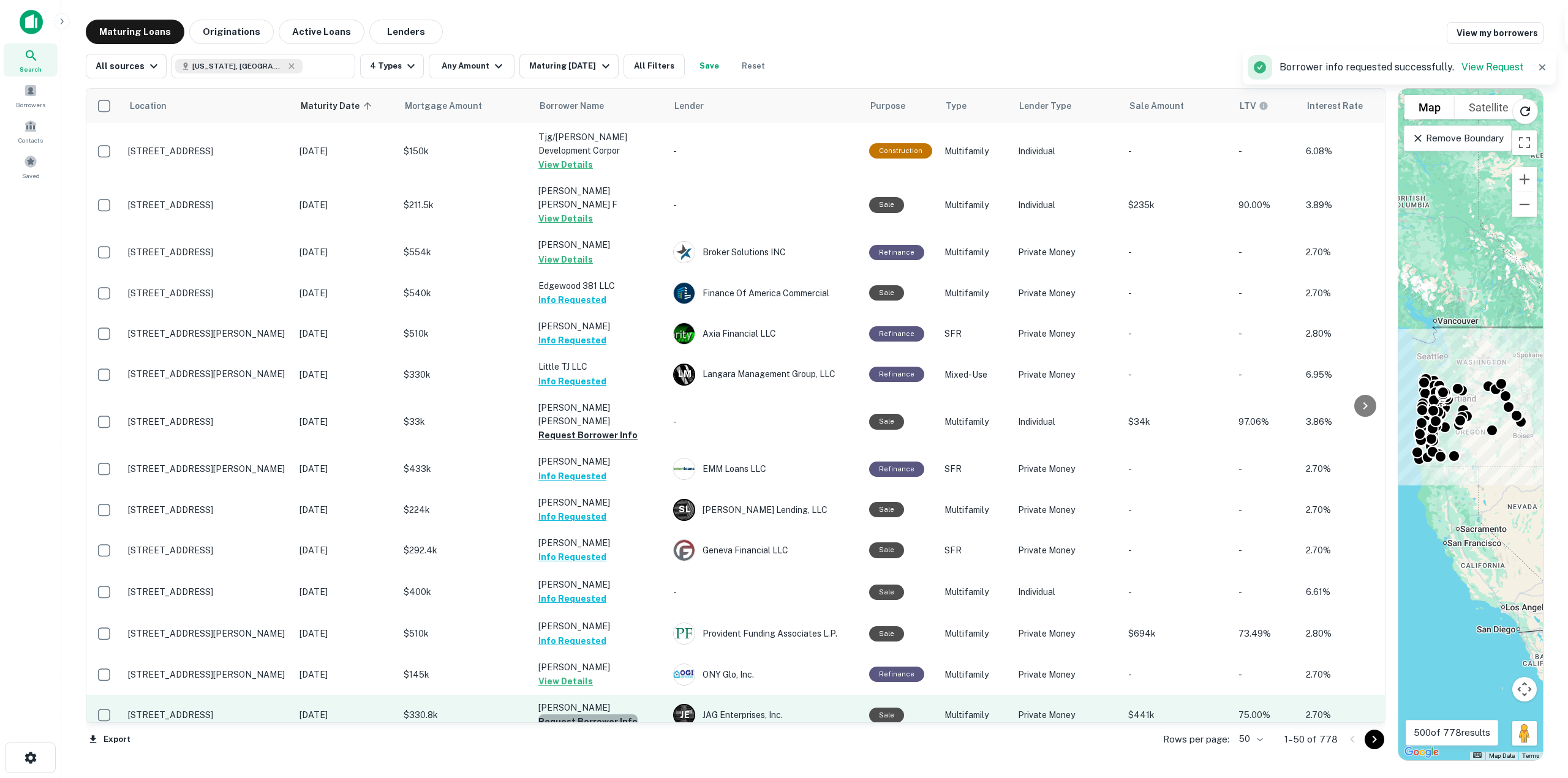
click at [604, 714] on button "Request Borrower Info" at bounding box center [588, 721] width 99 height 15
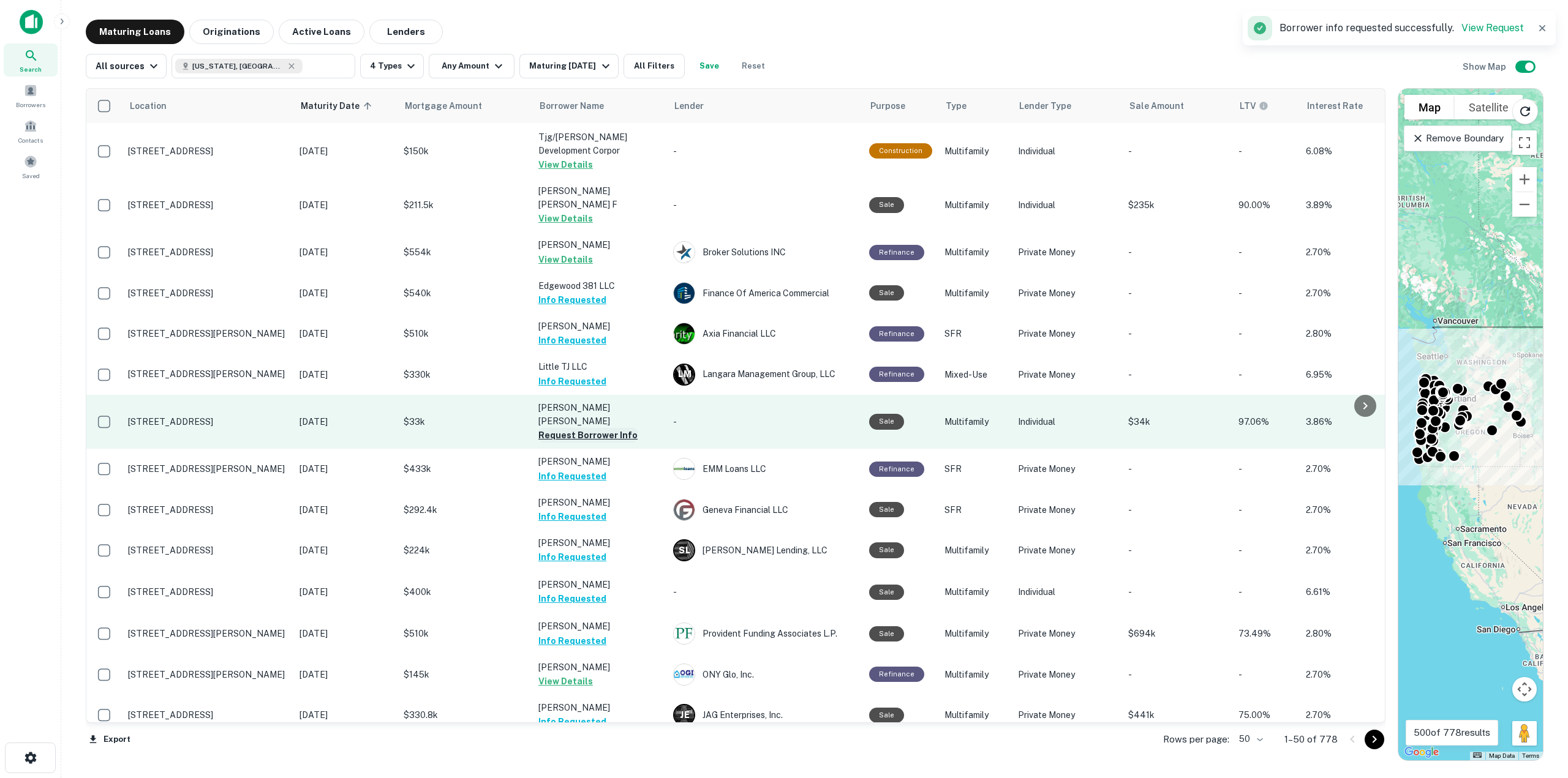
click at [604, 428] on button "Request Borrower Info" at bounding box center [588, 435] width 99 height 15
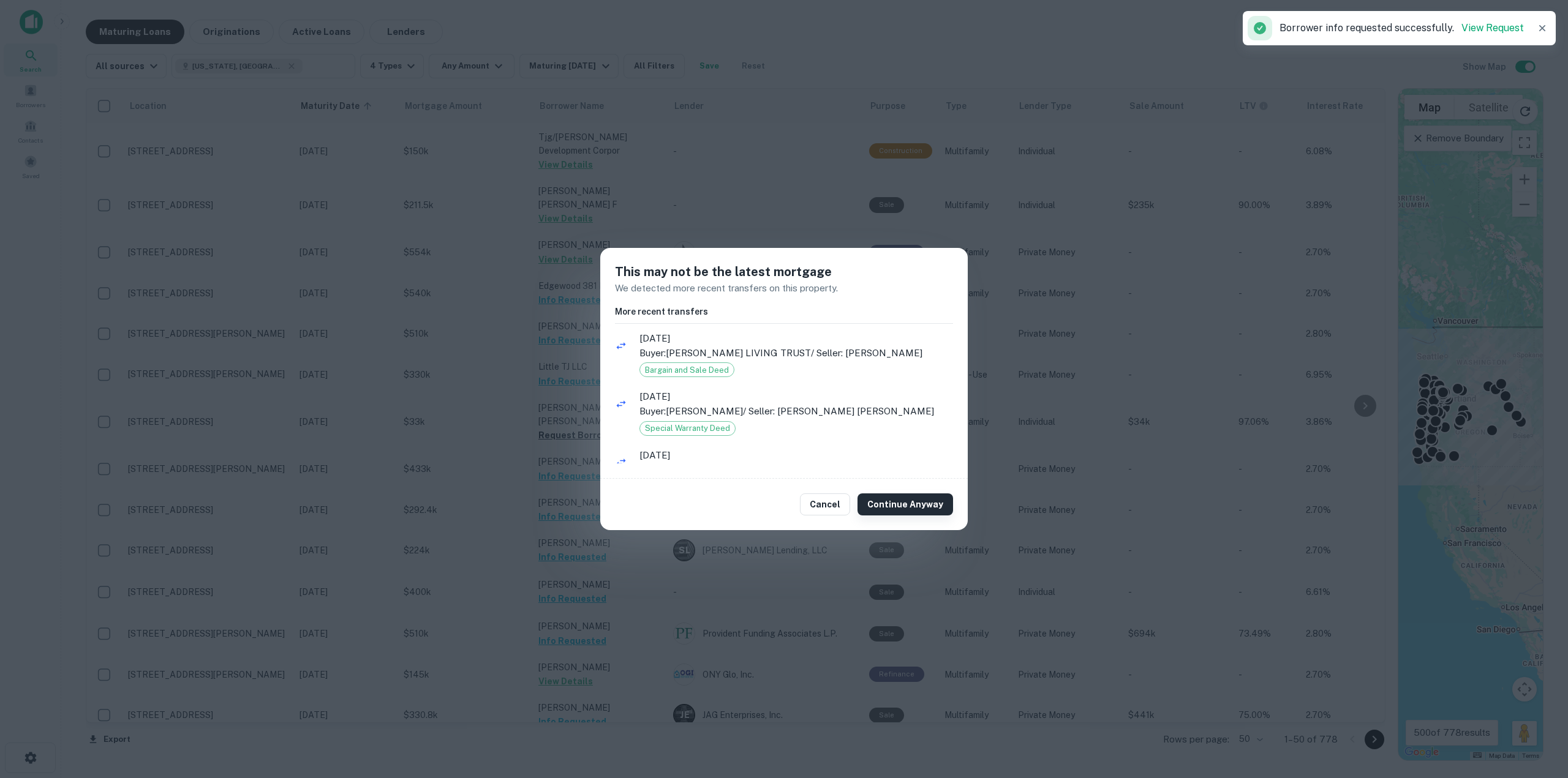
click at [922, 503] on button "Continue Anyway" at bounding box center [905, 505] width 95 height 22
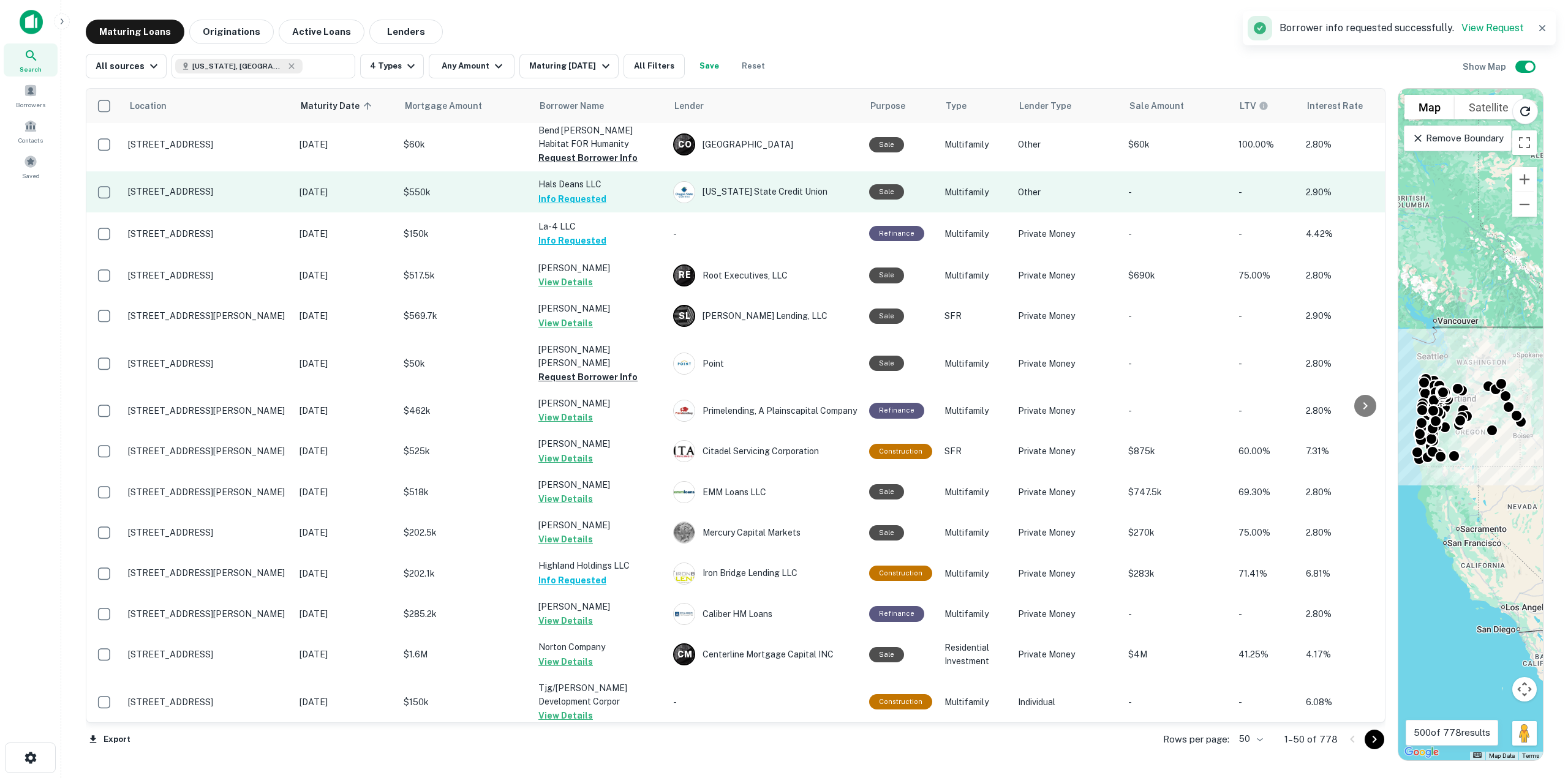
scroll to position [711, 0]
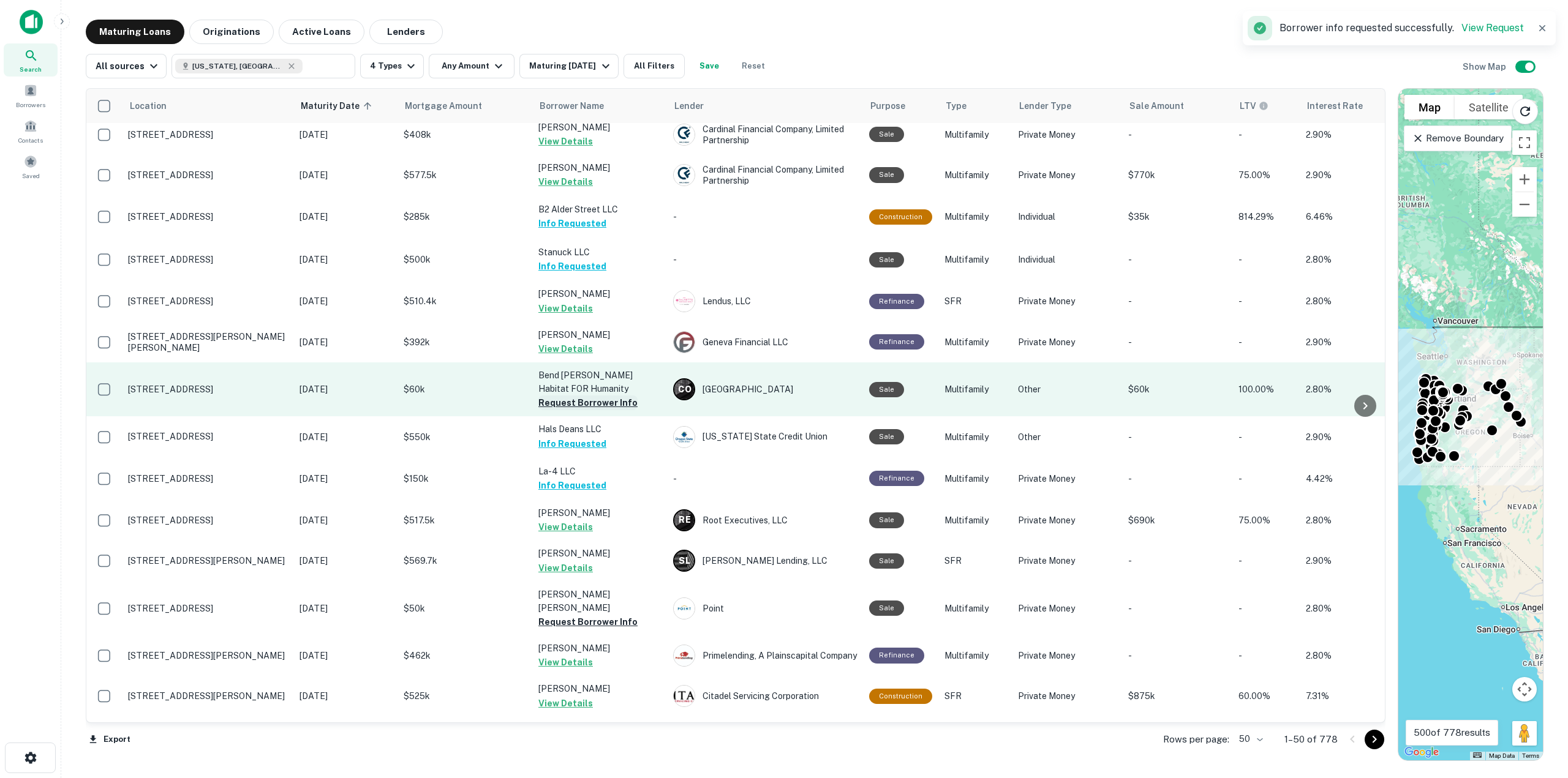
click at [586, 404] on button "Request Borrower Info" at bounding box center [588, 402] width 99 height 15
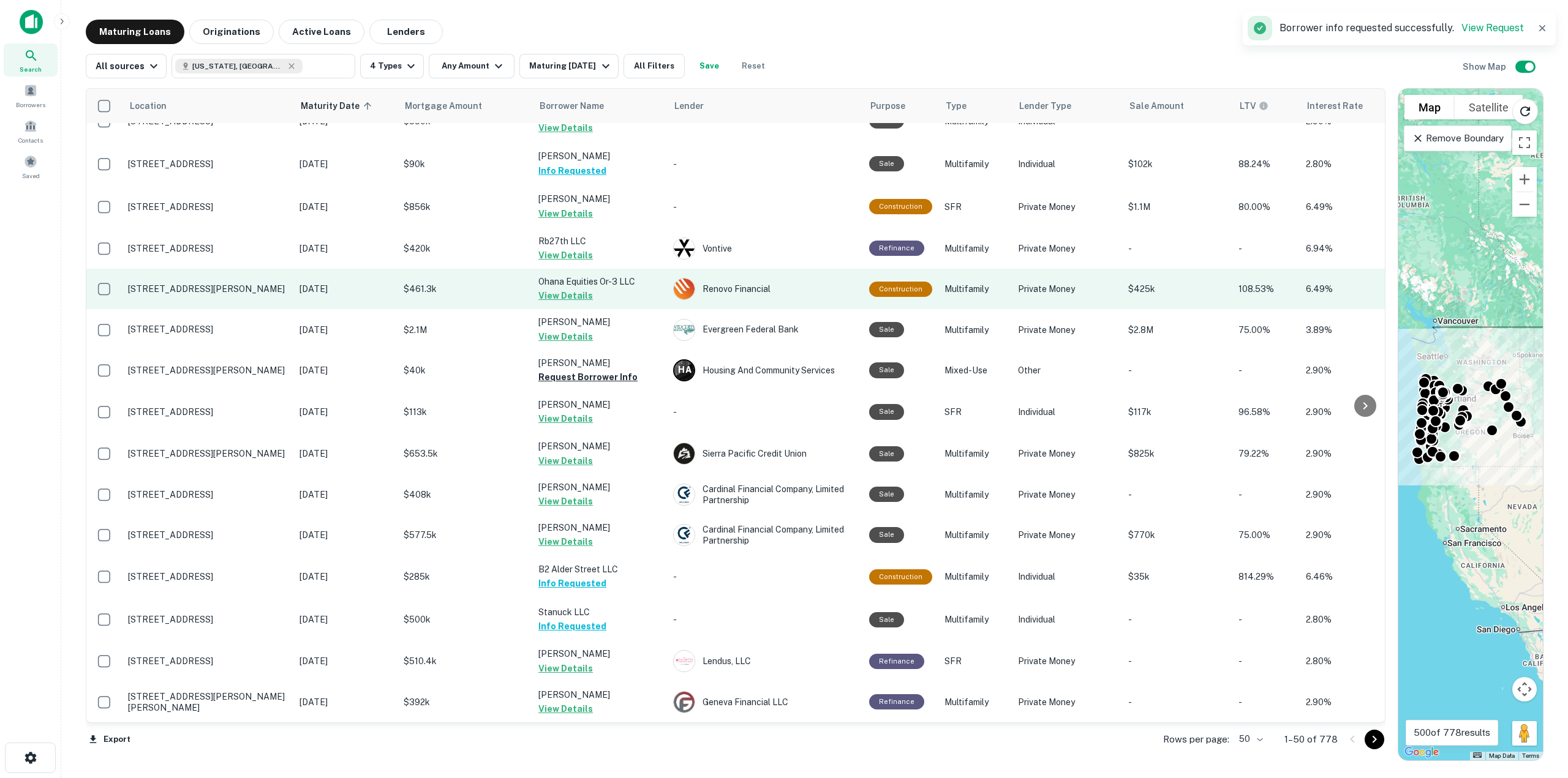
scroll to position [221, 0]
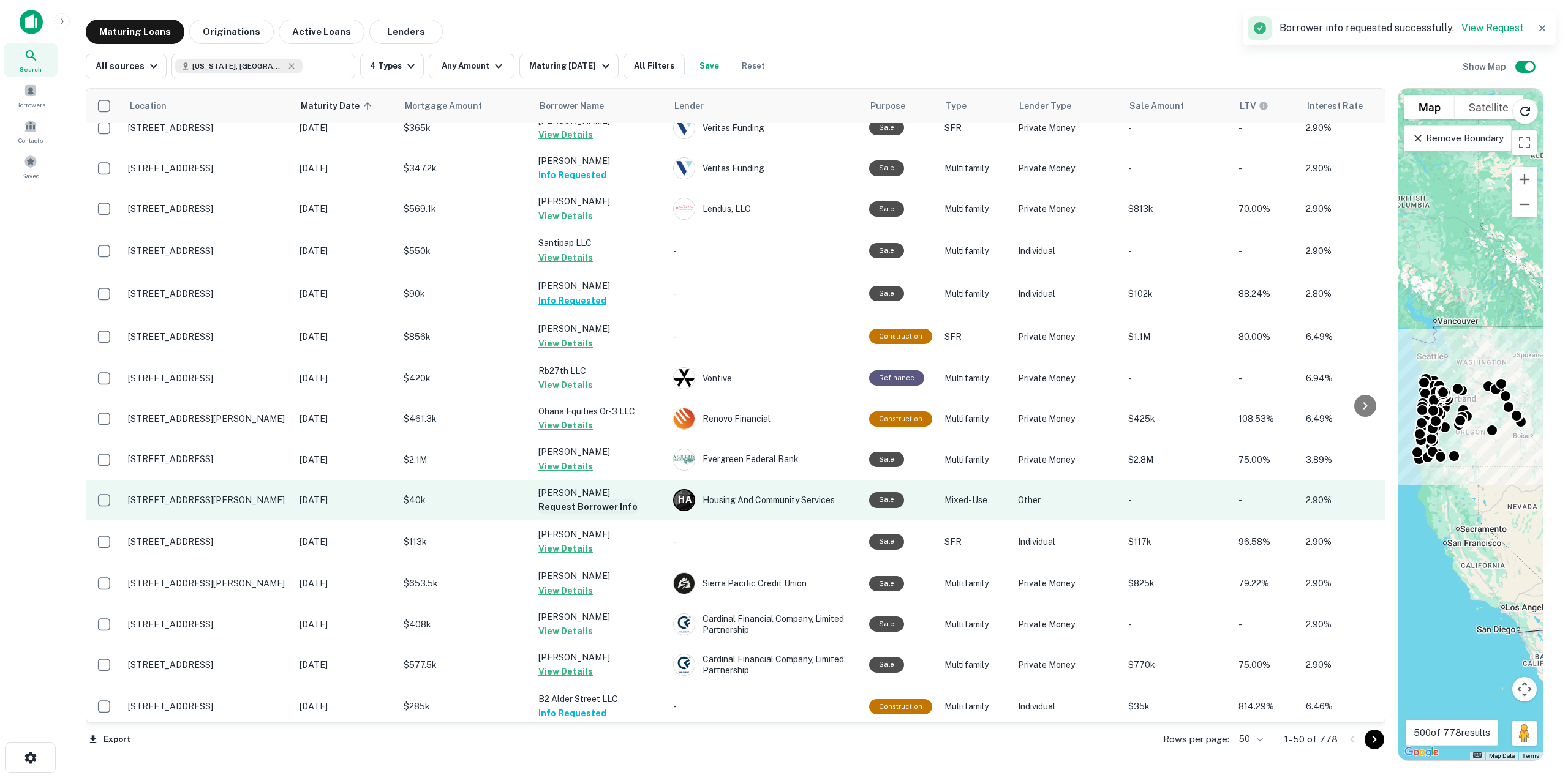
click at [623, 505] on button "Request Borrower Info" at bounding box center [588, 507] width 99 height 15
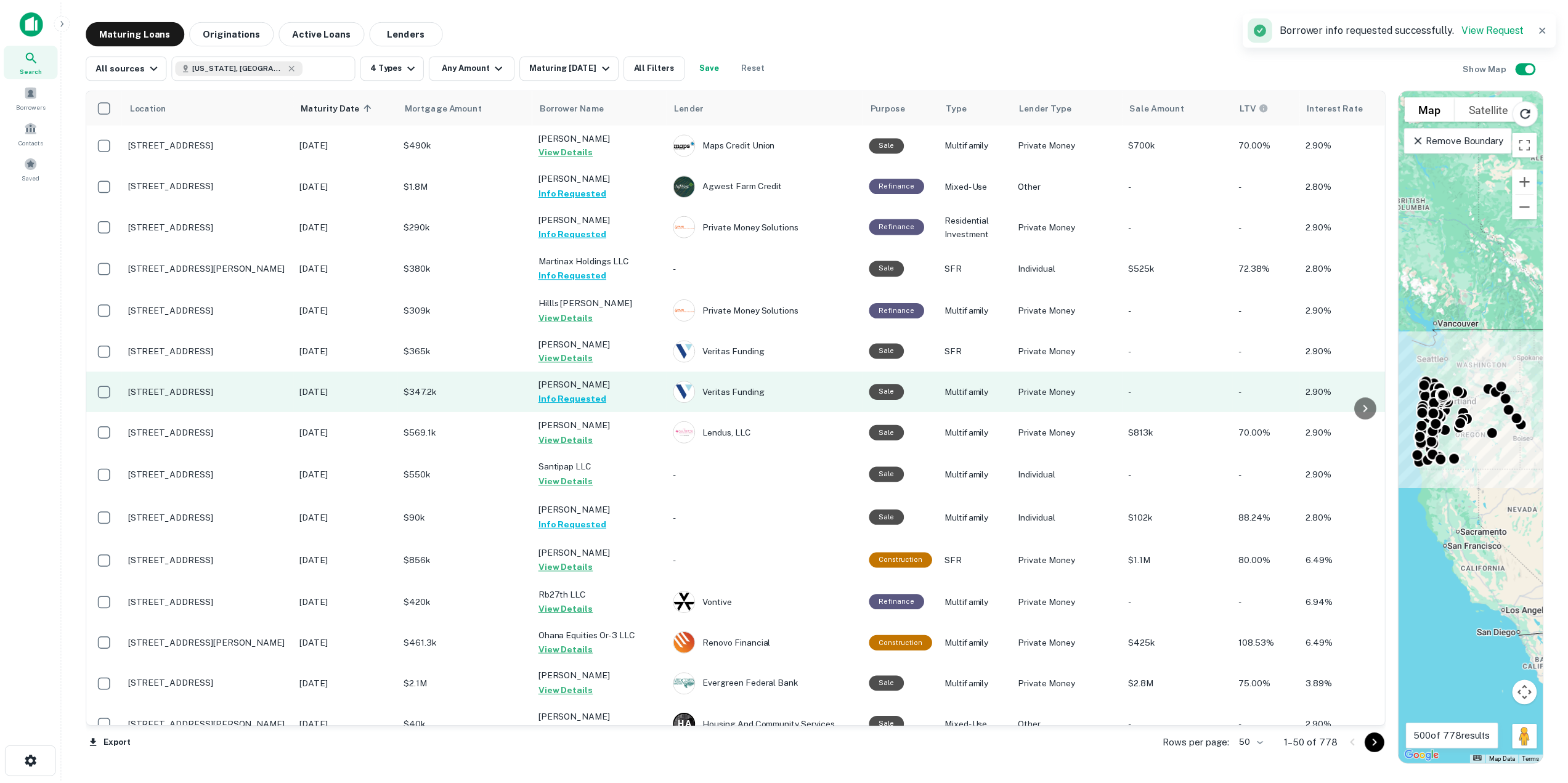
scroll to position [246, 0]
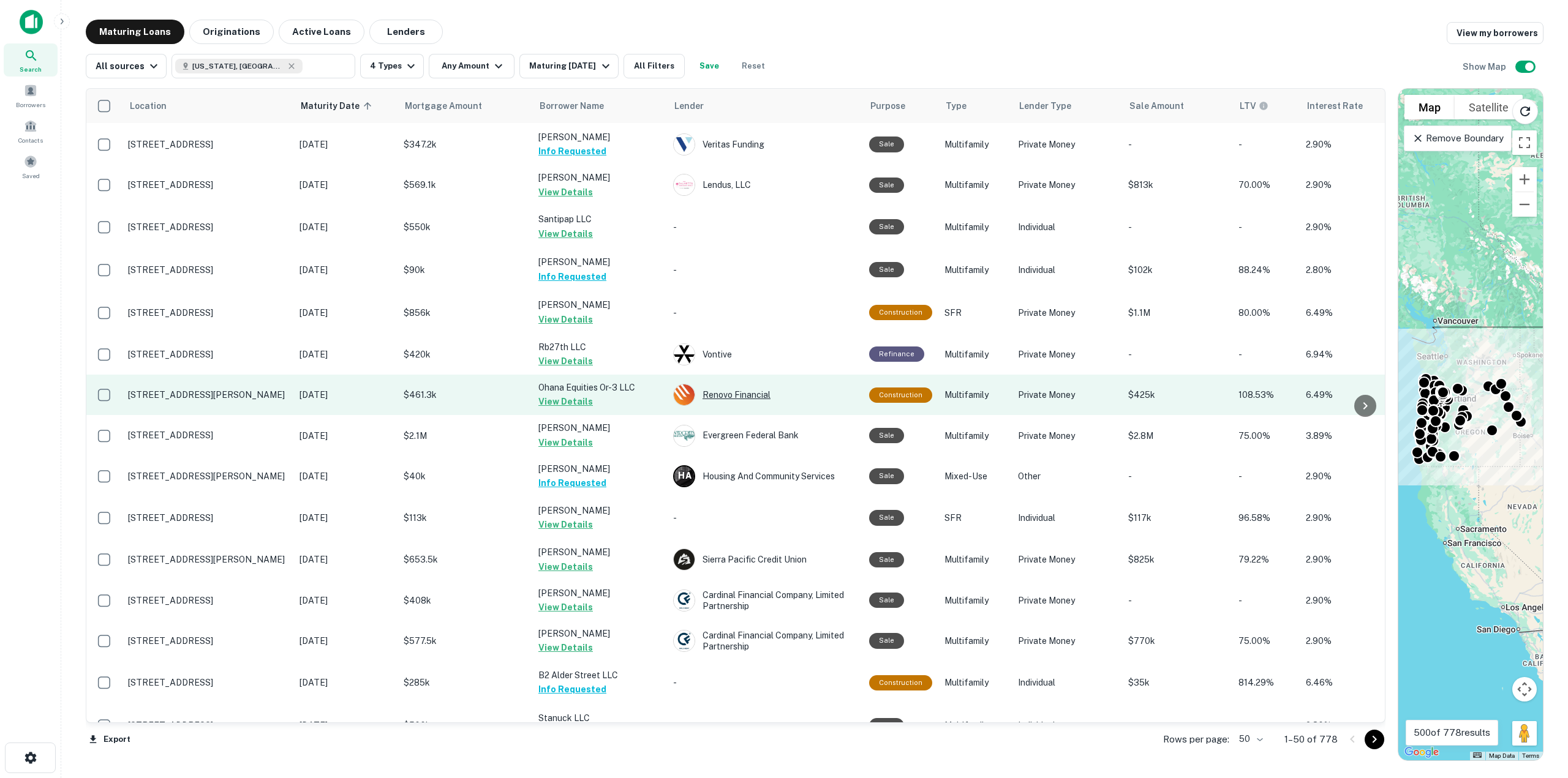
click at [713, 394] on div "Renovo Financial" at bounding box center [765, 395] width 184 height 22
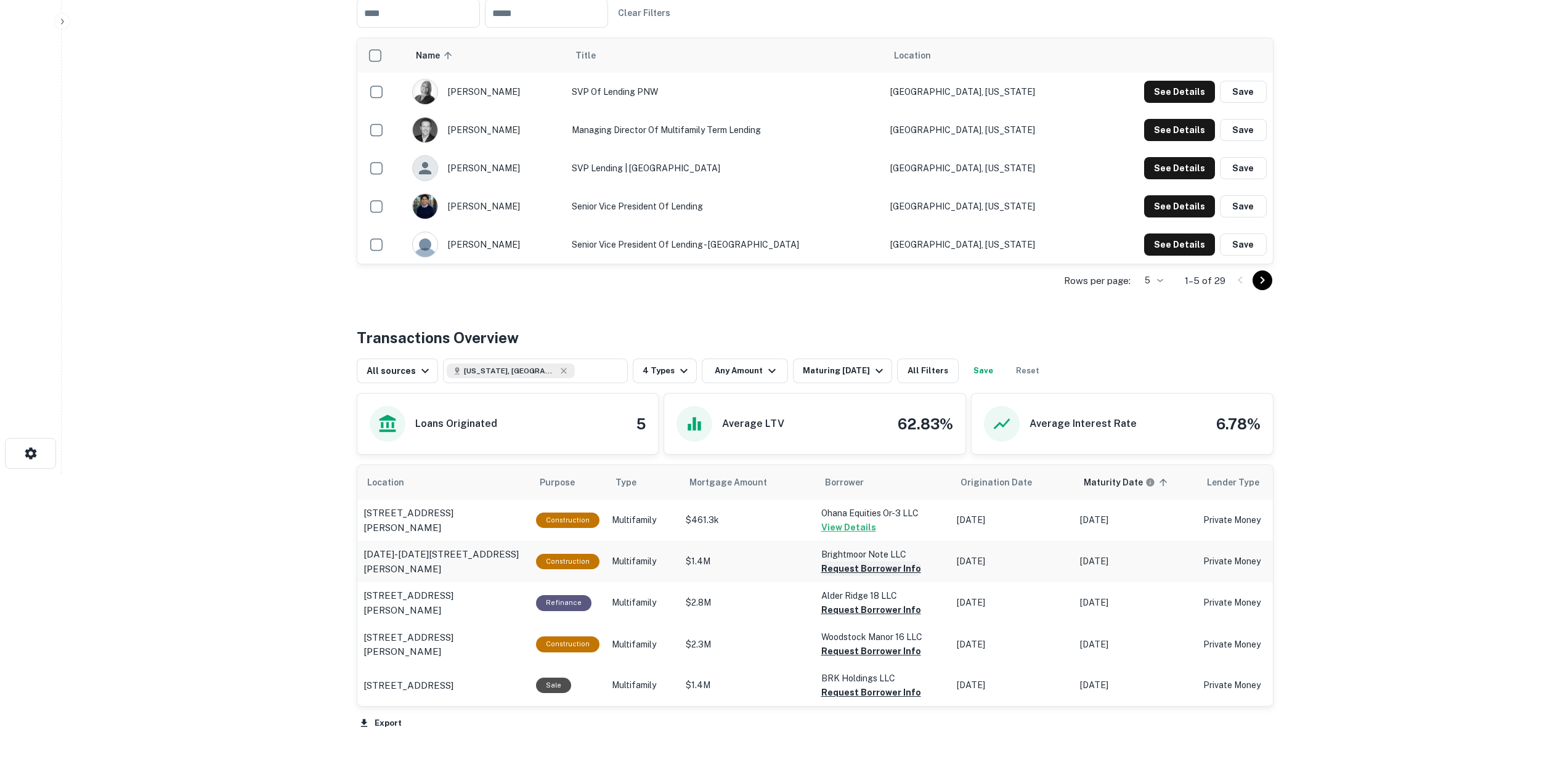
scroll to position [377, 0]
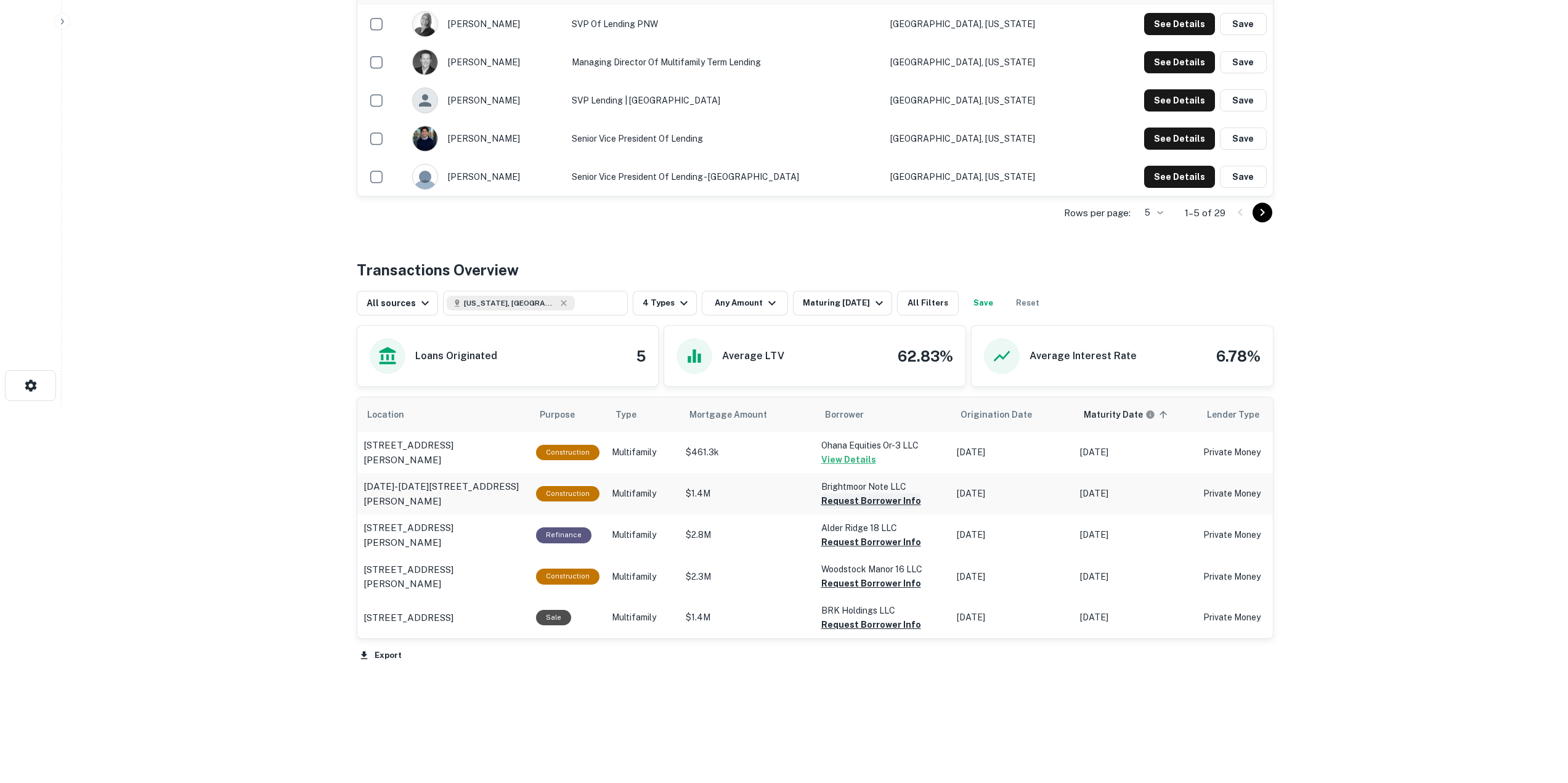
click at [860, 501] on button "Request Borrower Info" at bounding box center [871, 501] width 100 height 15
click at [862, 540] on button "Request Borrower Info" at bounding box center [871, 542] width 100 height 15
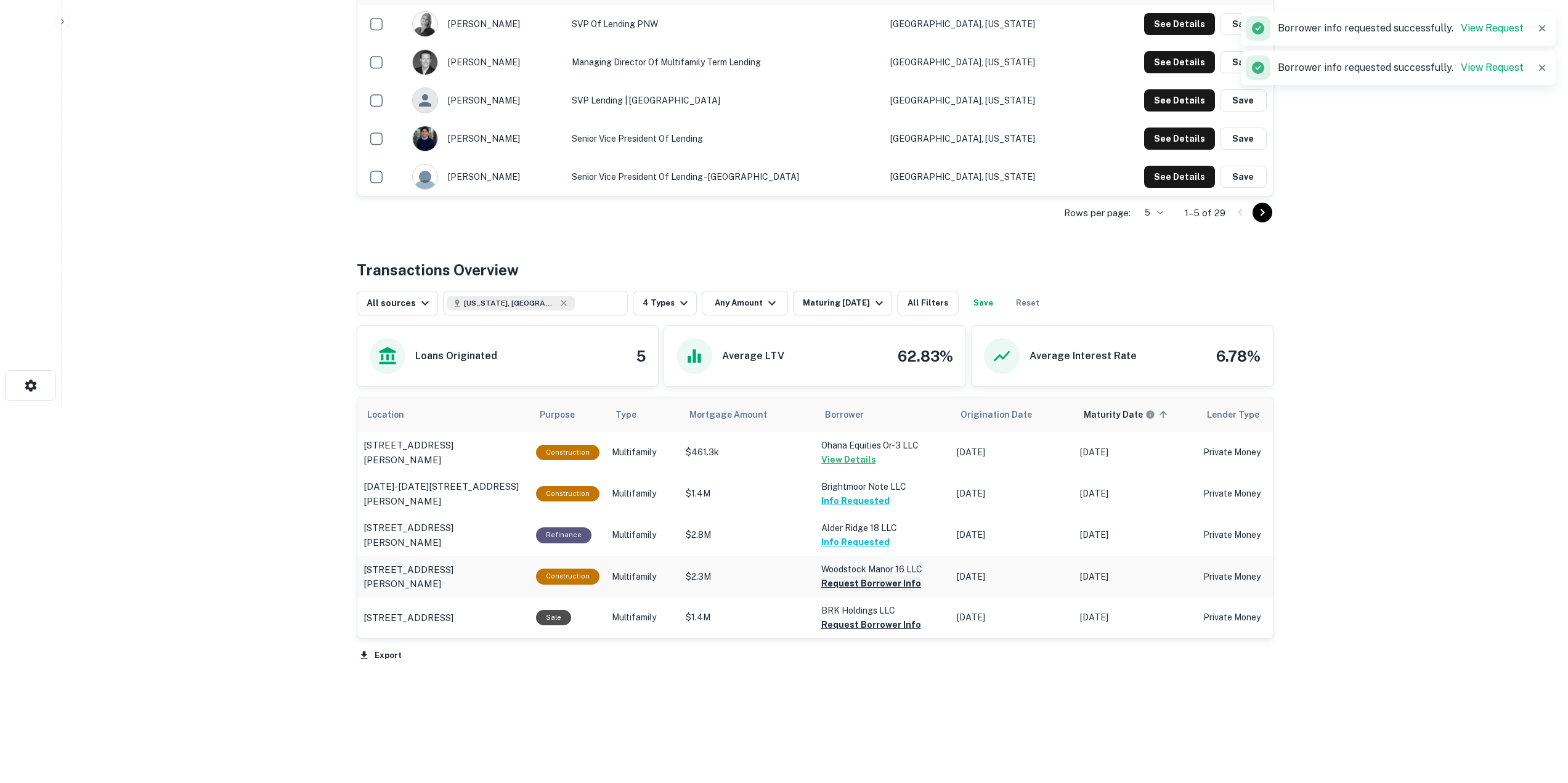
click at [868, 584] on button "Request Borrower Info" at bounding box center [871, 583] width 100 height 15
click at [871, 627] on button "Request Borrower Info" at bounding box center [871, 624] width 100 height 15
click at [862, 302] on div "Maturing [DATE]" at bounding box center [845, 303] width 84 height 15
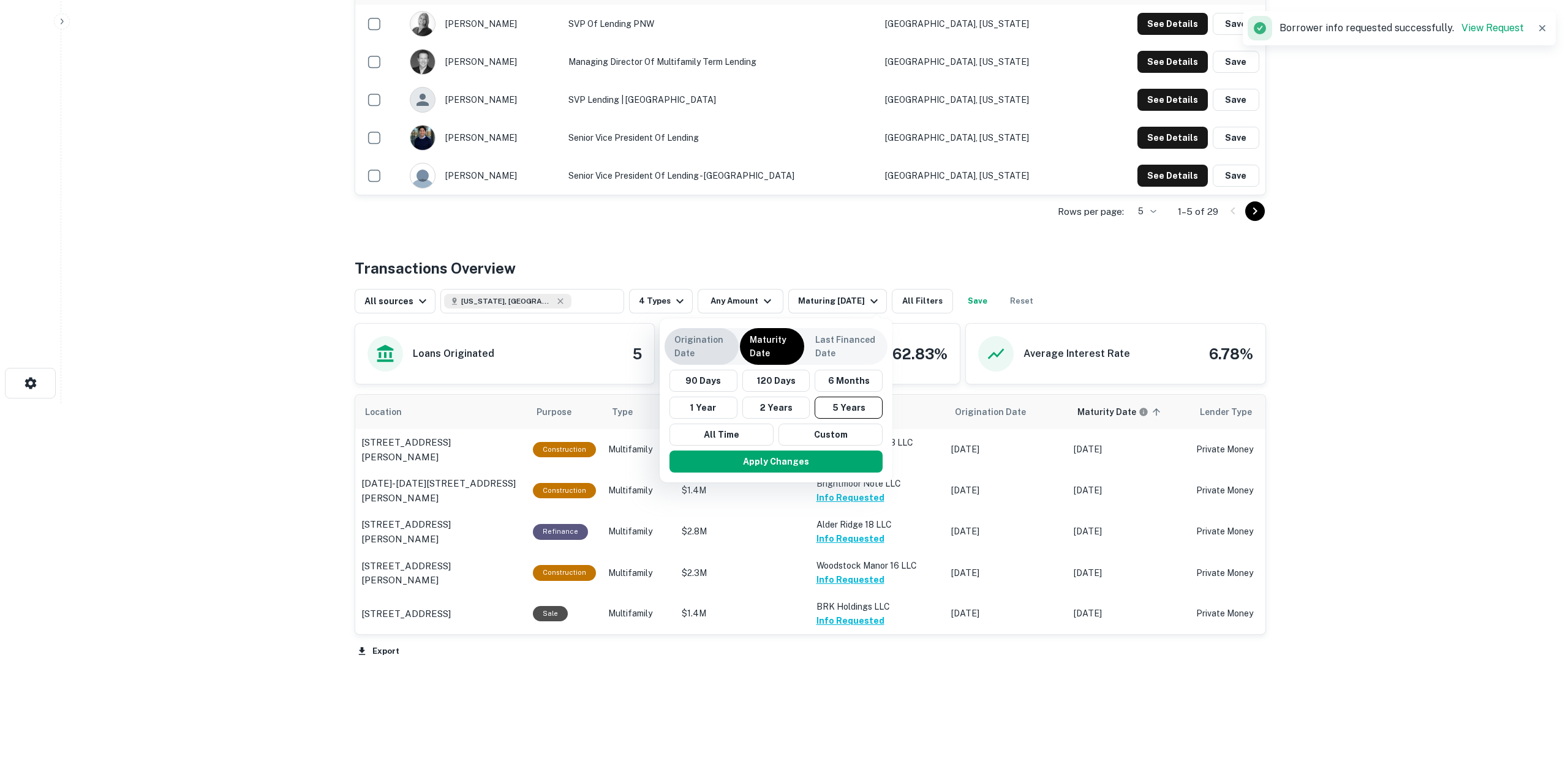
click at [694, 360] on div "Origination Date" at bounding box center [701, 346] width 74 height 37
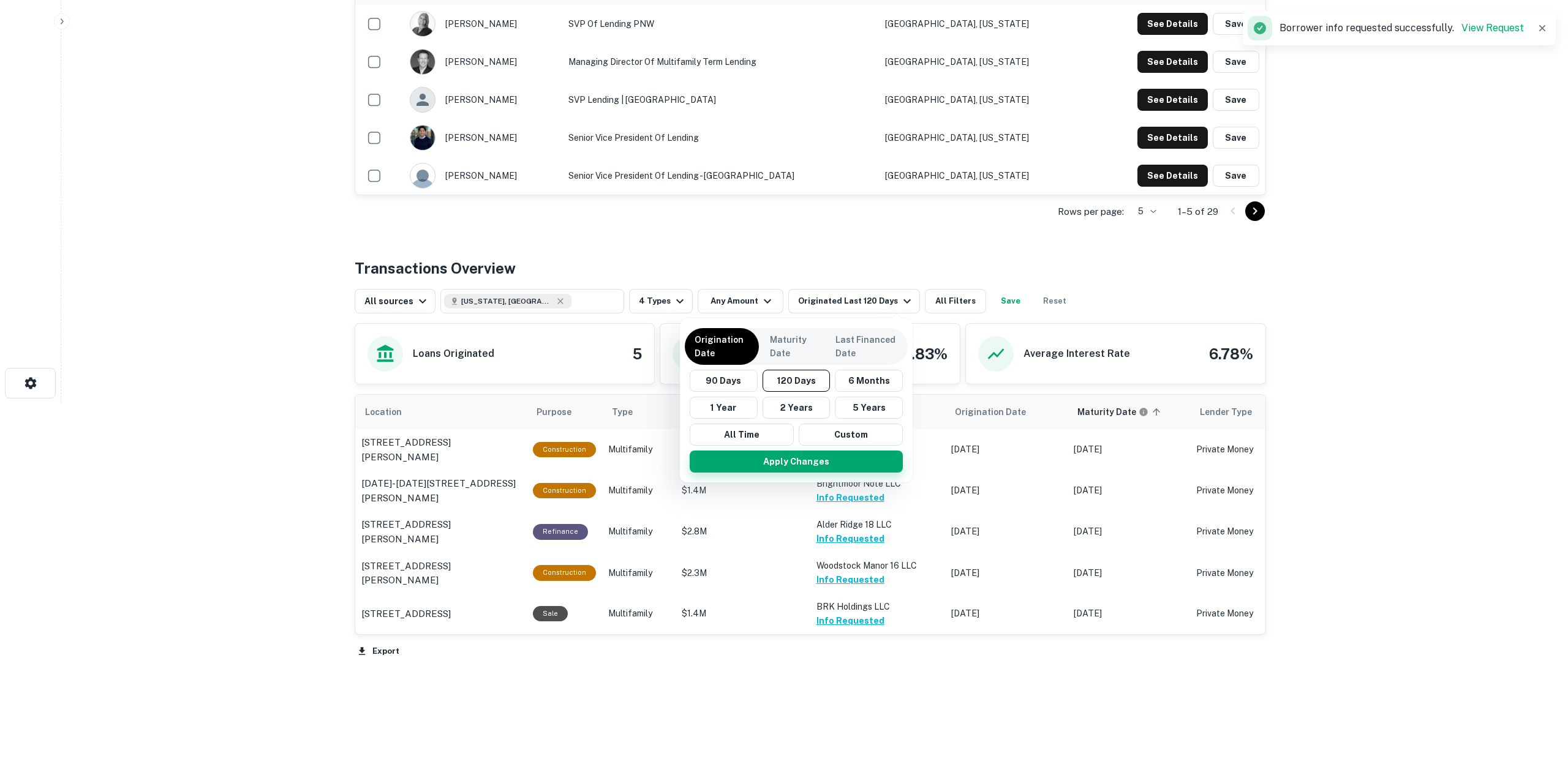
click at [813, 458] on button "Apply Changes" at bounding box center [796, 462] width 213 height 22
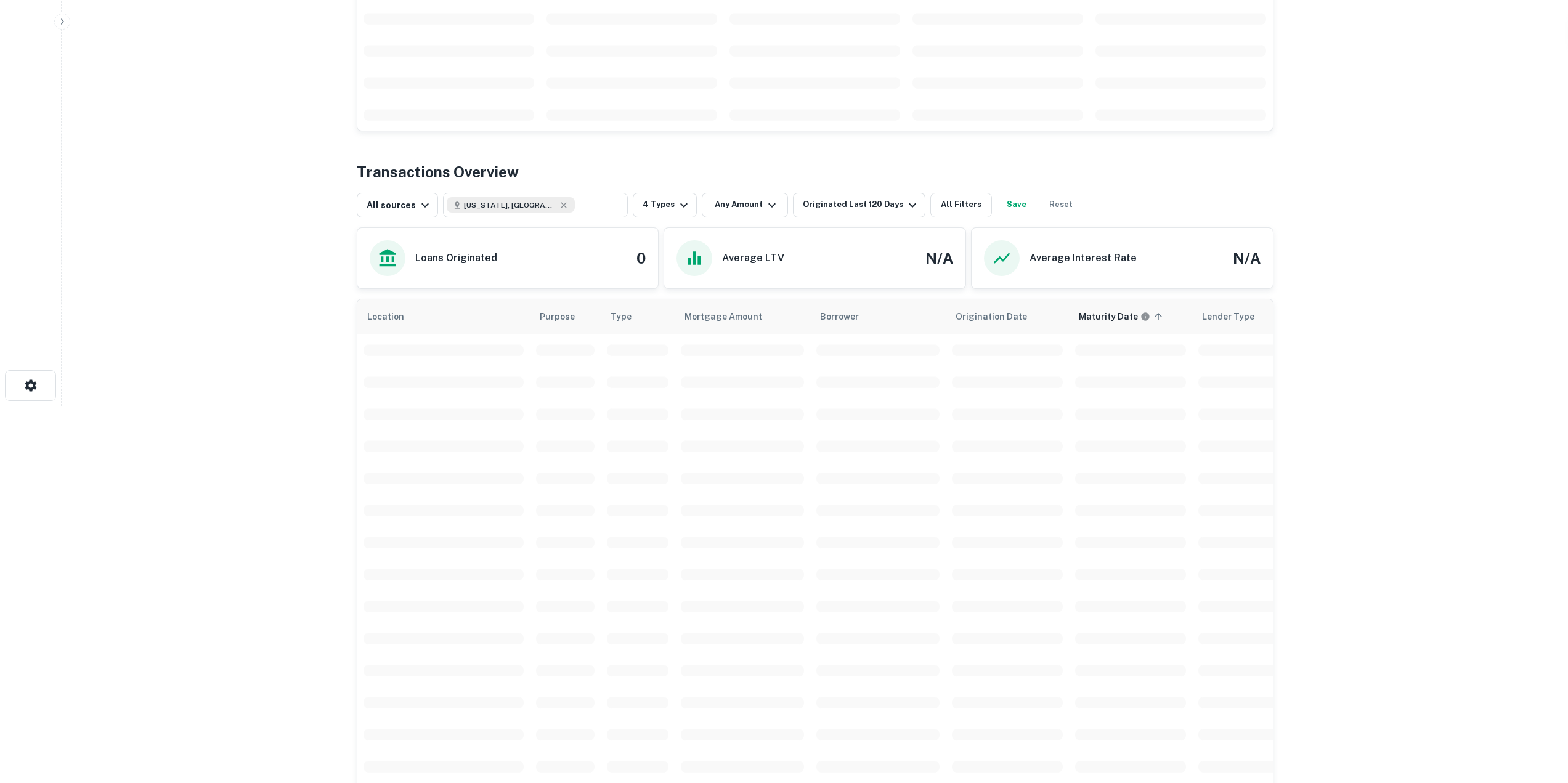
scroll to position [374, 0]
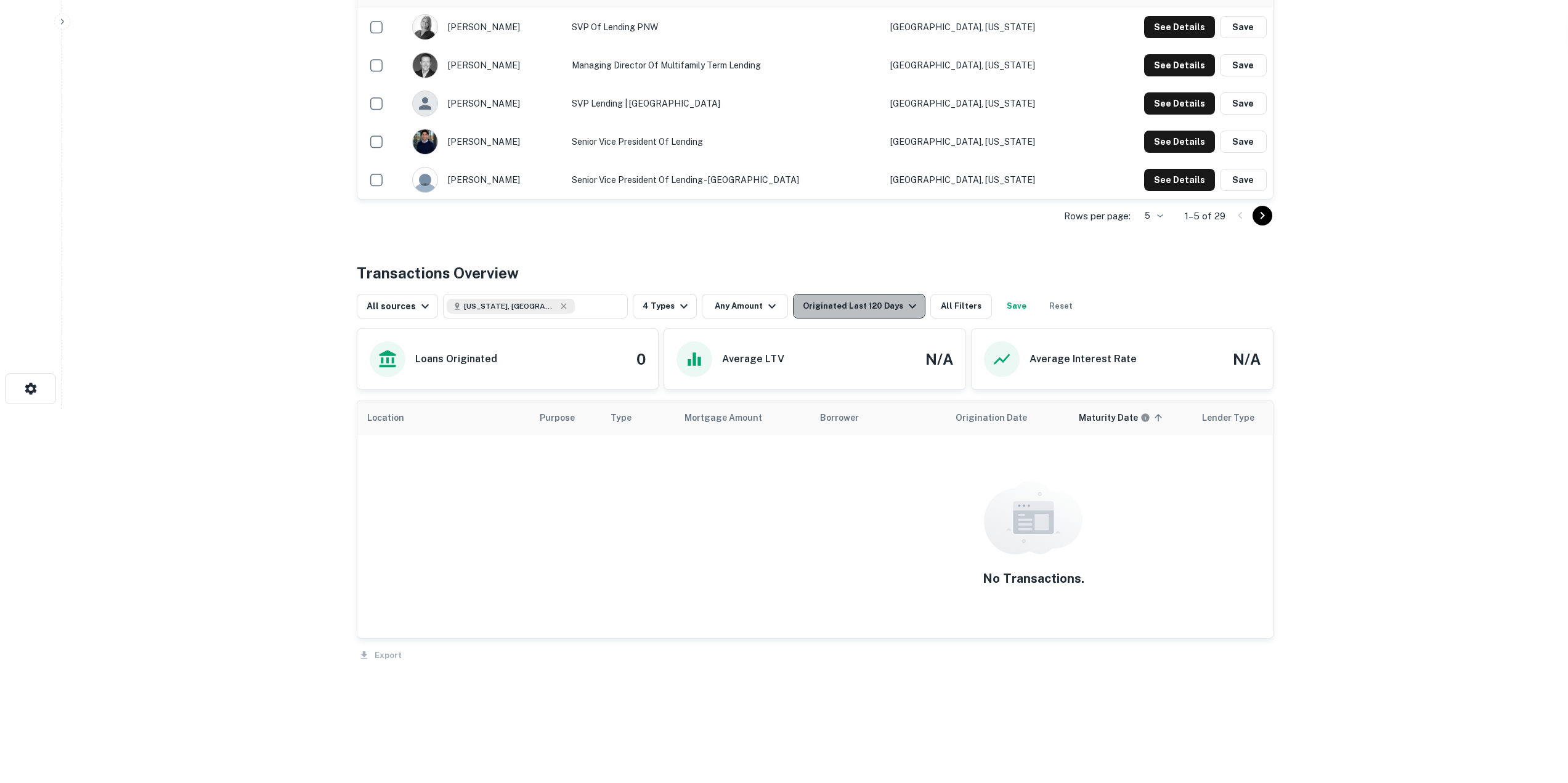
click at [893, 307] on div "Originated Last 120 Days" at bounding box center [861, 306] width 117 height 15
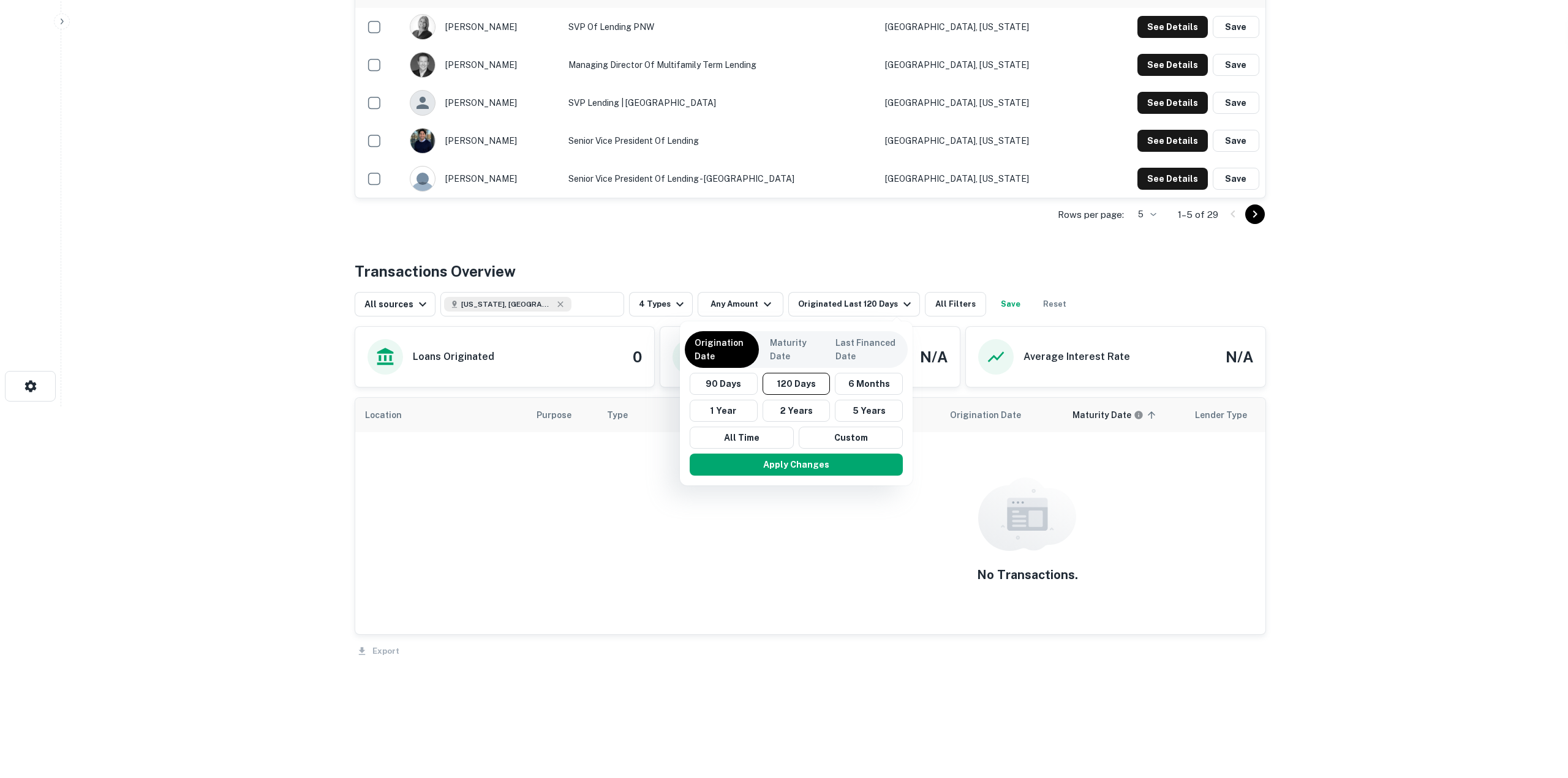
click at [872, 399] on div "90 Days 120 Days 6 Months 1 Year 2 Years 5 Years All Time Custom" at bounding box center [796, 411] width 223 height 76
click at [863, 463] on button "Apply Changes" at bounding box center [796, 465] width 213 height 22
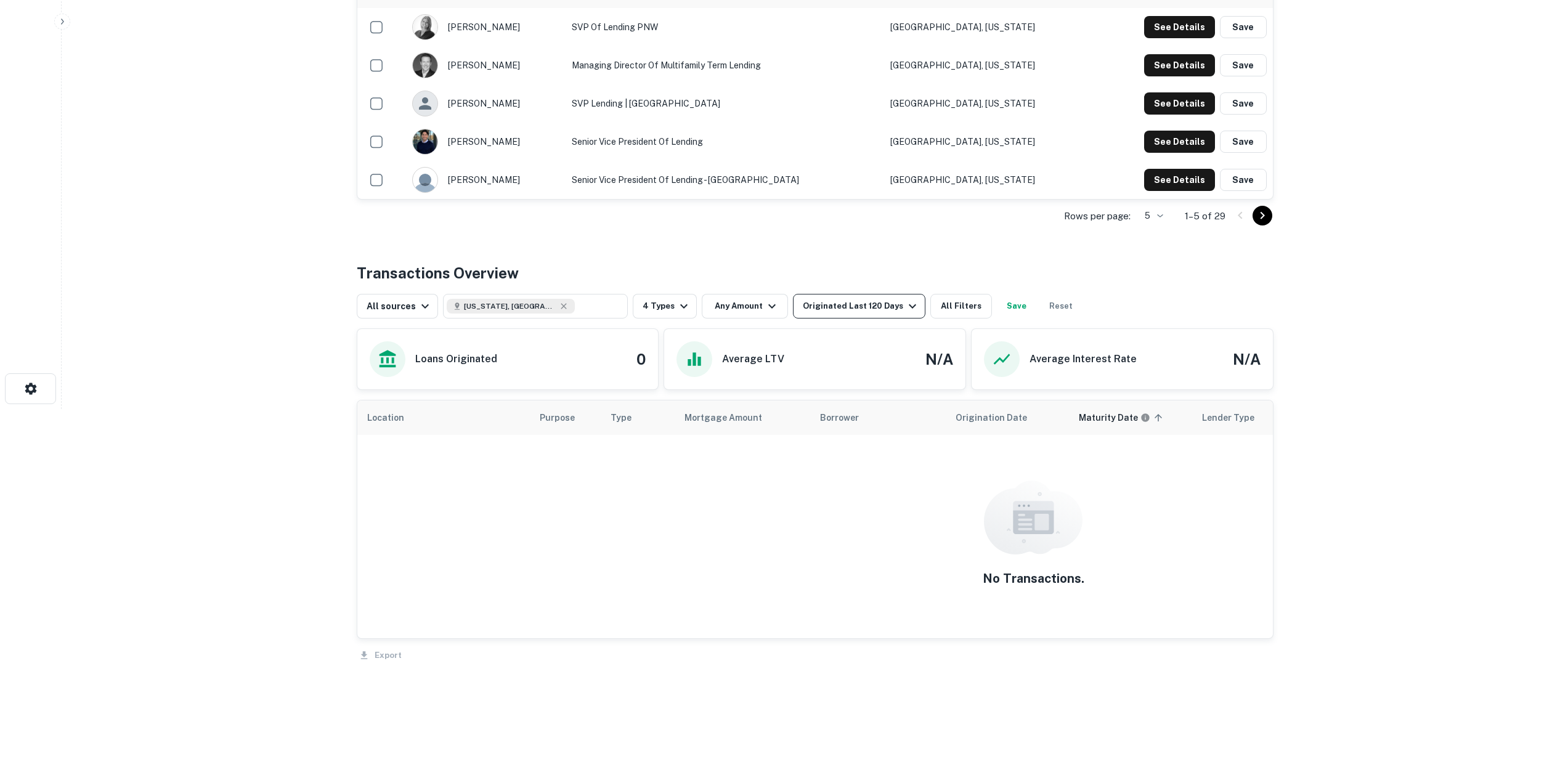
click at [893, 313] on div "Originated Last 120 Days" at bounding box center [861, 306] width 117 height 15
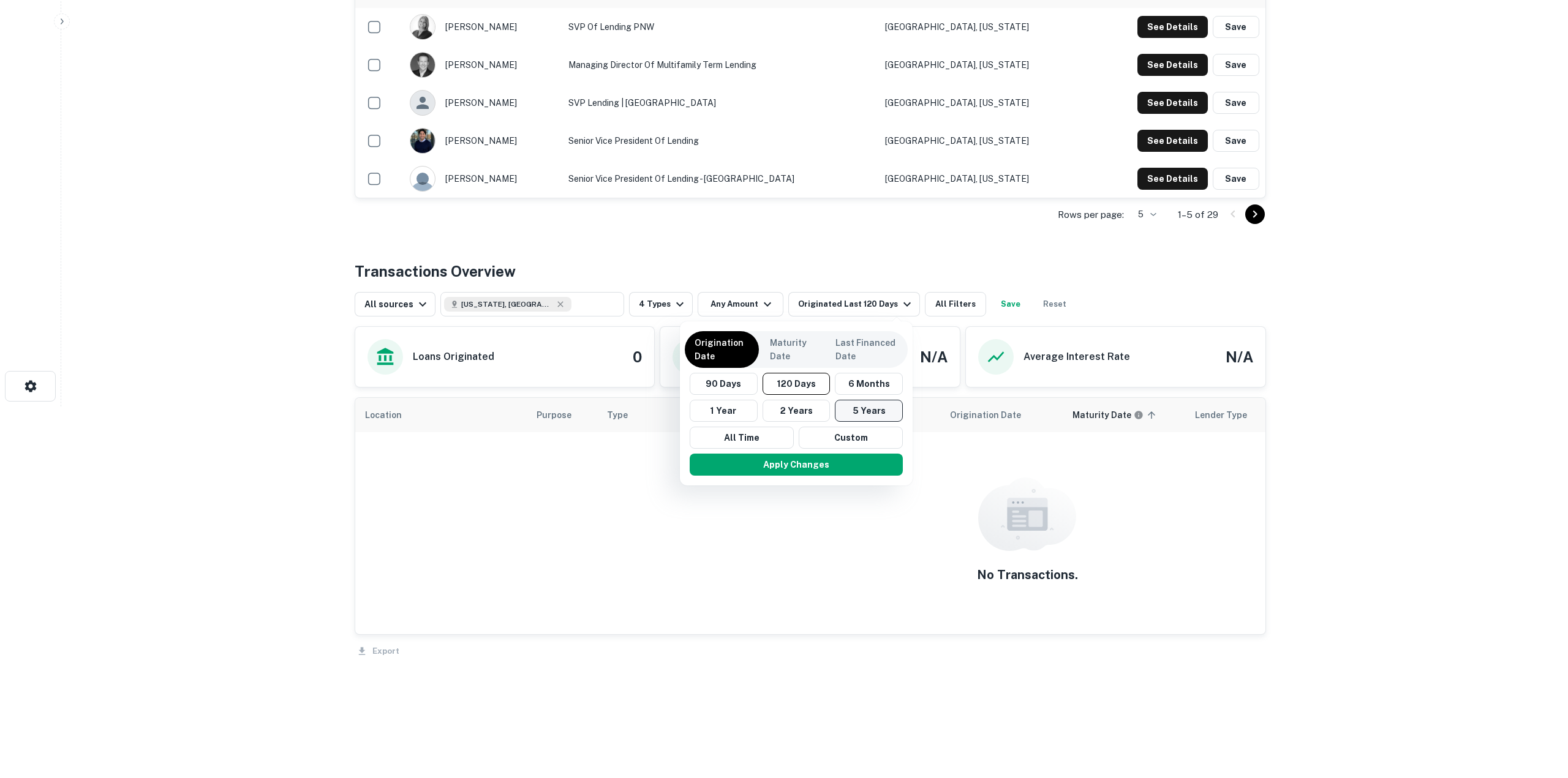
click at [889, 406] on button "5 Years" at bounding box center [869, 411] width 68 height 22
click at [856, 464] on button "Apply Changes" at bounding box center [790, 465] width 213 height 22
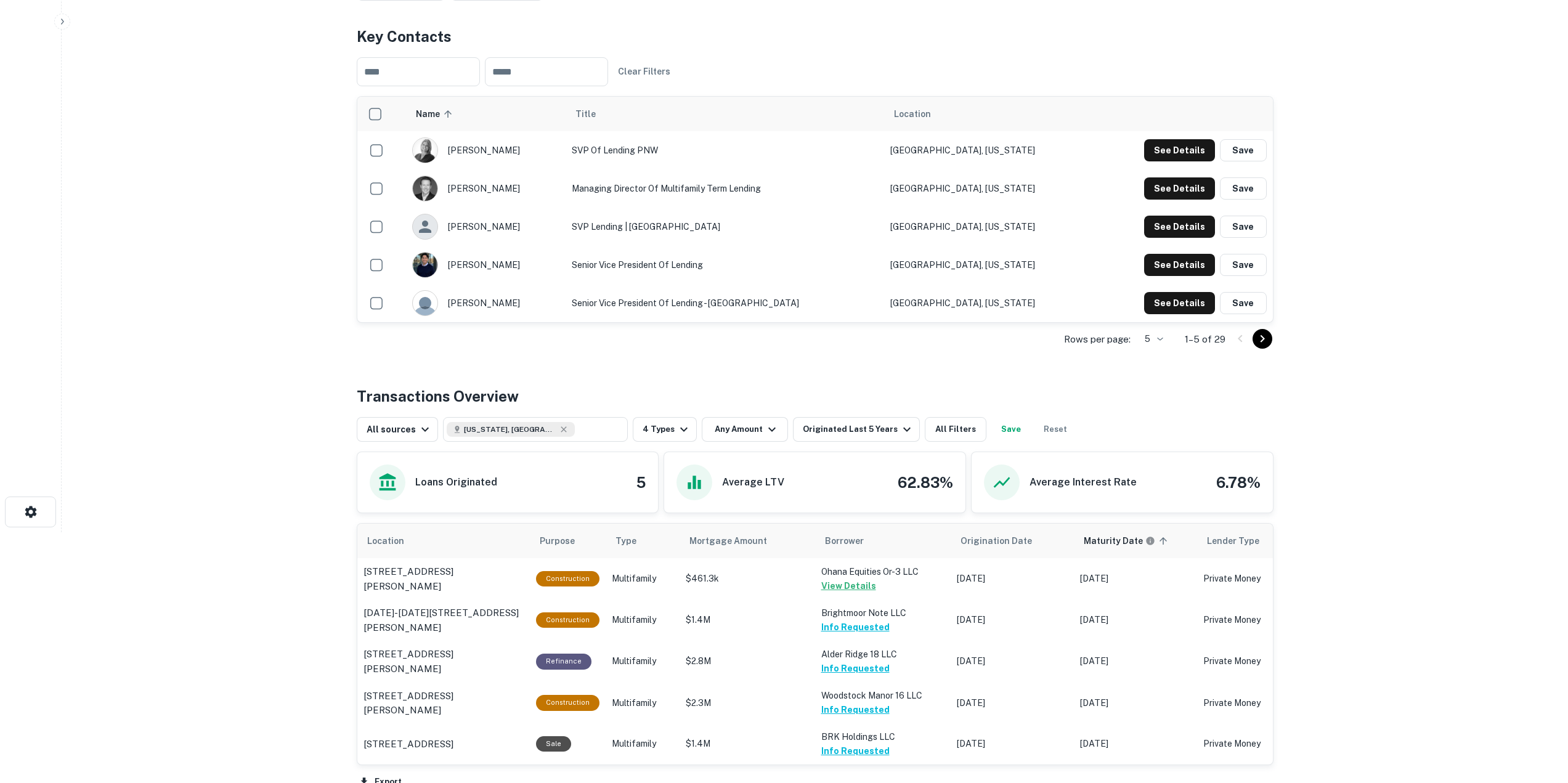
scroll to position [308, 0]
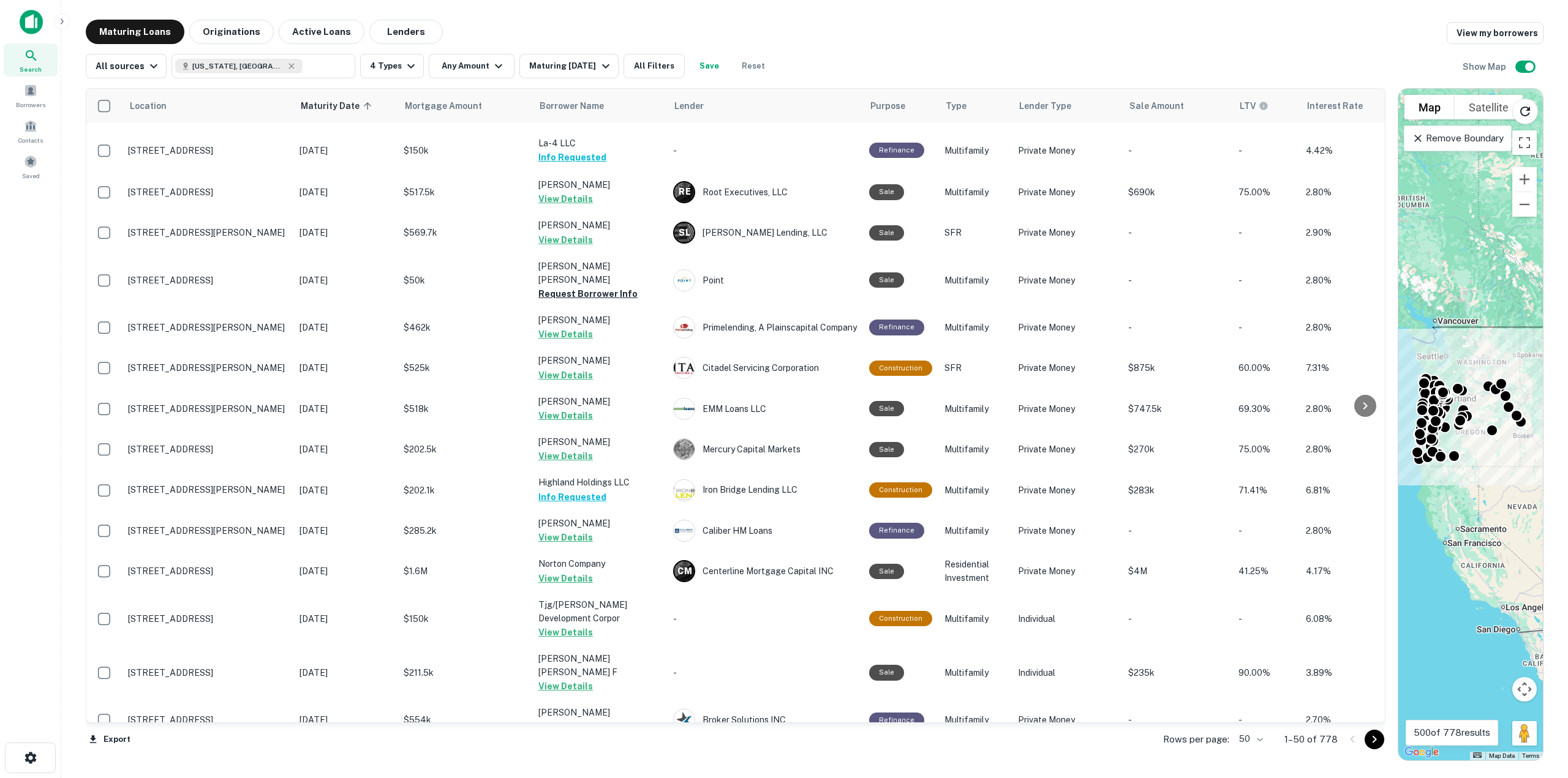
scroll to position [857, 0]
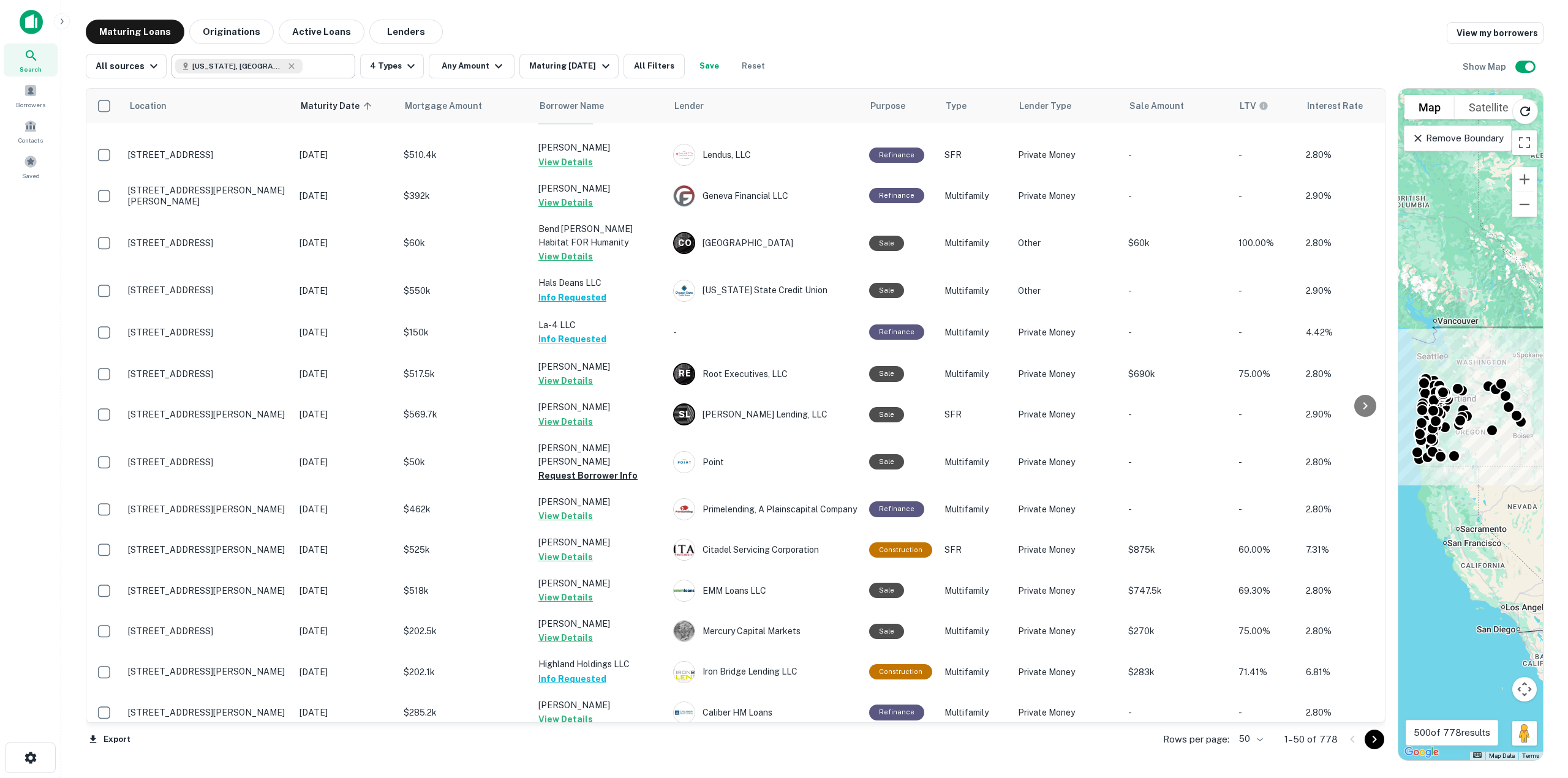
click at [289, 66] on icon at bounding box center [292, 66] width 5 height 5
type input "**********"
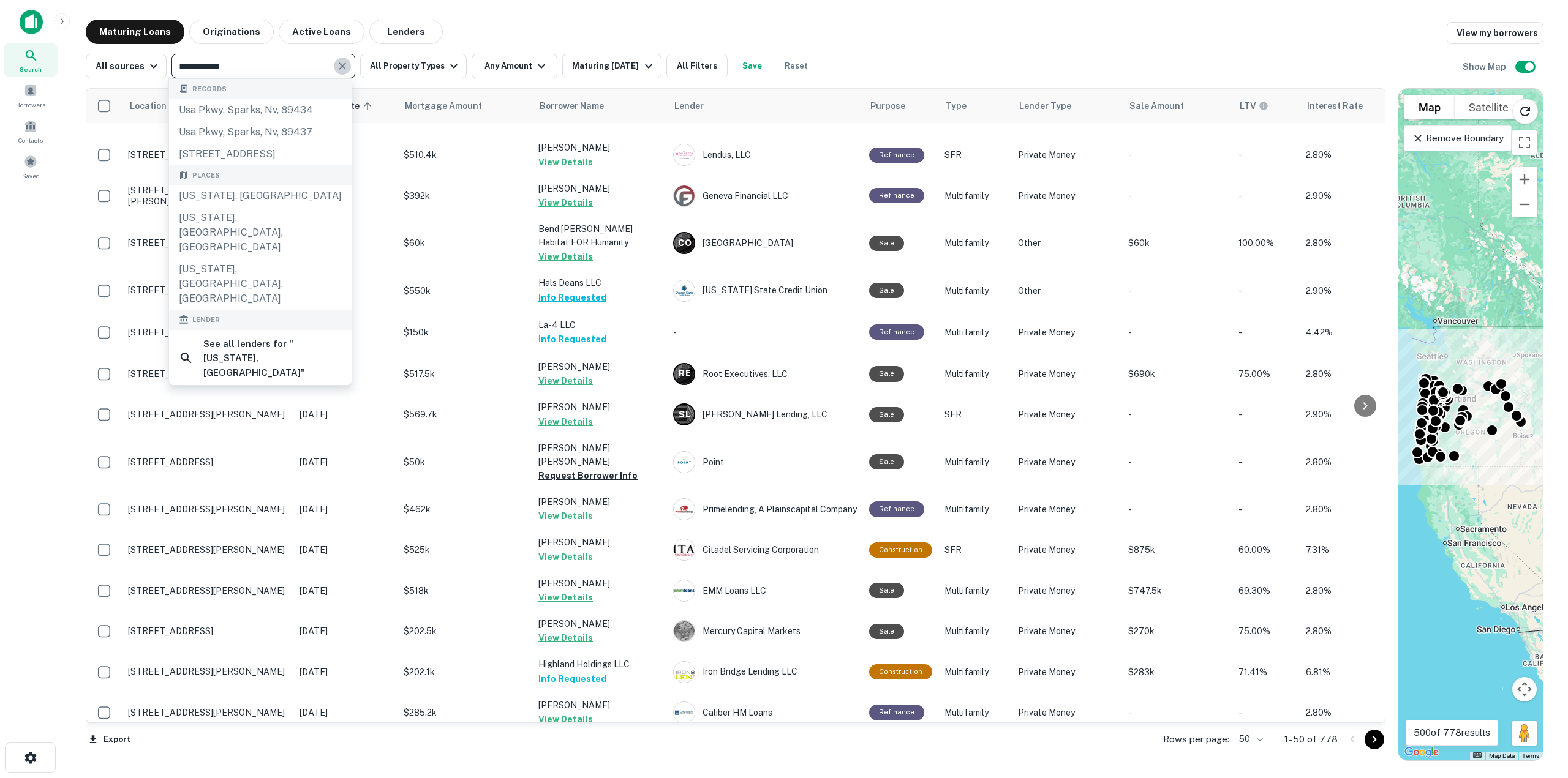
click at [336, 67] on icon "Clear" at bounding box center [342, 66] width 12 height 12
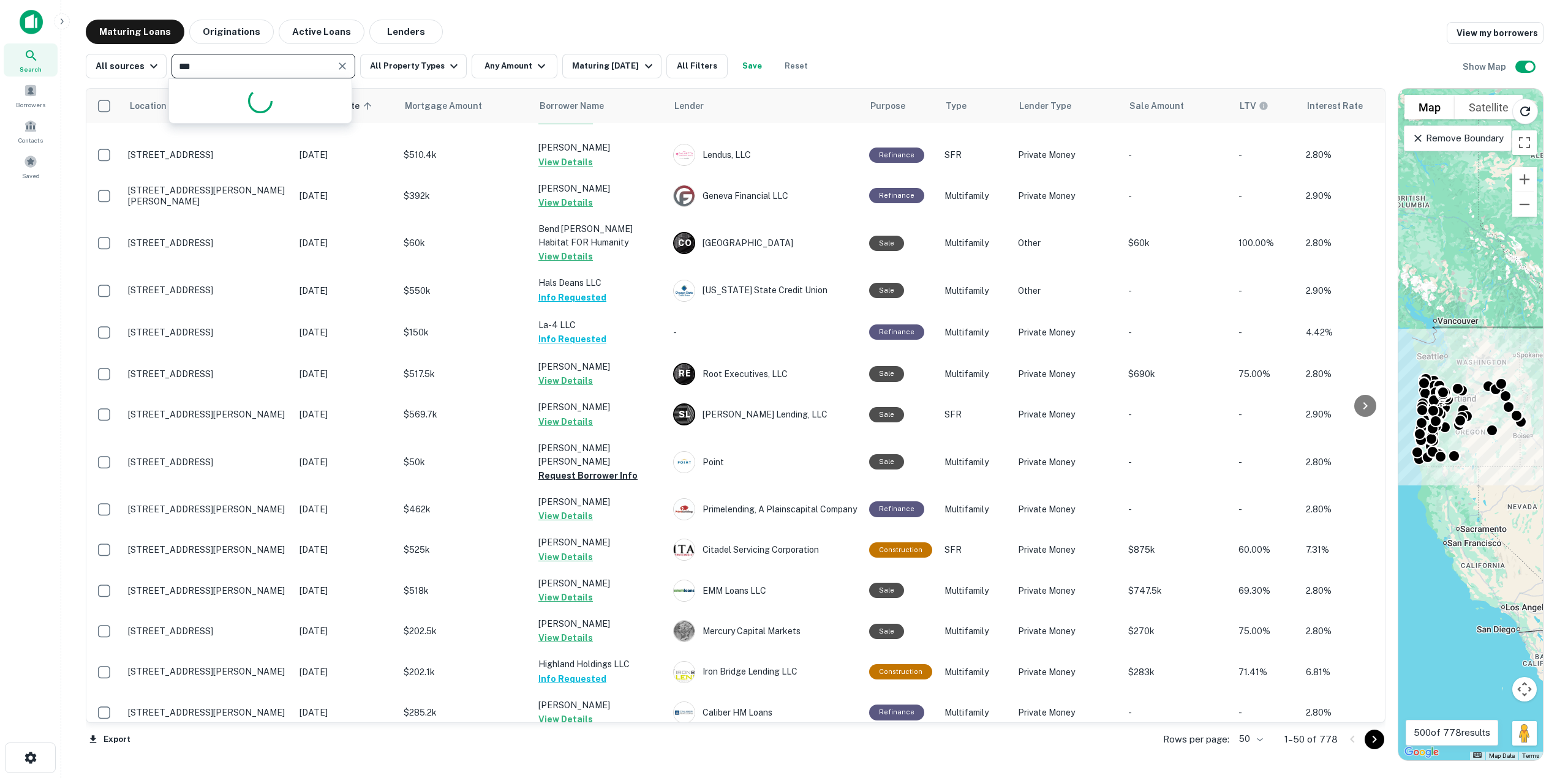
type input "****"
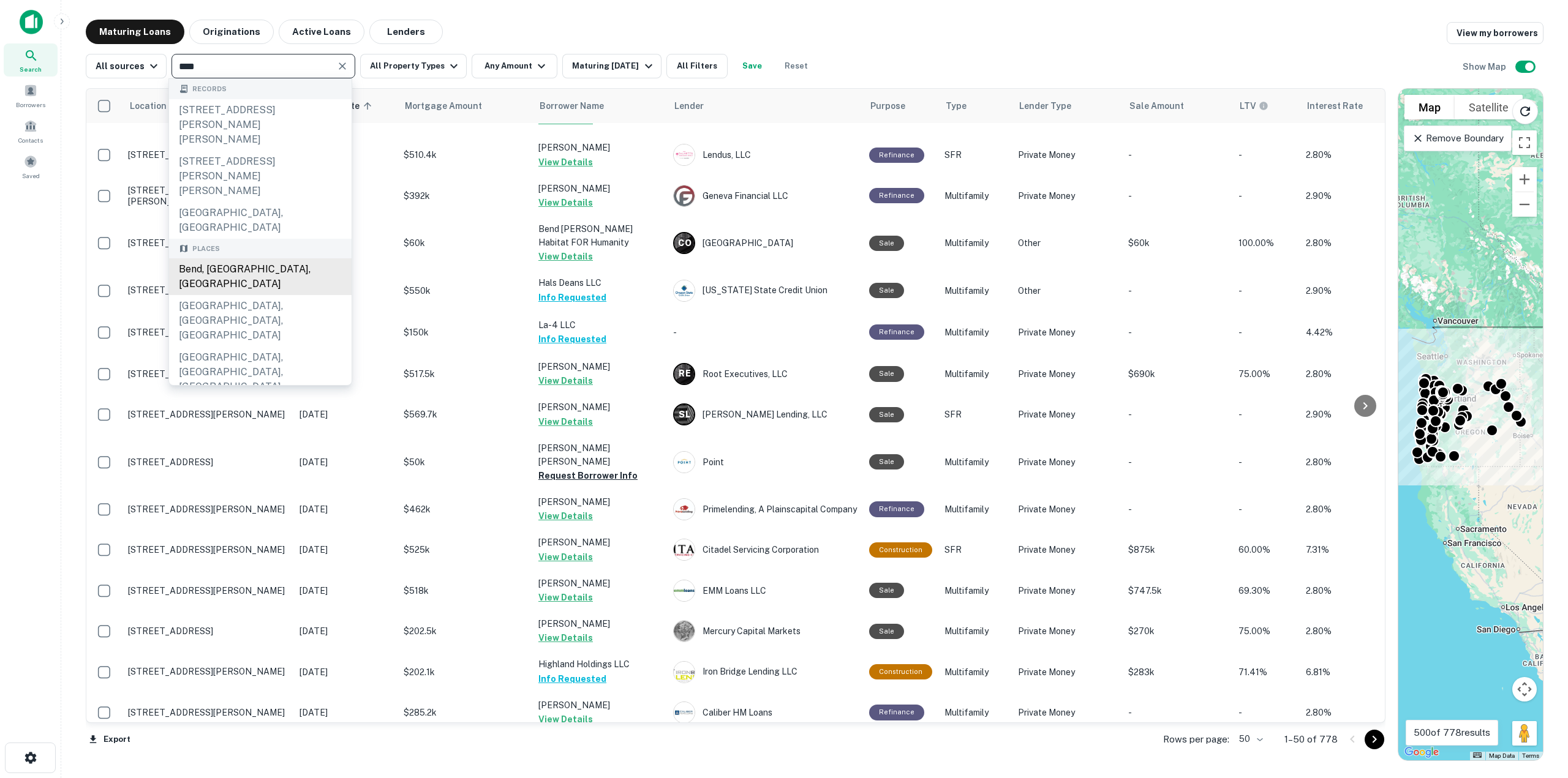
click at [304, 258] on div "Bend, [GEOGRAPHIC_DATA], [GEOGRAPHIC_DATA]" at bounding box center [260, 277] width 183 height 37
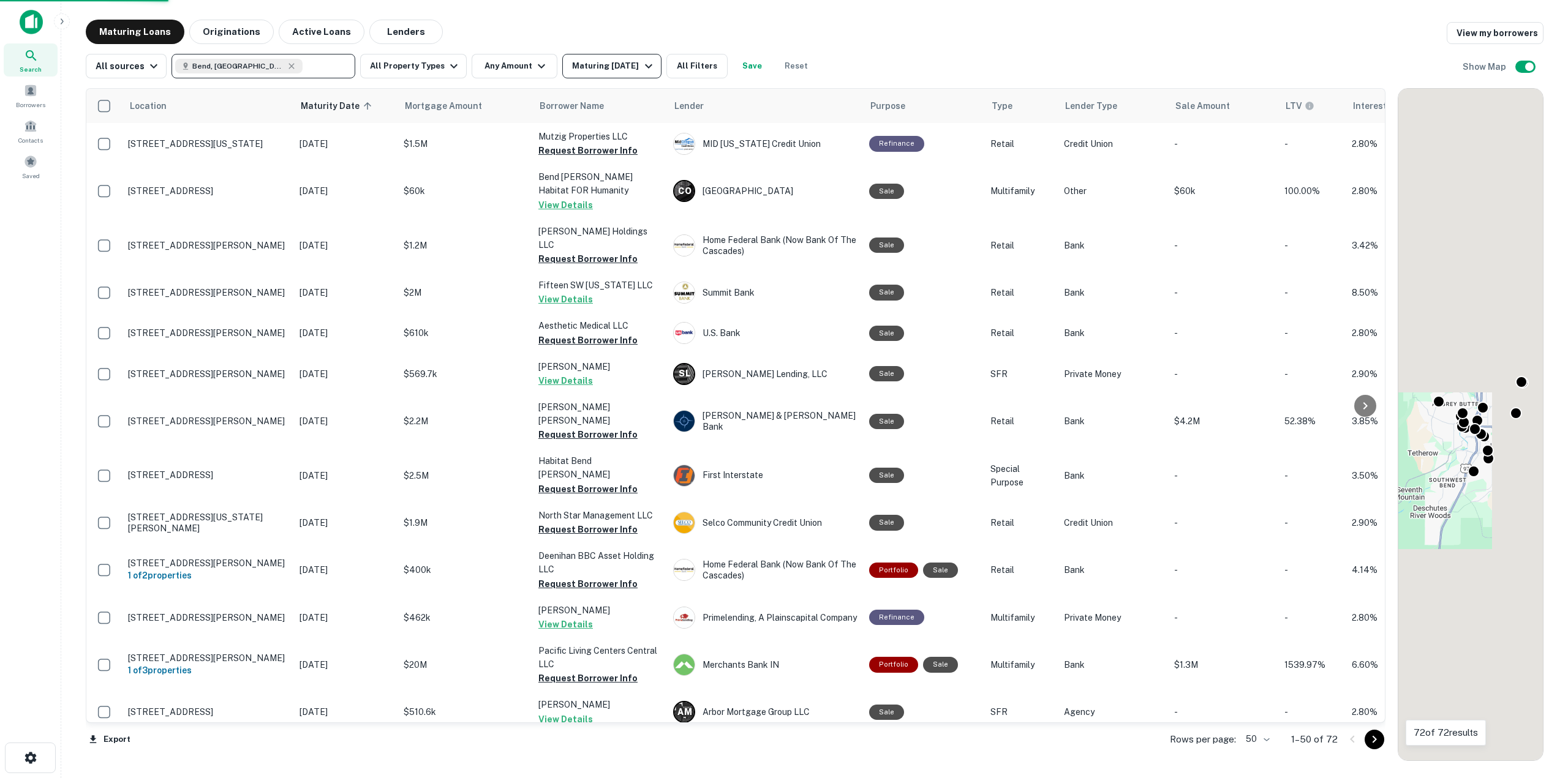
click at [619, 66] on div "Maturing [DATE]" at bounding box center [614, 66] width 84 height 15
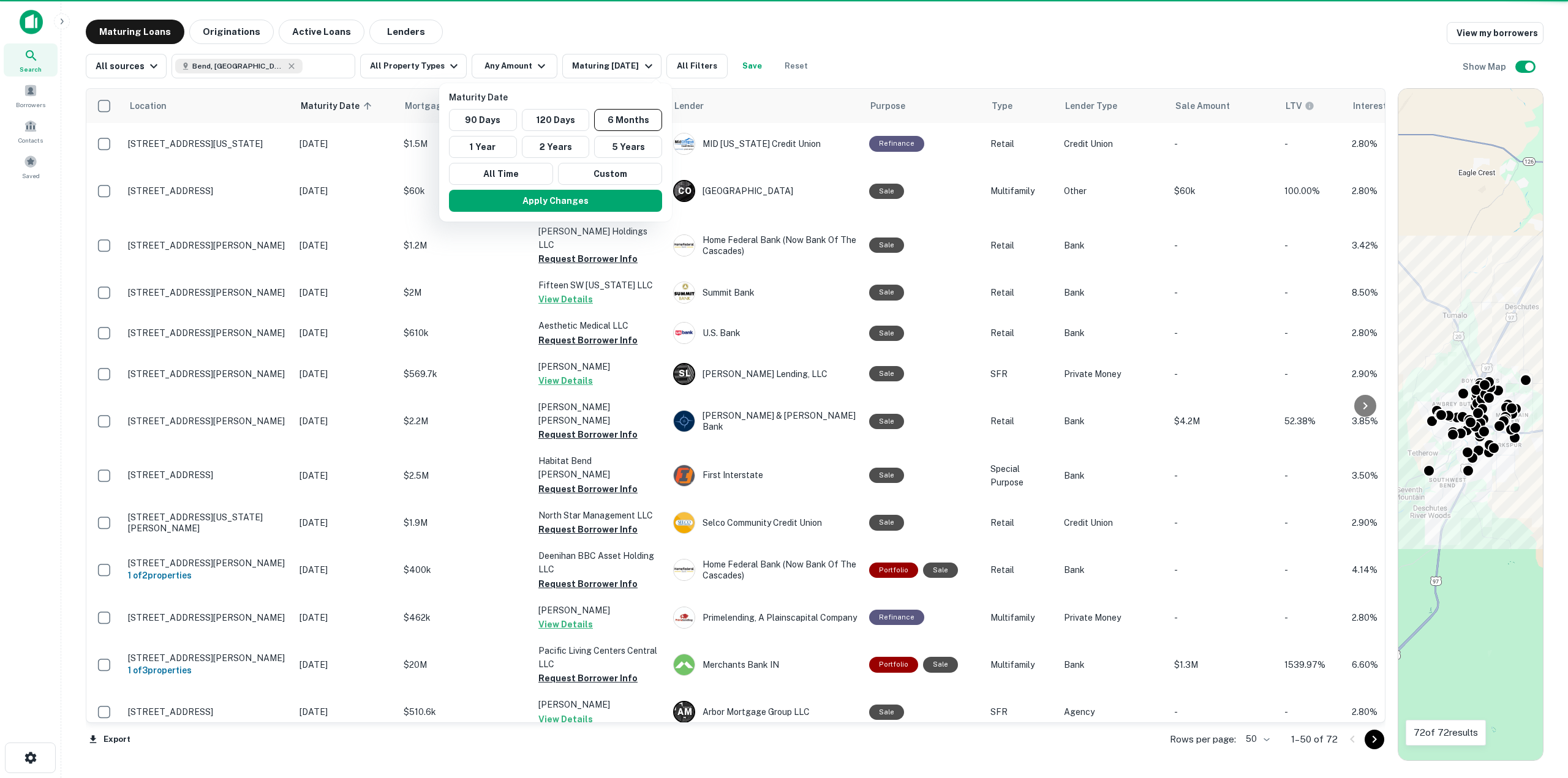
click at [607, 65] on div at bounding box center [784, 389] width 1568 height 778
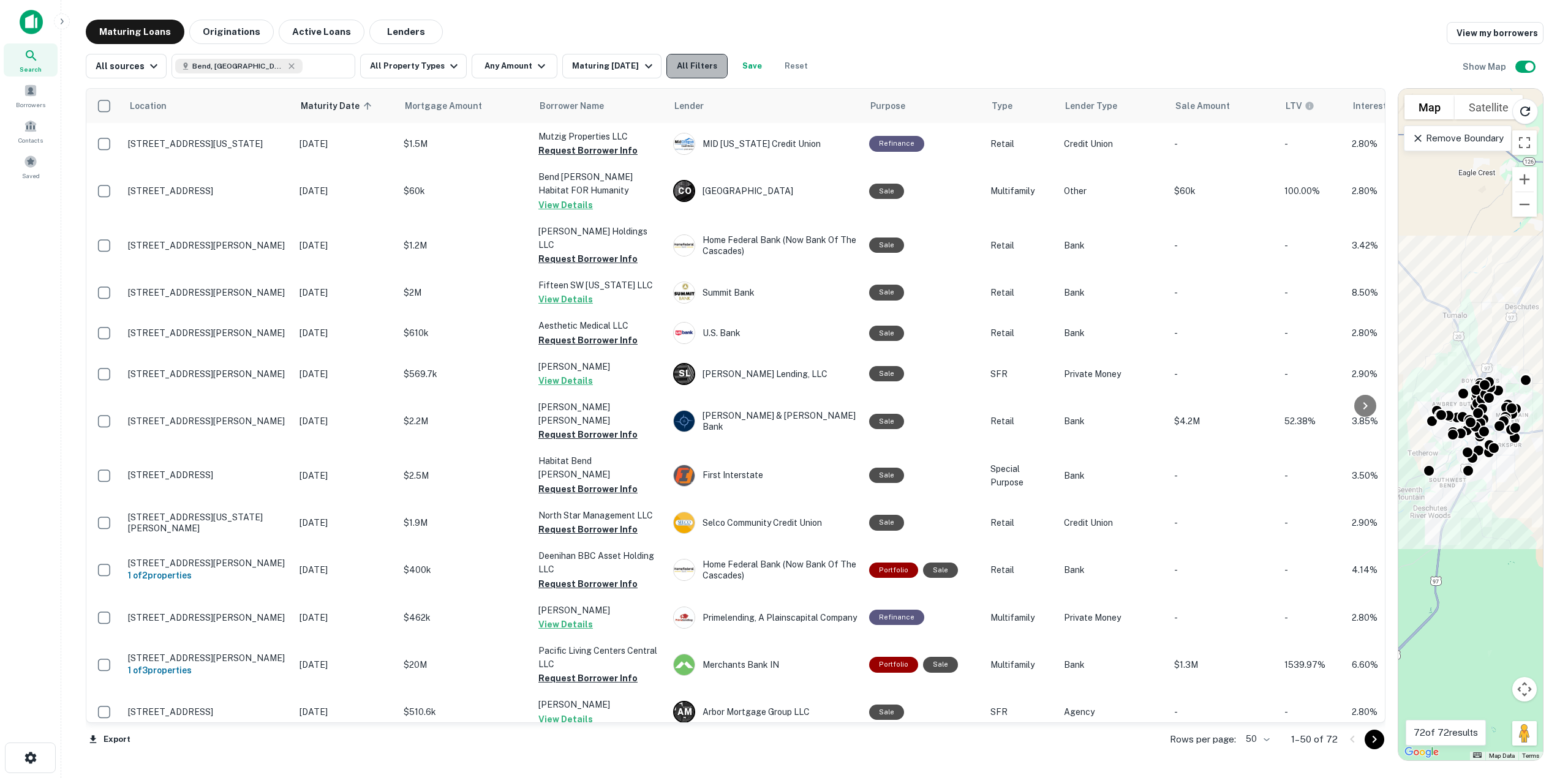
click at [685, 61] on button "All Filters" at bounding box center [697, 67] width 61 height 25
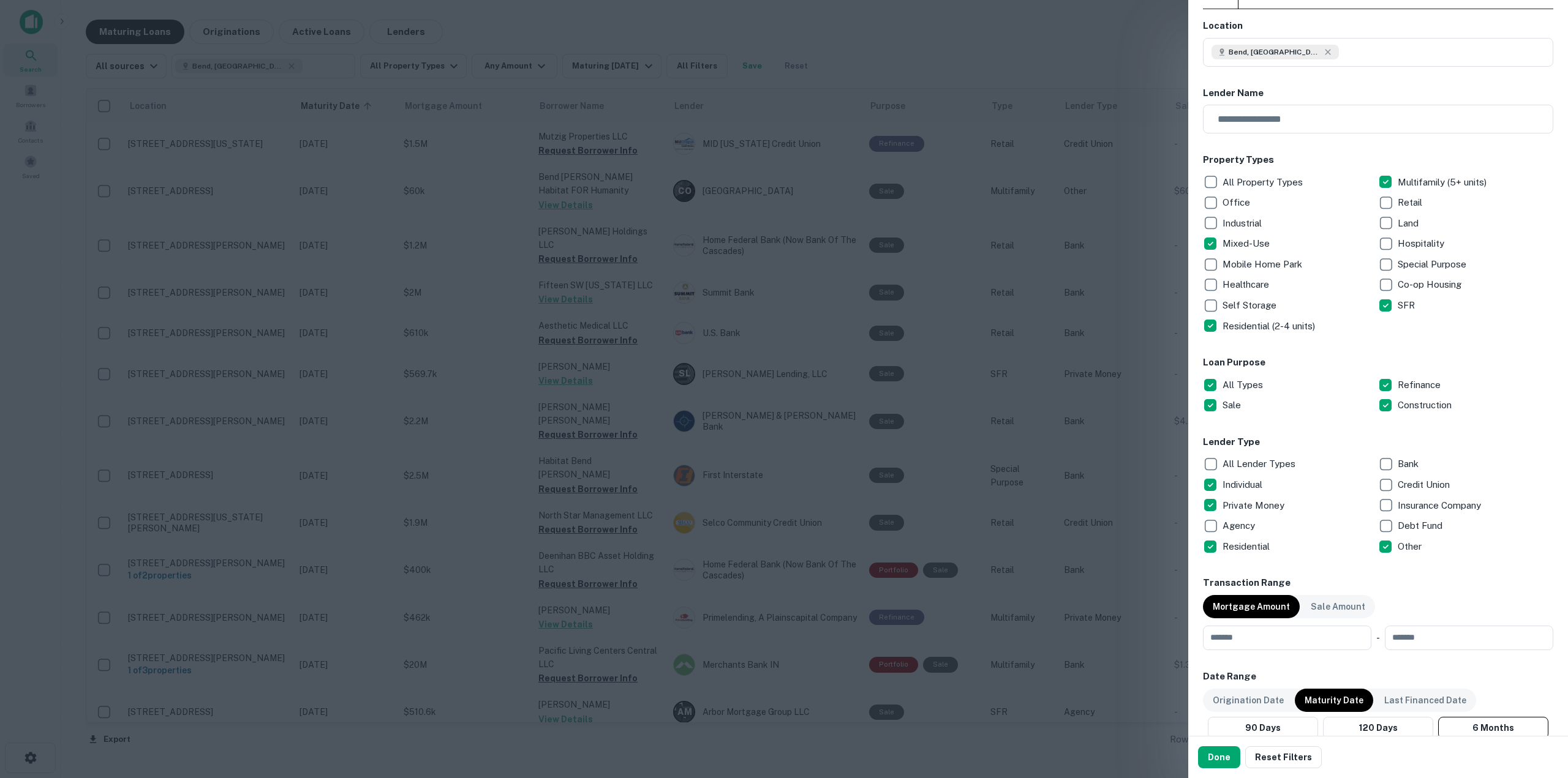
scroll to position [245, 0]
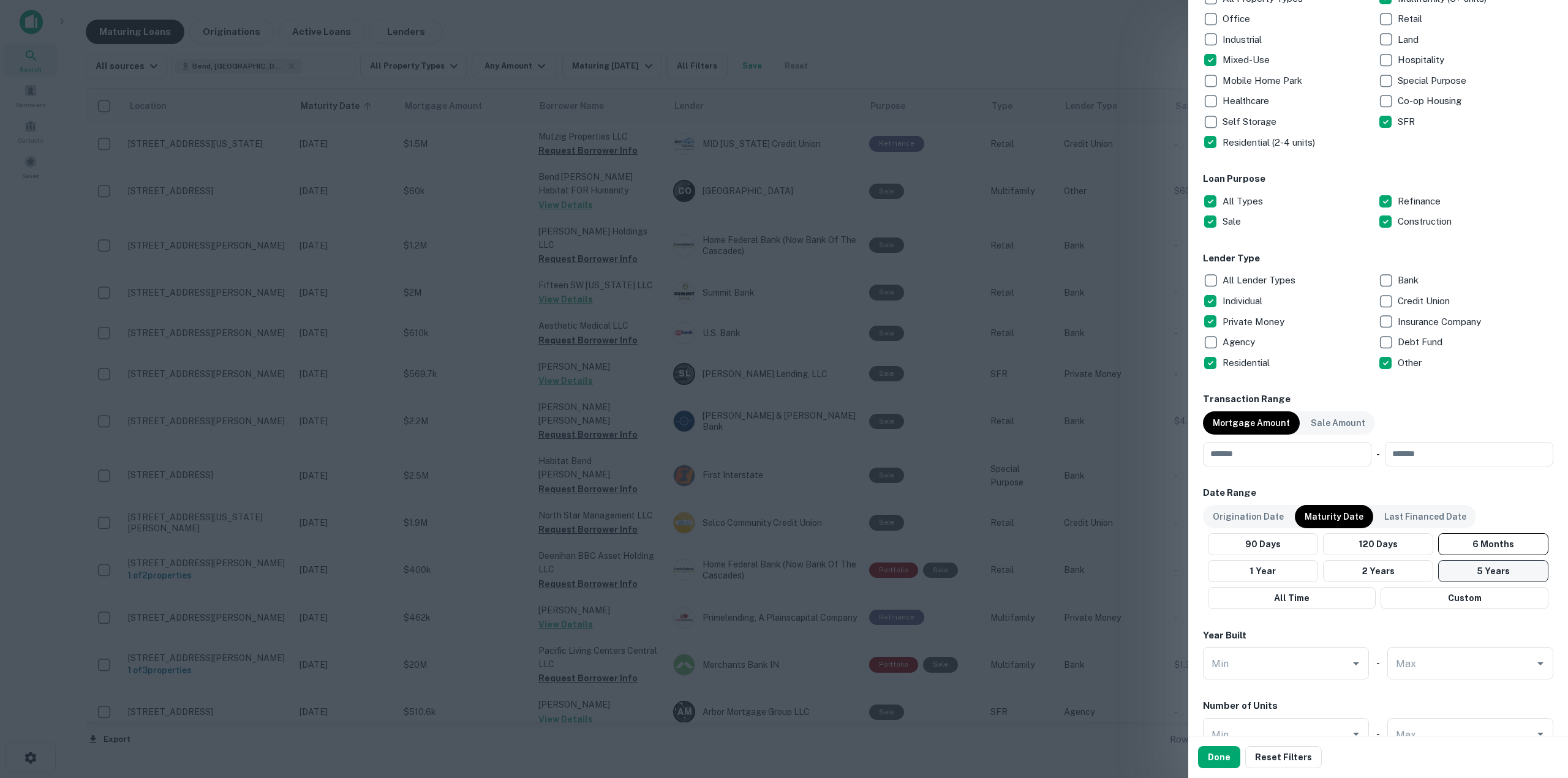
click at [1454, 570] on button "5 Years" at bounding box center [1493, 571] width 110 height 22
click at [1230, 516] on p "Origination Date" at bounding box center [1248, 516] width 71 height 14
click at [1477, 563] on button "5 Years" at bounding box center [1497, 571] width 114 height 22
click at [1202, 758] on button "Done" at bounding box center [1219, 757] width 42 height 22
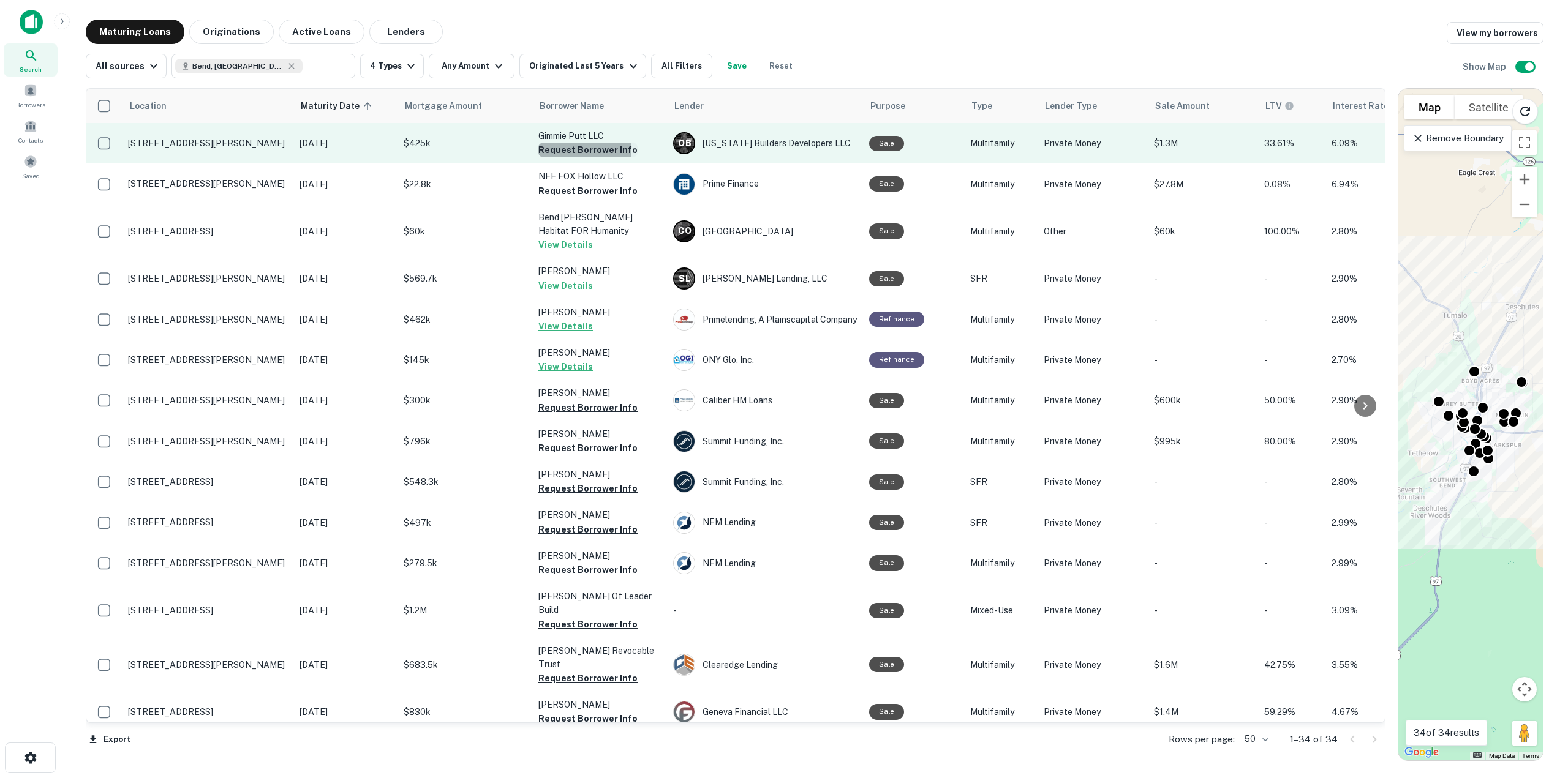
click at [577, 148] on button "Request Borrower Info" at bounding box center [588, 150] width 99 height 15
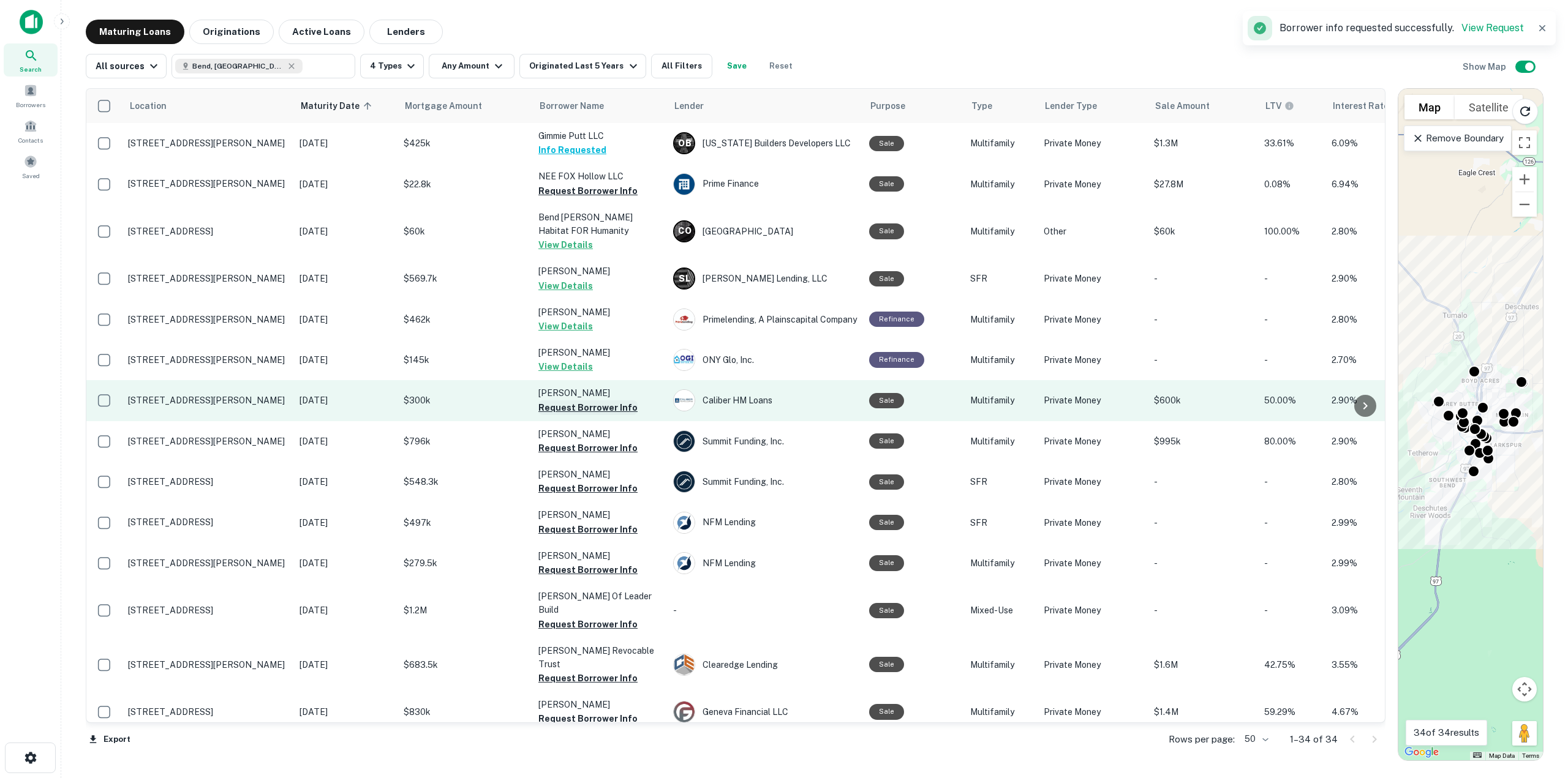
click at [586, 413] on button "Request Borrower Info" at bounding box center [588, 408] width 99 height 15
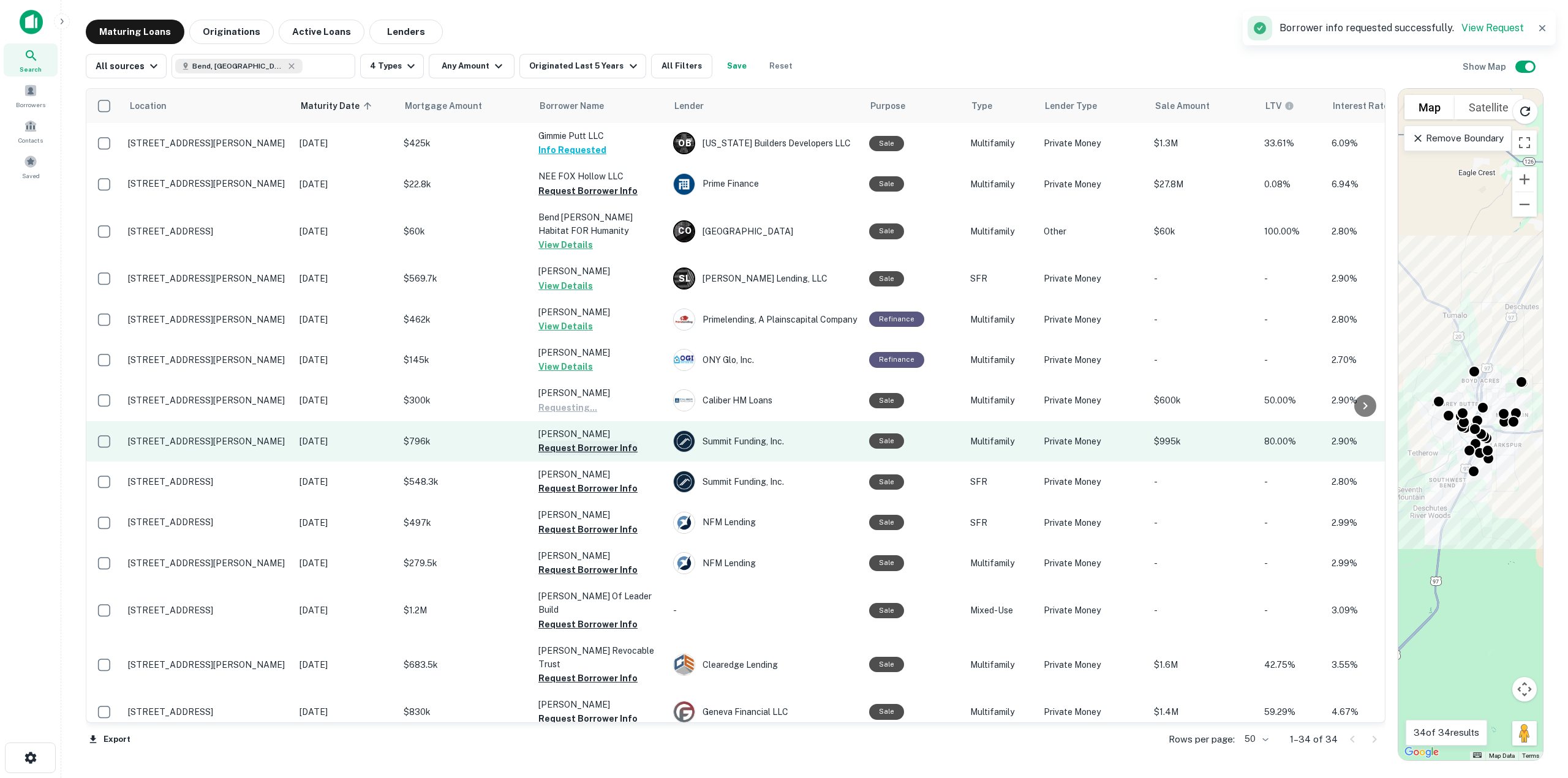
click at [591, 447] on button "Request Borrower Info" at bounding box center [588, 448] width 99 height 15
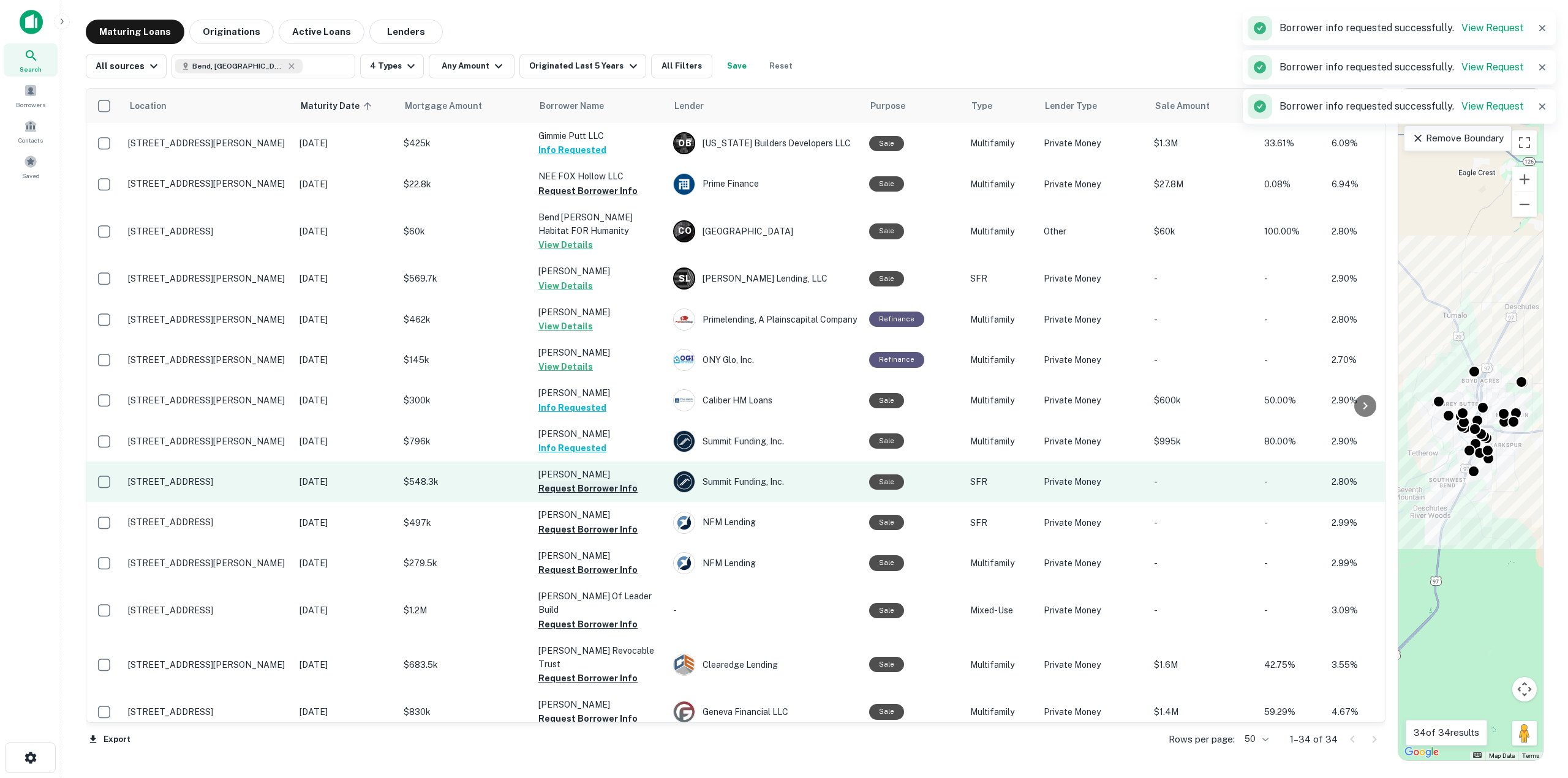
click at [588, 488] on button "Request Borrower Info" at bounding box center [588, 488] width 99 height 15
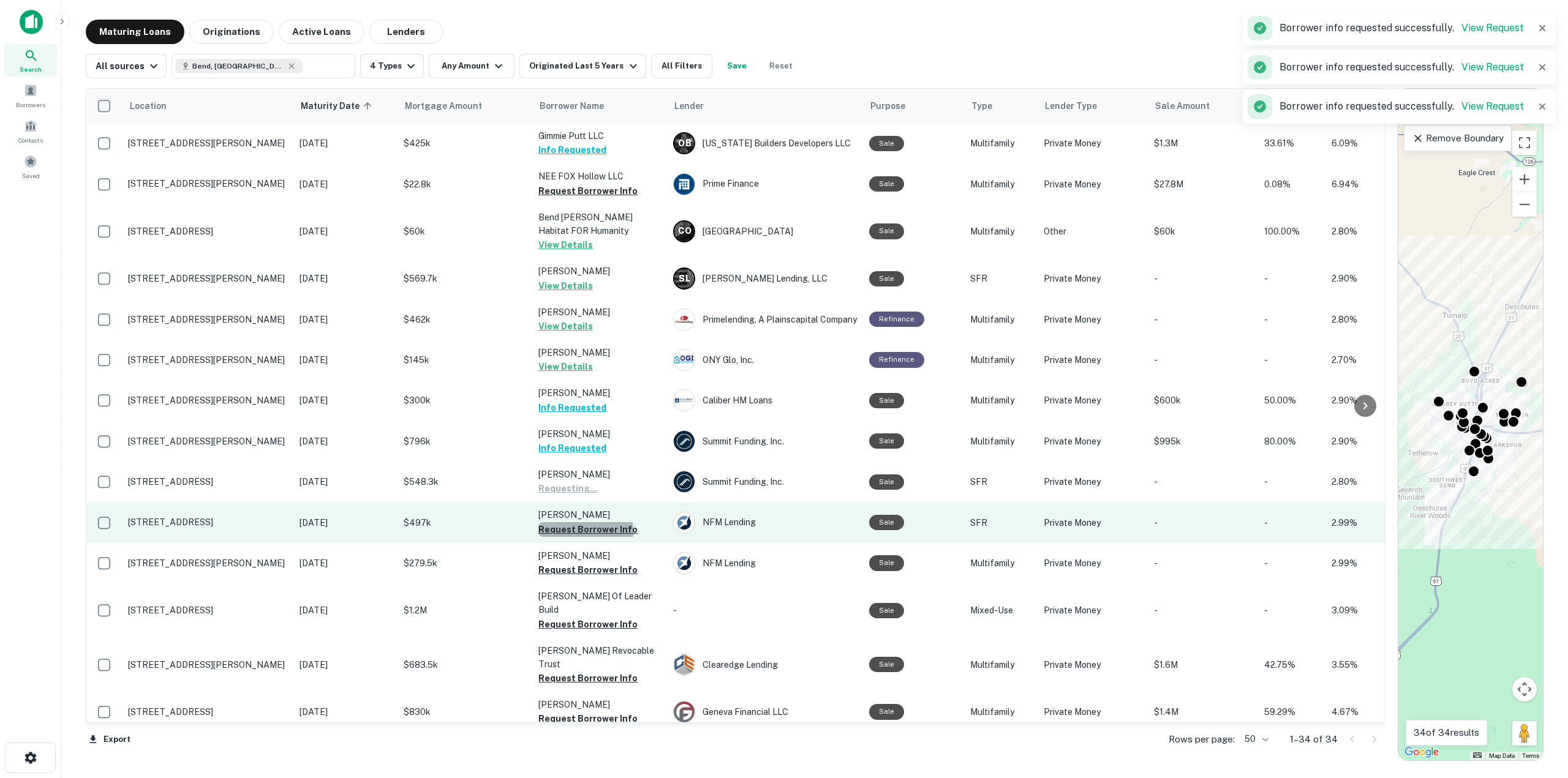
click at [585, 531] on button "Request Borrower Info" at bounding box center [588, 530] width 99 height 15
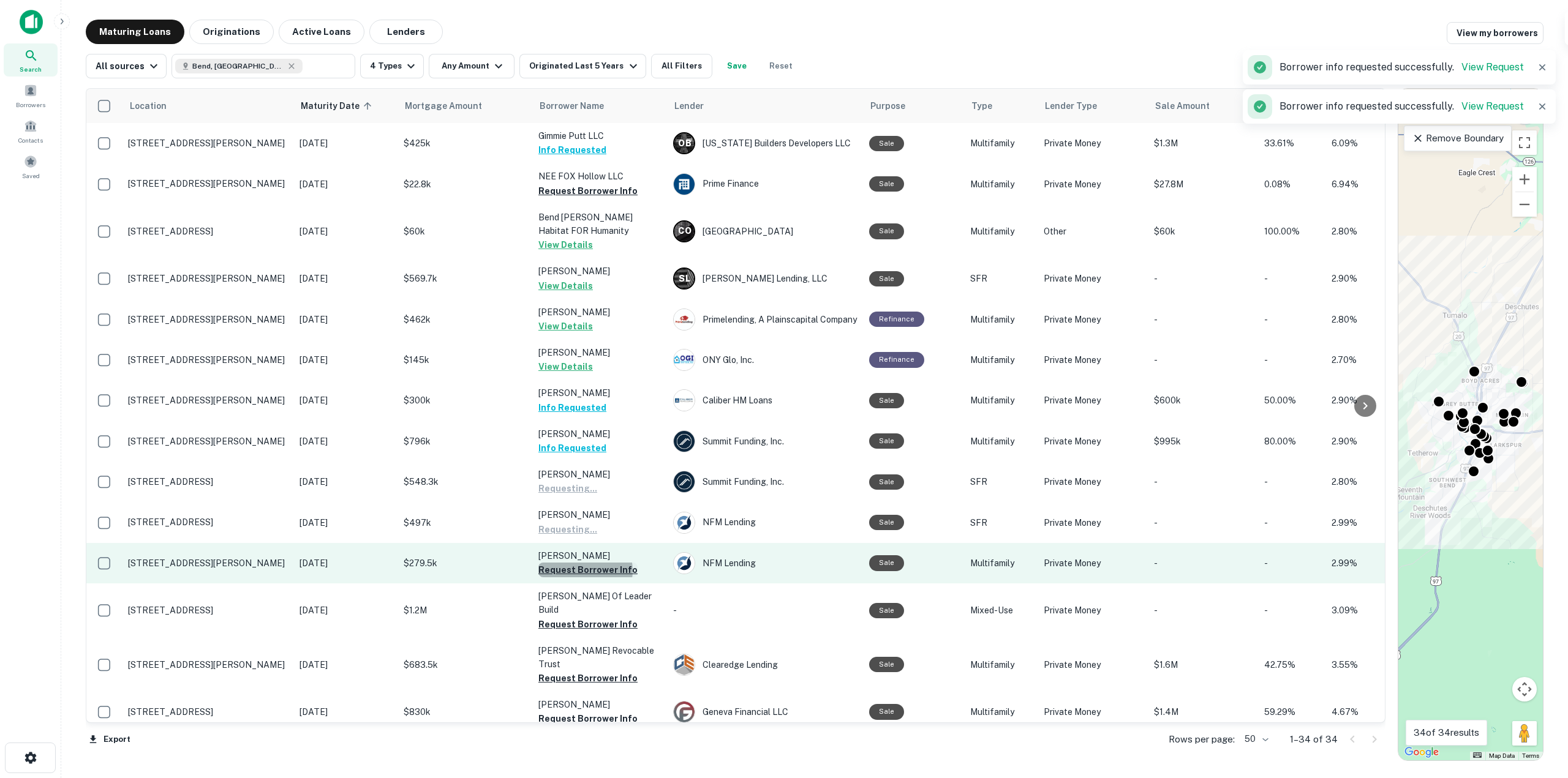
click at [585, 571] on button "Request Borrower Info" at bounding box center [588, 570] width 99 height 15
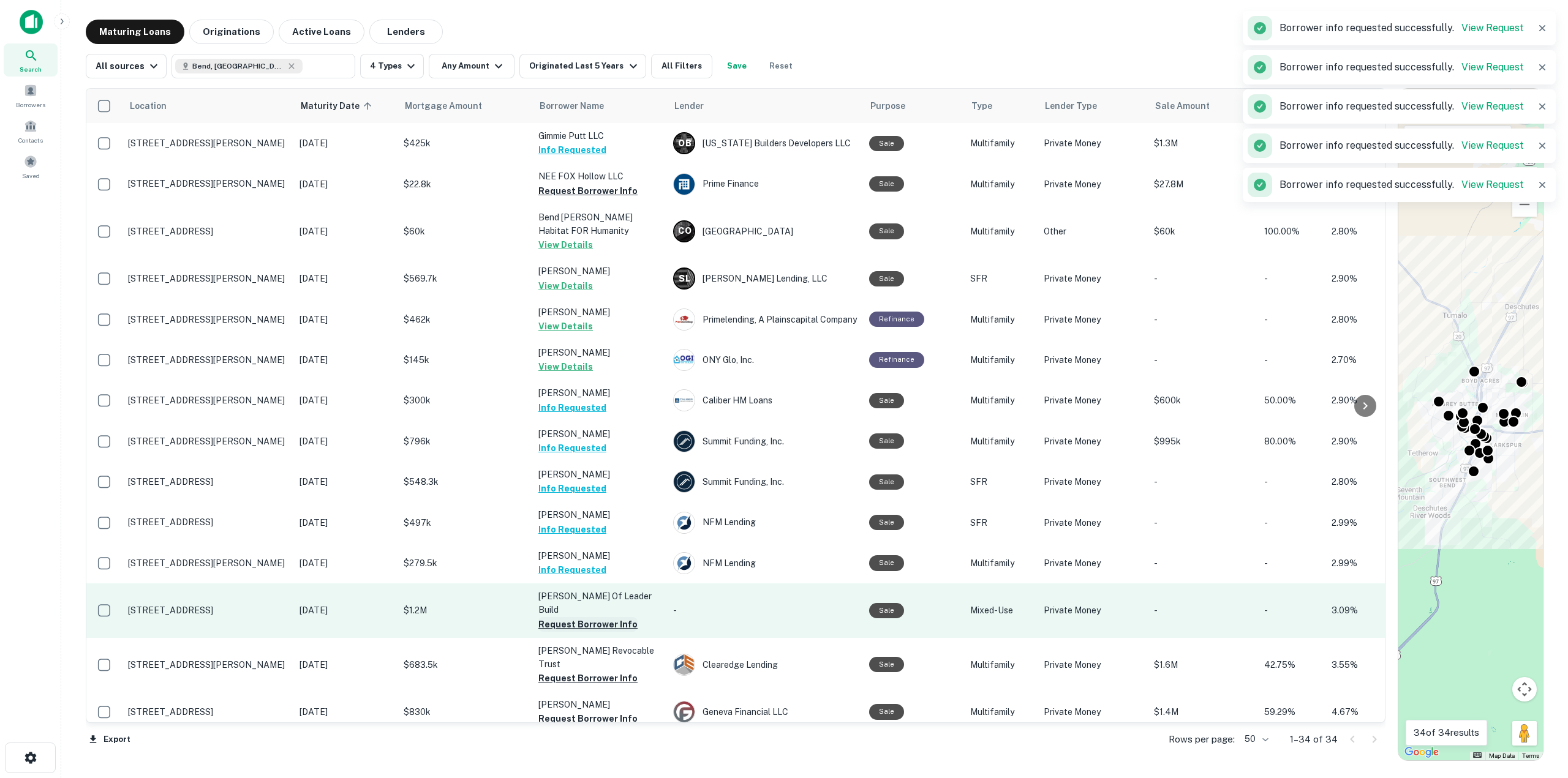
click at [589, 617] on button "Request Borrower Info" at bounding box center [588, 624] width 99 height 15
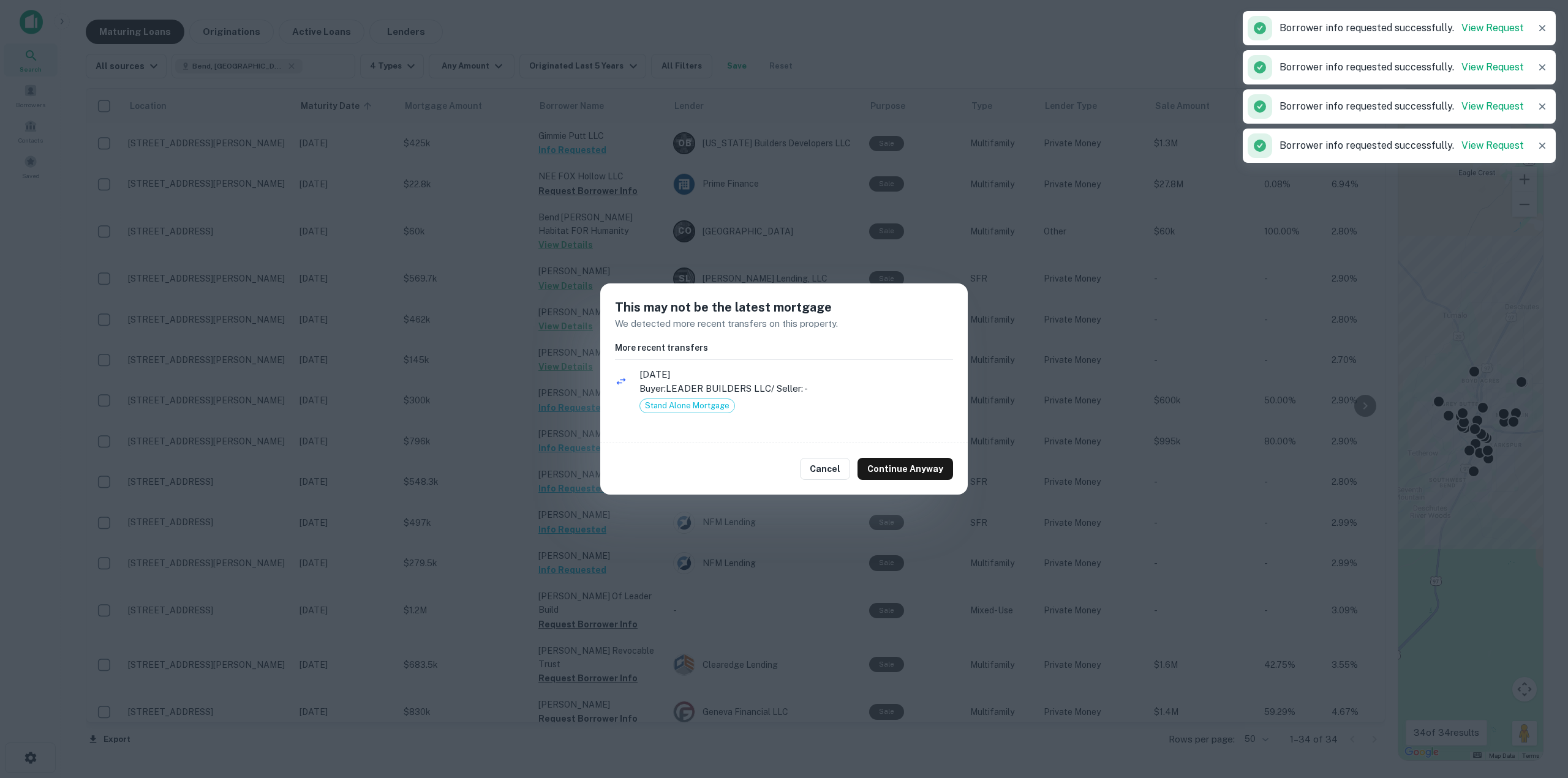
click at [895, 471] on button "Continue Anyway" at bounding box center [905, 469] width 95 height 22
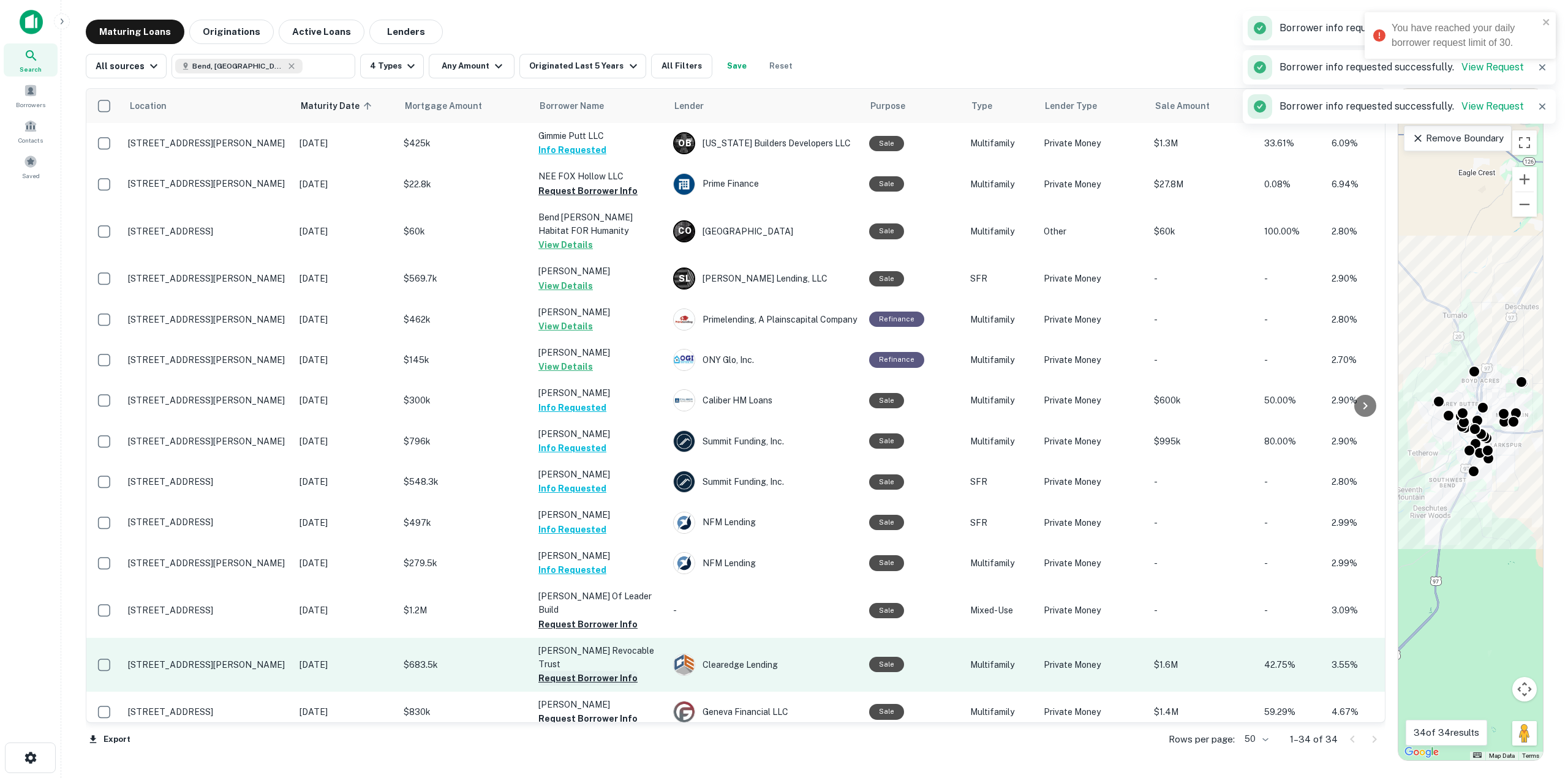
click at [559, 671] on button "Request Borrower Info" at bounding box center [588, 678] width 99 height 15
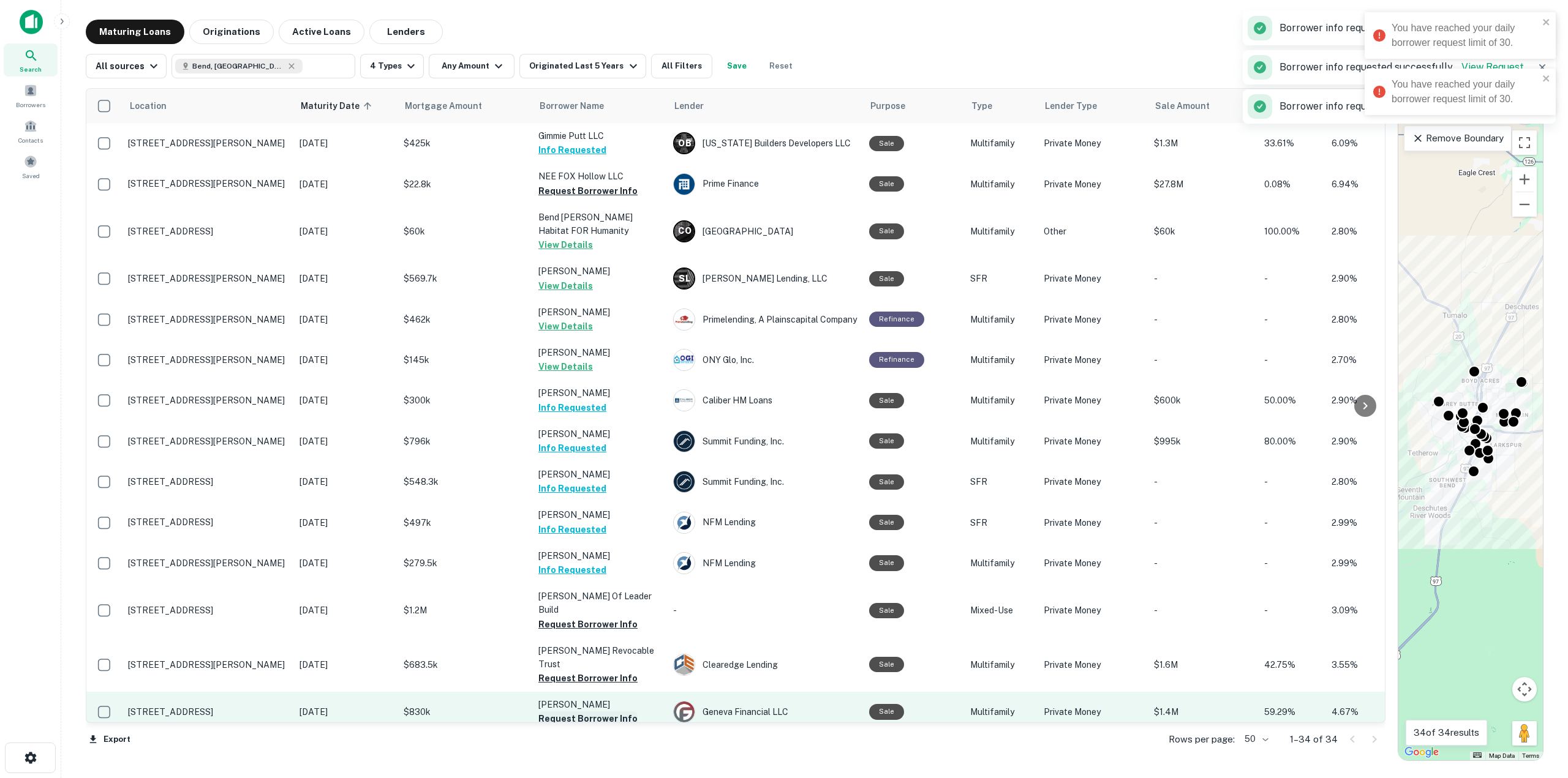
click at [568, 711] on button "Request Borrower Info" at bounding box center [588, 719] width 99 height 15
